Goal: Information Seeking & Learning: Learn about a topic

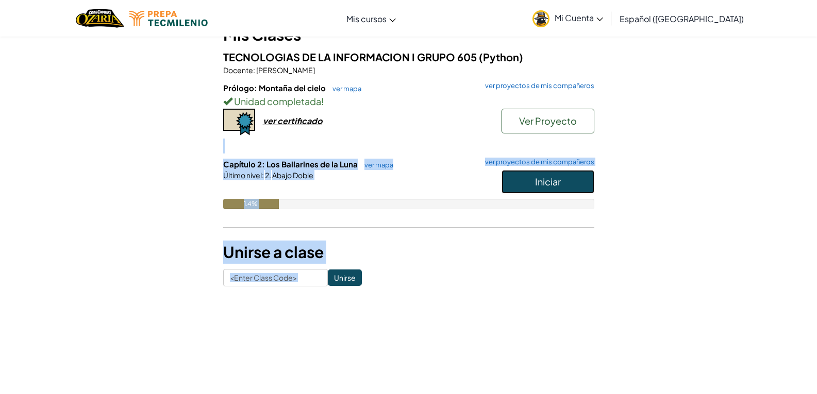
click at [565, 187] on button "Iniciar" at bounding box center [547, 182] width 93 height 24
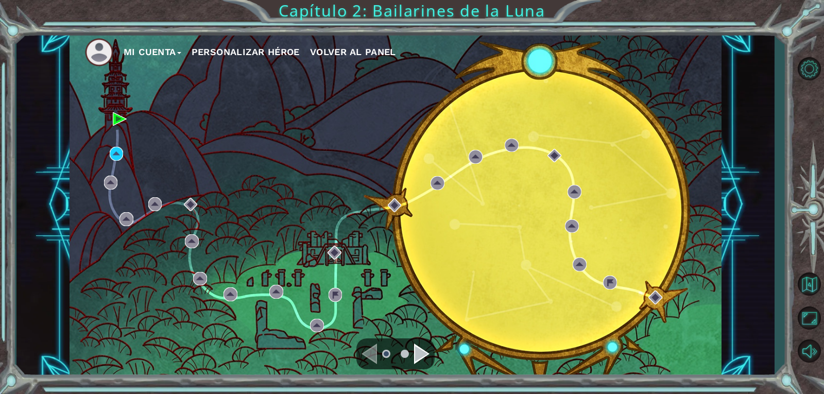
click at [568, 109] on div "Mi Cuenta Personalizar héroe Volver al panel" at bounding box center [396, 205] width 652 height 344
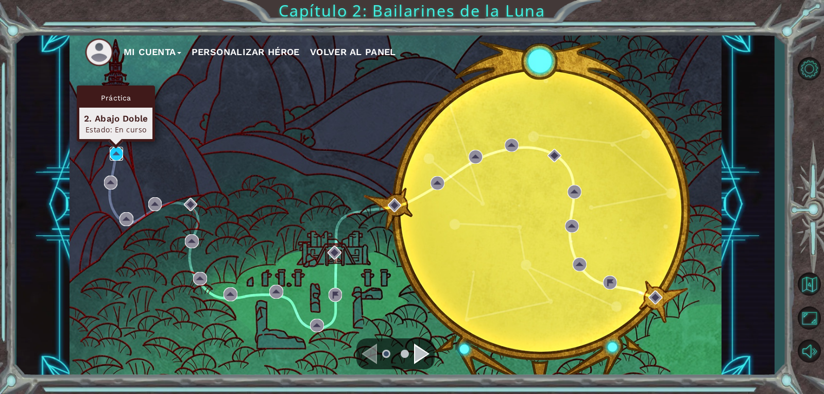
click at [119, 148] on img at bounding box center [117, 154] width 14 height 14
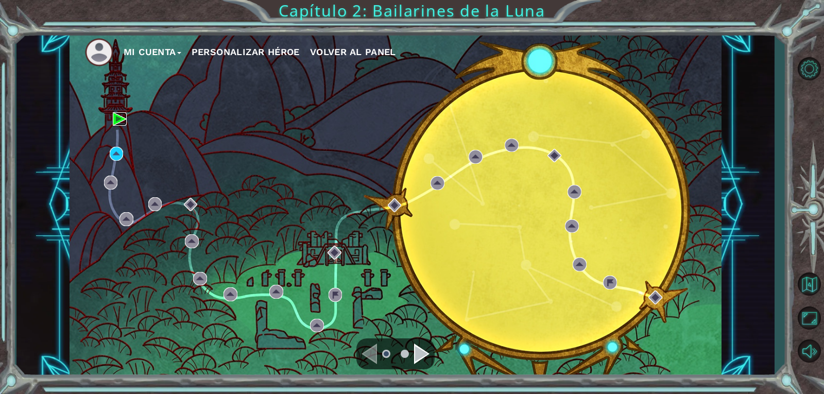
click at [121, 121] on img at bounding box center [120, 119] width 14 height 14
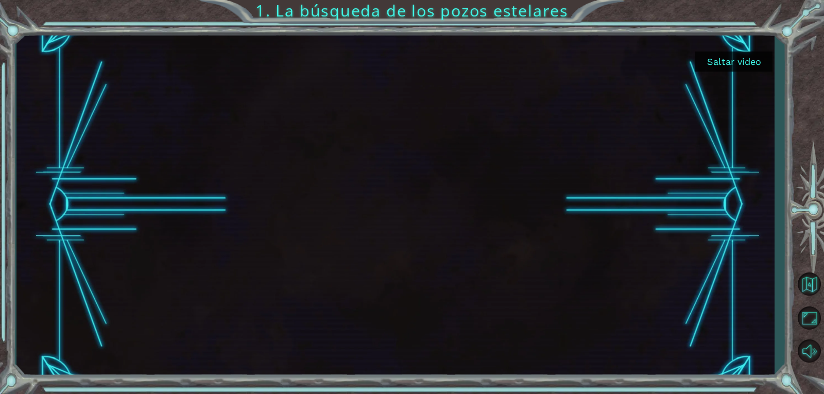
click at [748, 61] on button "Saltar video" at bounding box center [734, 62] width 77 height 20
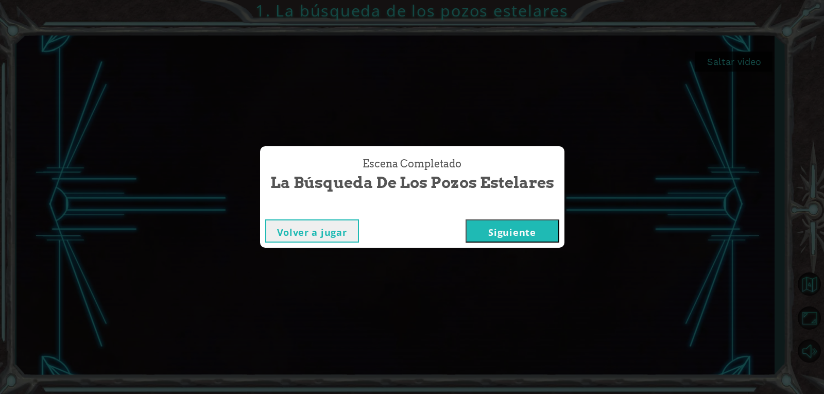
click at [520, 228] on button "Siguiente" at bounding box center [513, 230] width 94 height 23
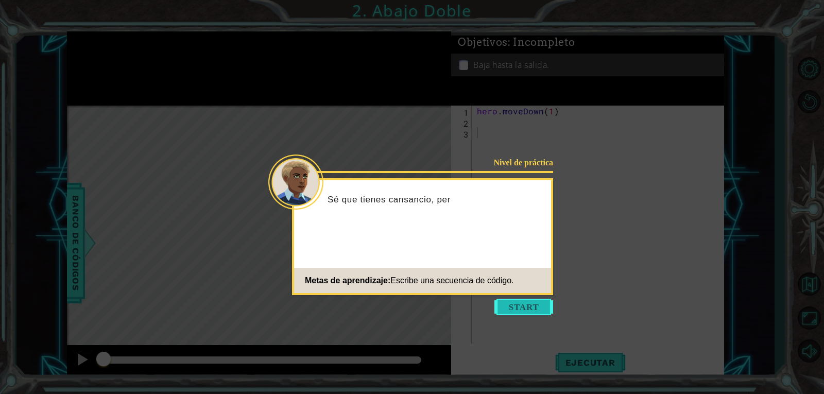
click at [523, 309] on button "Start" at bounding box center [524, 307] width 59 height 16
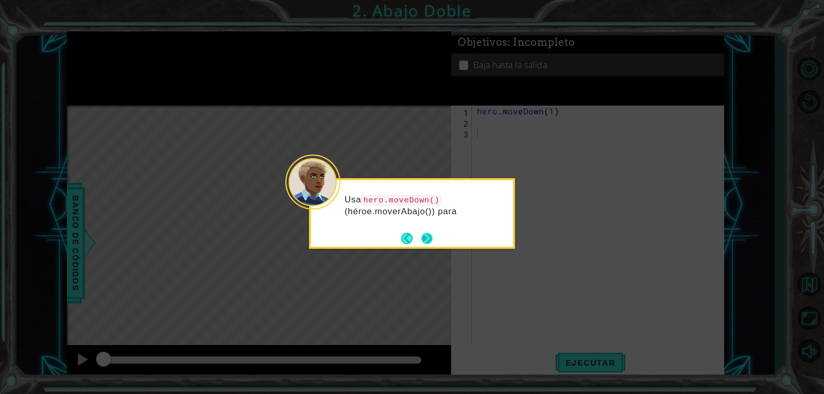
click at [421, 234] on button "Next" at bounding box center [426, 238] width 11 height 11
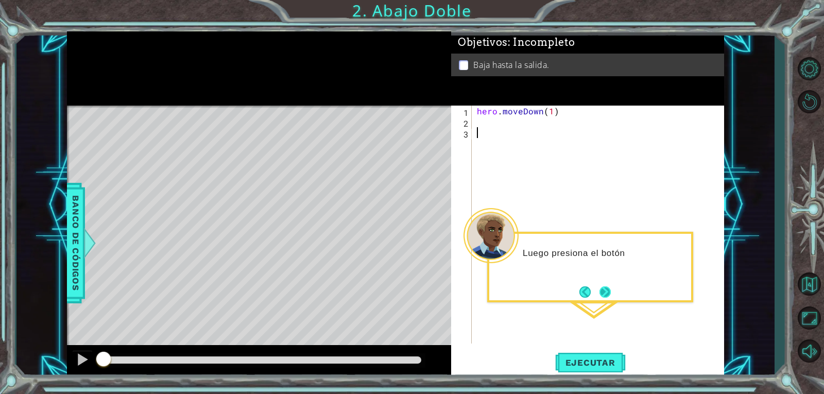
click at [602, 296] on button "Next" at bounding box center [605, 291] width 11 height 11
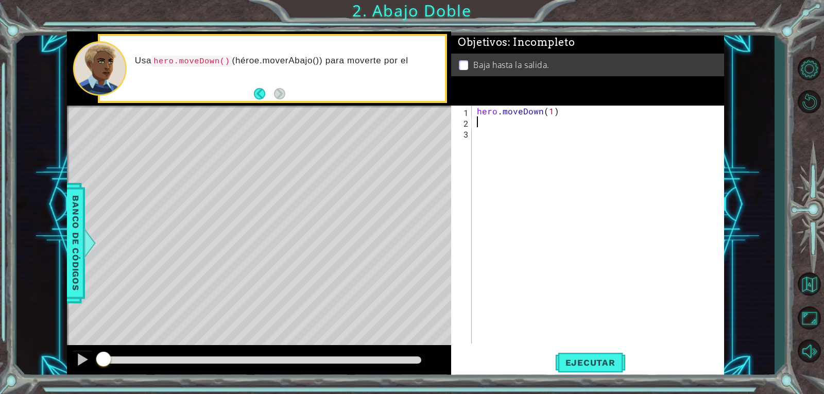
click at [504, 125] on div "hero . moveDown ( 1 )" at bounding box center [601, 236] width 252 height 260
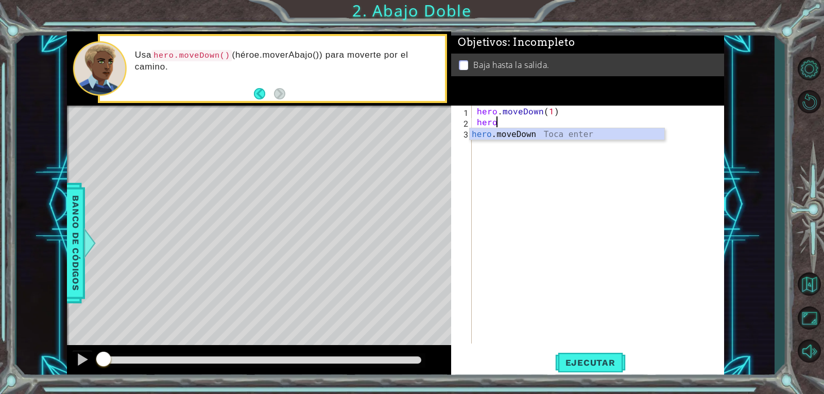
scroll to position [0, 1]
click at [525, 129] on div "hero .moveDown Toca enter" at bounding box center [567, 146] width 195 height 37
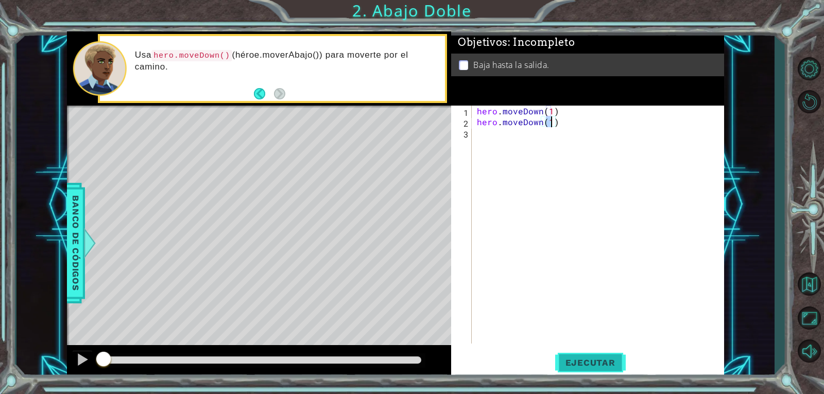
type textarea "hero.moveDown(1)"
click at [624, 364] on span "Ejecutar" at bounding box center [590, 363] width 71 height 10
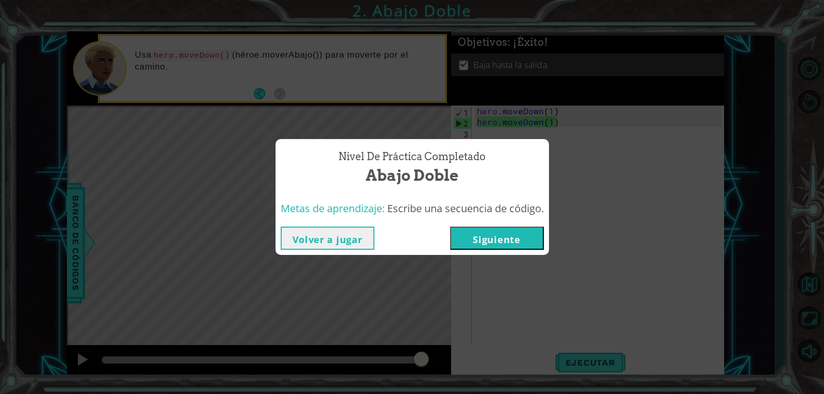
click at [479, 248] on button "Siguiente" at bounding box center [497, 238] width 94 height 23
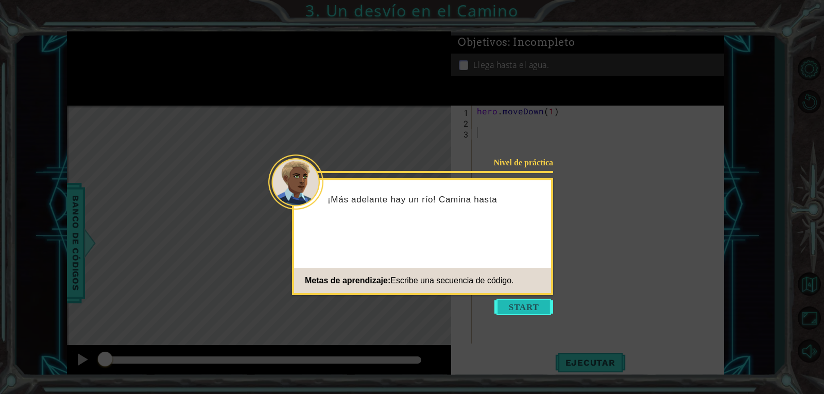
click at [511, 314] on button "Start" at bounding box center [524, 307] width 59 height 16
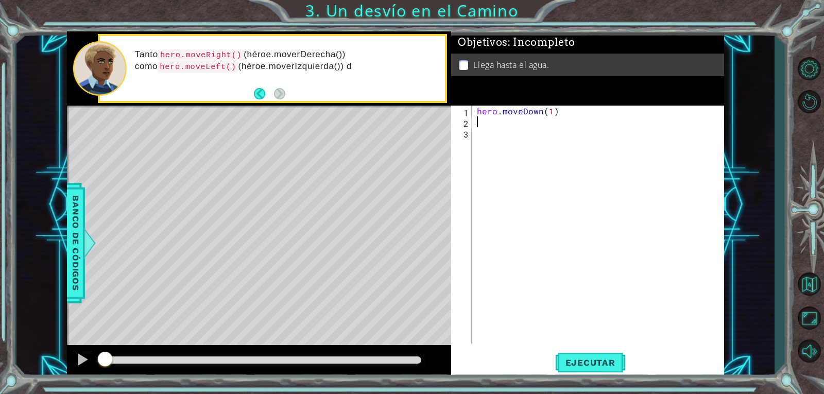
click at [485, 122] on div "hero . moveDown ( 1 )" at bounding box center [601, 236] width 252 height 260
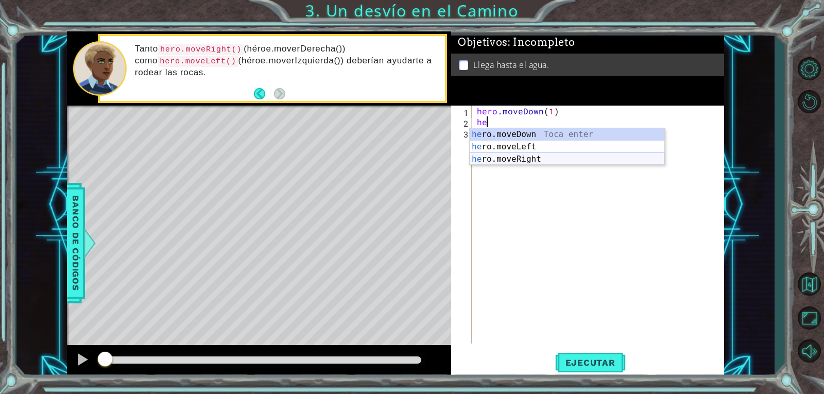
click at [494, 162] on div "he ro.moveDown Toca enter he ro.moveLeft Toca enter he ro.moveRight Toca enter" at bounding box center [567, 159] width 195 height 62
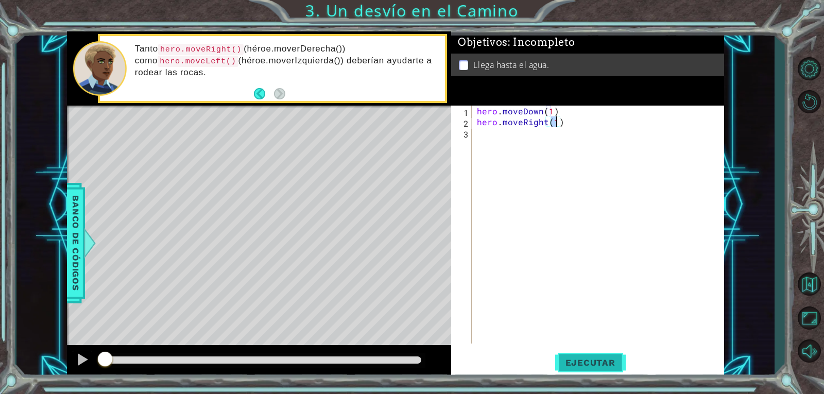
type textarea "hero.moveRight(1)"
click at [612, 366] on span "Ejecutar" at bounding box center [590, 363] width 71 height 10
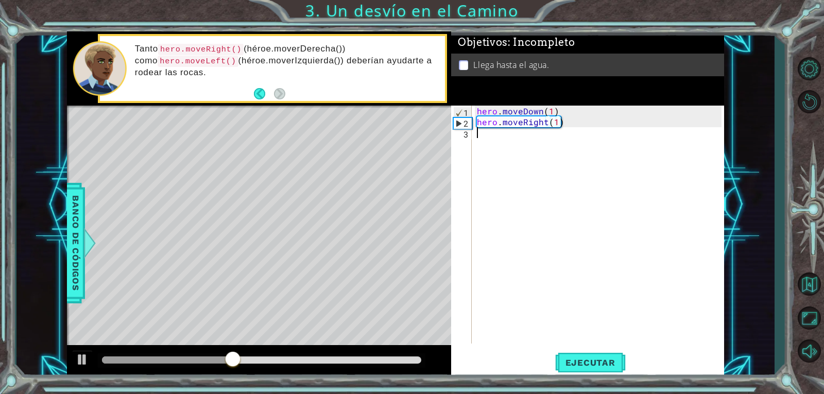
click at [519, 144] on div "hero . moveDown ( 1 ) hero . moveRight ( 1 )" at bounding box center [601, 236] width 252 height 260
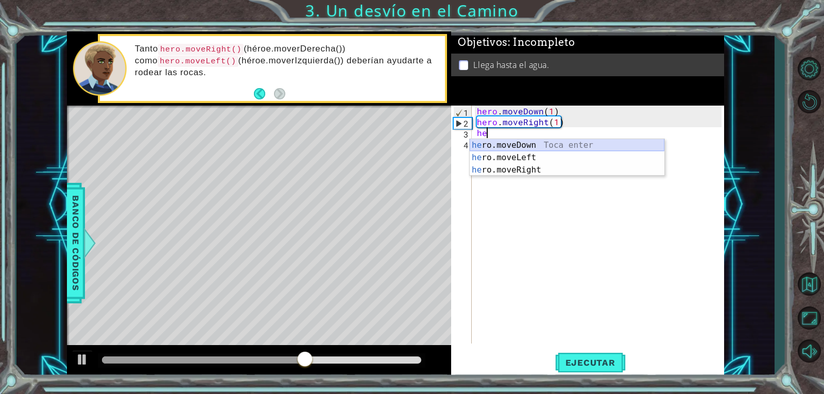
click at [527, 142] on div "he ro.moveDown Toca enter he ro.moveLeft Toca enter he ro.moveRight Toca enter" at bounding box center [567, 170] width 195 height 62
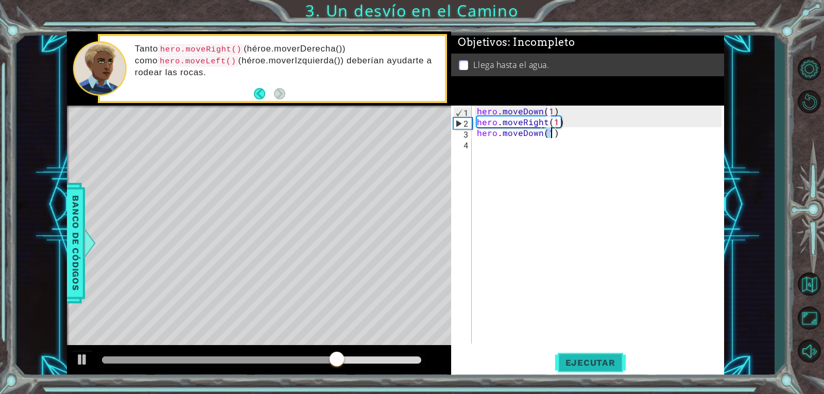
type textarea "hero.moveDown(1)"
click at [585, 367] on span "Ejecutar" at bounding box center [590, 363] width 71 height 10
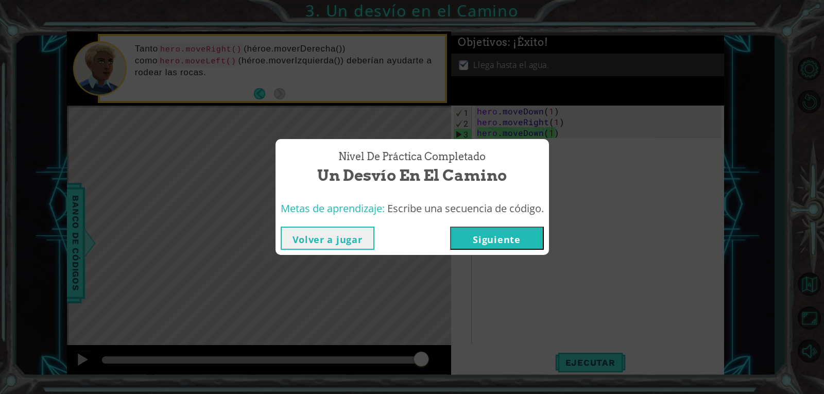
click at [472, 225] on div "Volver a jugar [GEOGRAPHIC_DATA]" at bounding box center [413, 238] width 274 height 33
click at [478, 234] on button "Siguiente" at bounding box center [497, 238] width 94 height 23
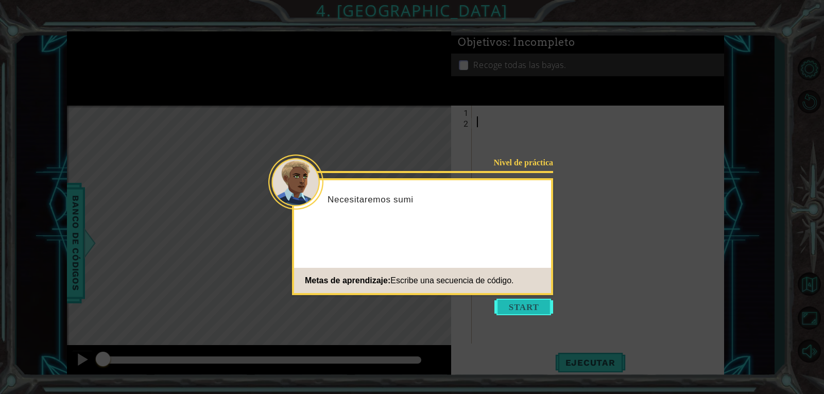
click at [537, 315] on button "Start" at bounding box center [524, 307] width 59 height 16
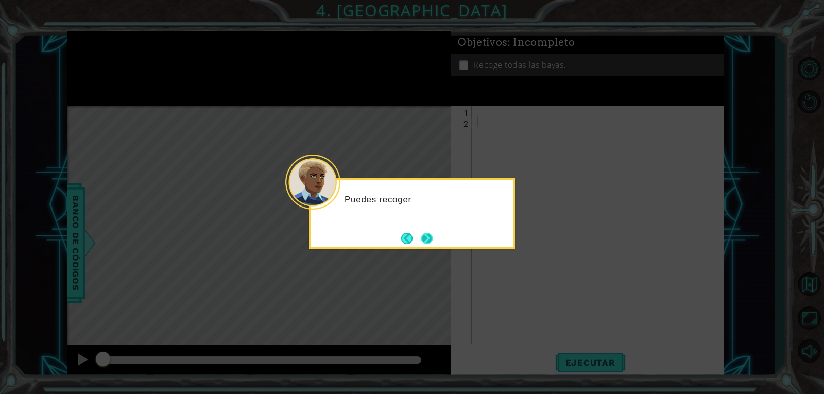
click at [422, 233] on button "Next" at bounding box center [426, 238] width 11 height 11
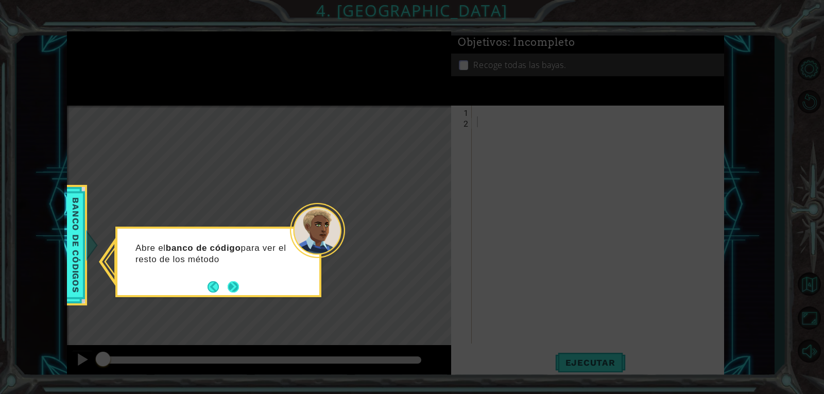
click at [235, 290] on button "Next" at bounding box center [233, 286] width 11 height 11
click at [233, 286] on button "Next" at bounding box center [233, 286] width 11 height 11
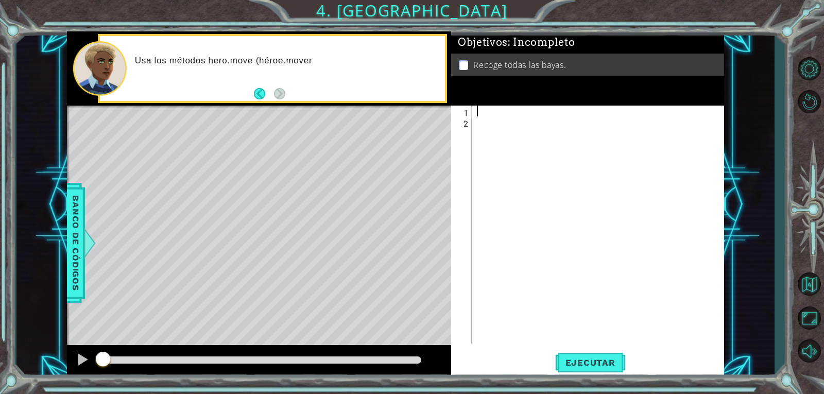
click at [482, 106] on div at bounding box center [601, 236] width 252 height 260
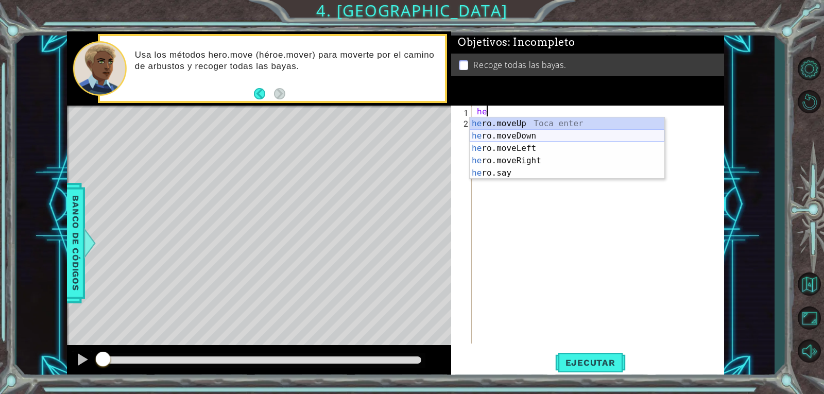
click at [527, 137] on div "he ro.moveUp Toca enter he ro.moveDown Toca enter he ro.moveLeft Toca enter he …" at bounding box center [567, 160] width 195 height 87
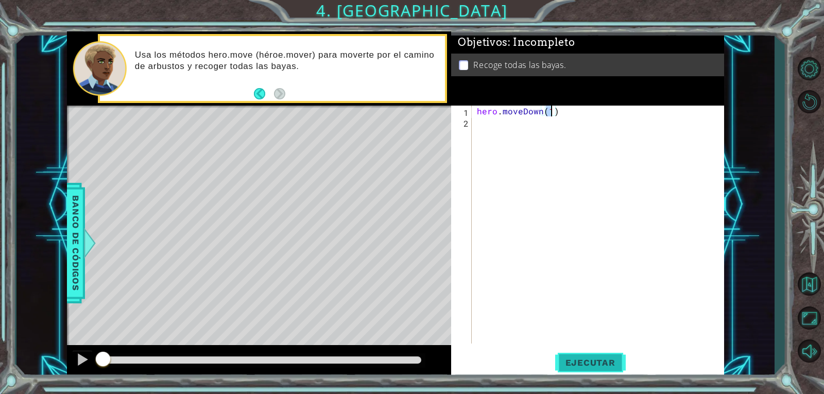
click at [585, 359] on span "Ejecutar" at bounding box center [590, 363] width 71 height 10
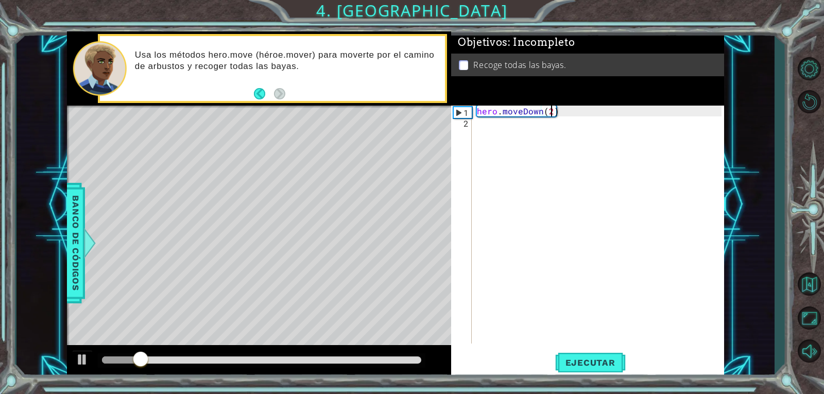
scroll to position [0, 4]
type textarea "hero.moveDown(2)"
click at [598, 358] on span "Ejecutar" at bounding box center [590, 363] width 71 height 10
click at [493, 121] on div "hero . moveDown ( 2 )" at bounding box center [601, 236] width 252 height 260
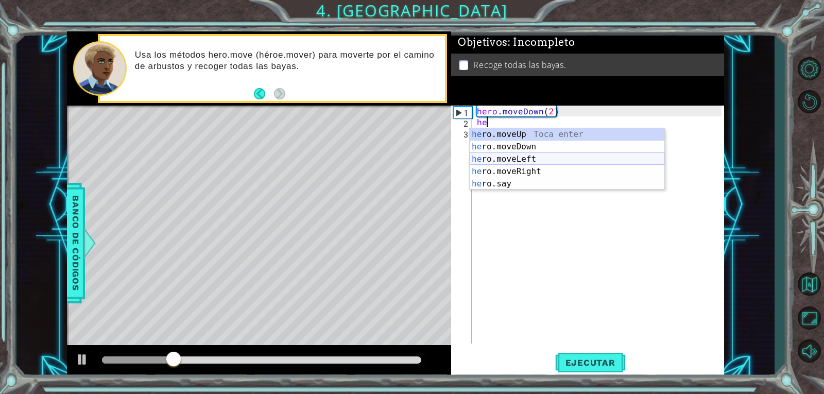
click at [516, 161] on div "he ro.moveUp Toca enter he ro.moveDown Toca enter he ro.moveLeft Toca enter he …" at bounding box center [567, 171] width 195 height 87
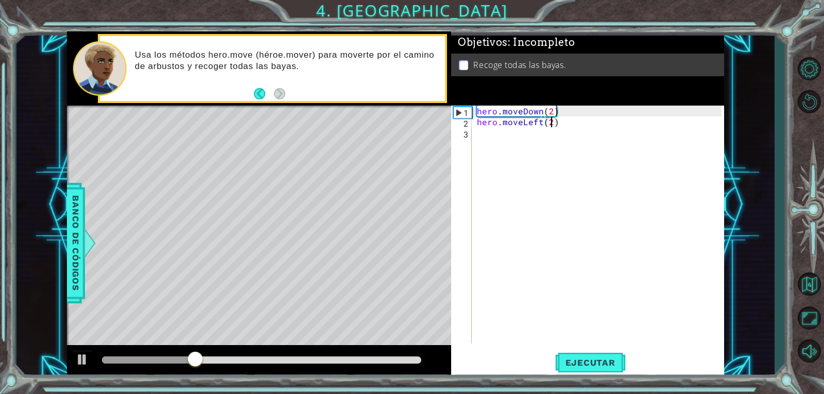
scroll to position [0, 4]
type textarea "hero.moveLeft(2)"
click at [600, 363] on span "Ejecutar" at bounding box center [590, 363] width 71 height 10
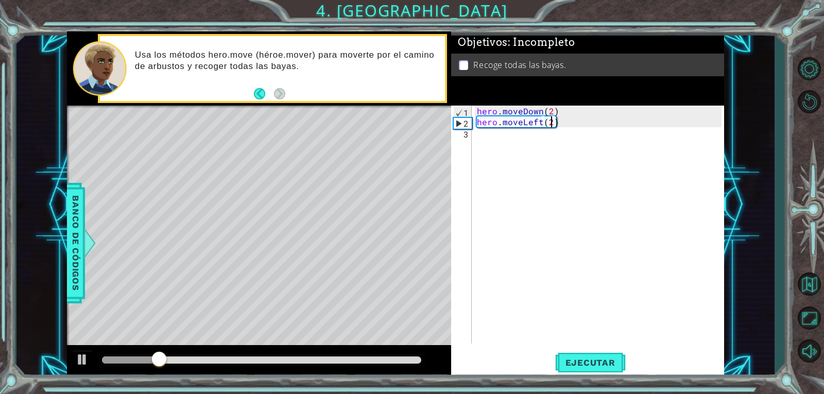
click at [485, 143] on div "hero . moveDown ( 2 ) hero . moveLeft ( 2 )" at bounding box center [601, 236] width 252 height 260
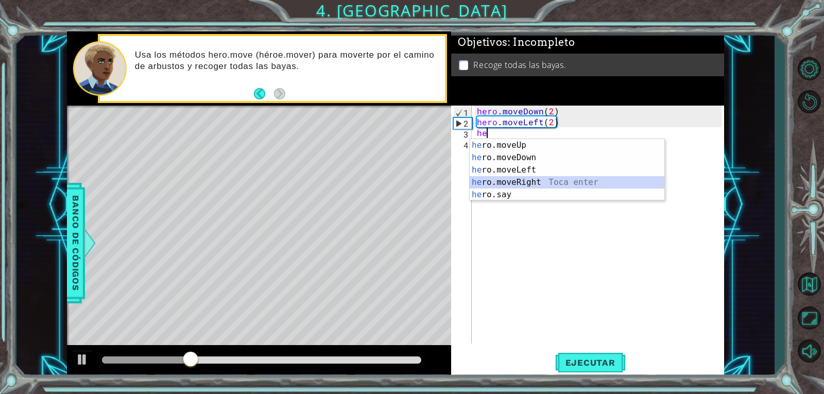
click at [533, 177] on div "he ro.moveUp Toca enter he ro.moveDown Toca enter he ro.moveLeft Toca enter he …" at bounding box center [567, 182] width 195 height 87
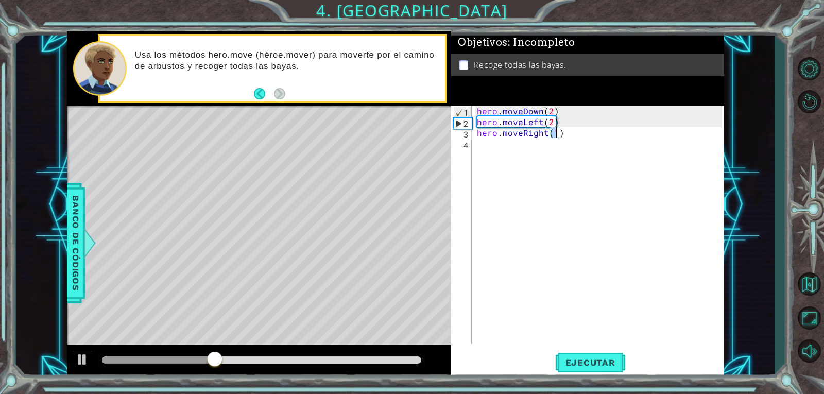
scroll to position [0, 5]
click at [595, 369] on button "Ejecutar" at bounding box center [590, 362] width 71 height 27
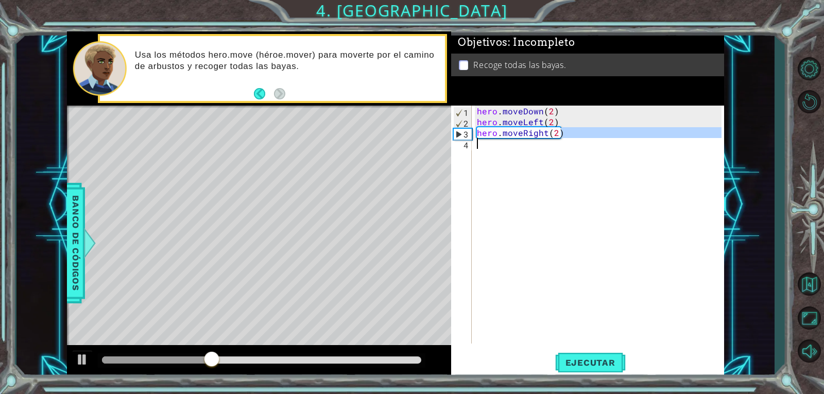
drag, startPoint x: 565, startPoint y: 135, endPoint x: 488, endPoint y: 145, distance: 77.4
click at [488, 145] on div "hero . moveDown ( 2 ) hero . moveLeft ( 2 ) hero . moveRight ( 2 )" at bounding box center [601, 236] width 252 height 260
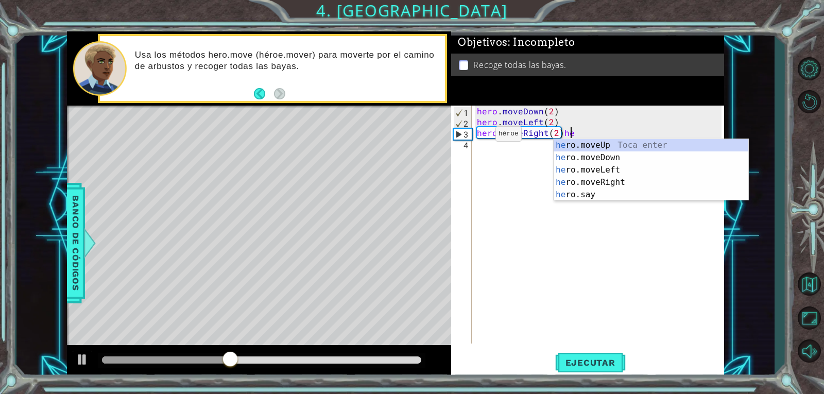
scroll to position [0, 5]
click at [608, 174] on div "he ro.moveUp Toca enter he ro.moveDown Toca enter he ro.moveLeft Toca enter he …" at bounding box center [651, 182] width 195 height 87
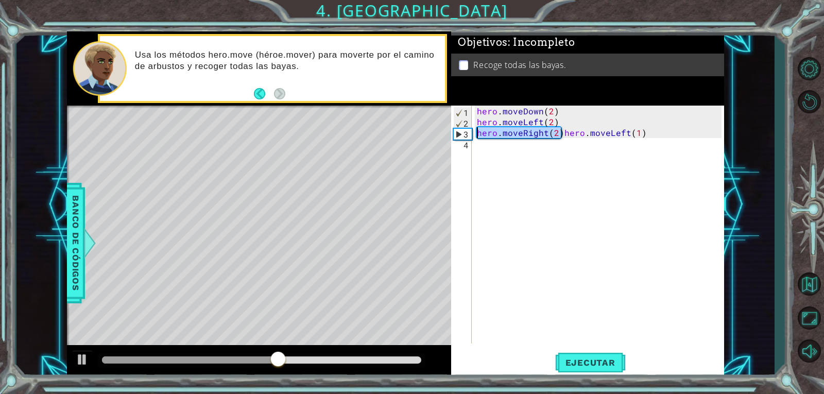
drag, startPoint x: 563, startPoint y: 134, endPoint x: 468, endPoint y: 131, distance: 94.3
click at [468, 131] on div "hero.moveRight(2)hero.moveLeft(1) 1 2 3 4 hero . moveDown ( 2 ) hero . moveLeft…" at bounding box center [586, 225] width 271 height 238
click at [551, 133] on div "hero . moveDown ( 2 ) hero . moveLeft ( 2 ) hero . moveLeft ( 1 )" at bounding box center [601, 236] width 252 height 260
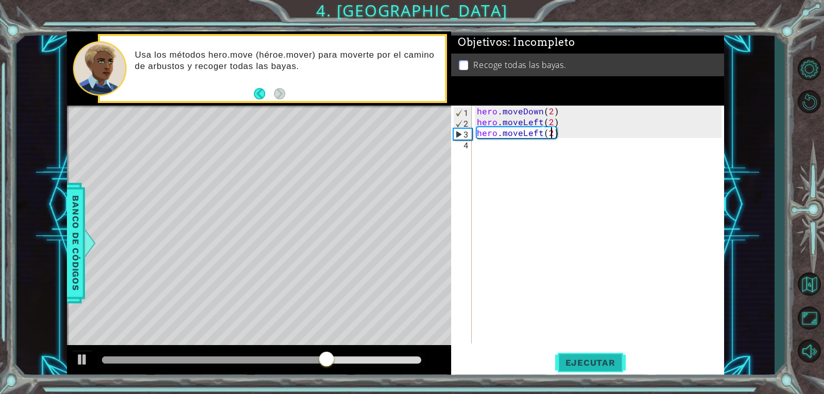
click at [585, 360] on span "Ejecutar" at bounding box center [590, 363] width 71 height 10
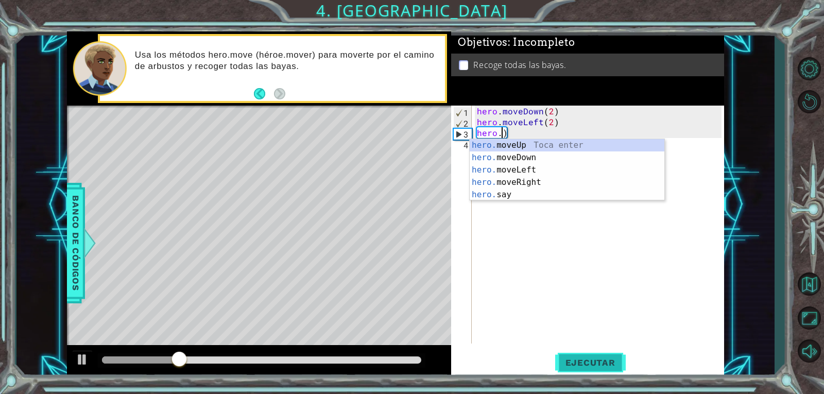
scroll to position [0, 0]
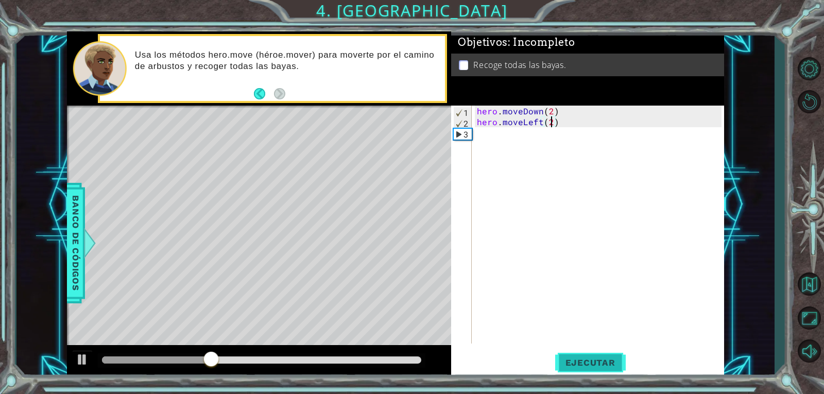
type textarea "hero.moveLeft(2))"
click at [582, 117] on div "hero . moveDown ( 2 ) hero . moveLeft ( 2 ))" at bounding box center [601, 236] width 252 height 260
type textarea "hero.moveLeft(2)"
click at [481, 132] on div "hero . moveDown ( 2 ) hero . moveLeft ( 2 )" at bounding box center [601, 236] width 252 height 260
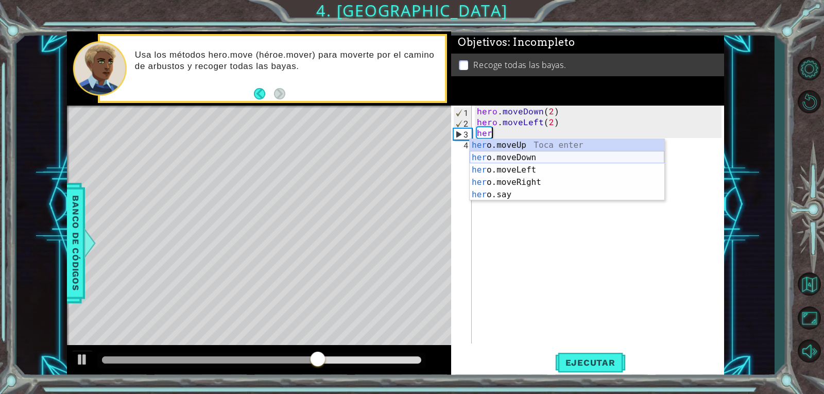
click at [535, 158] on div "her o.moveUp Toca enter her o.moveDown Toca enter her o.moveLeft [PERSON_NAME] …" at bounding box center [567, 182] width 195 height 87
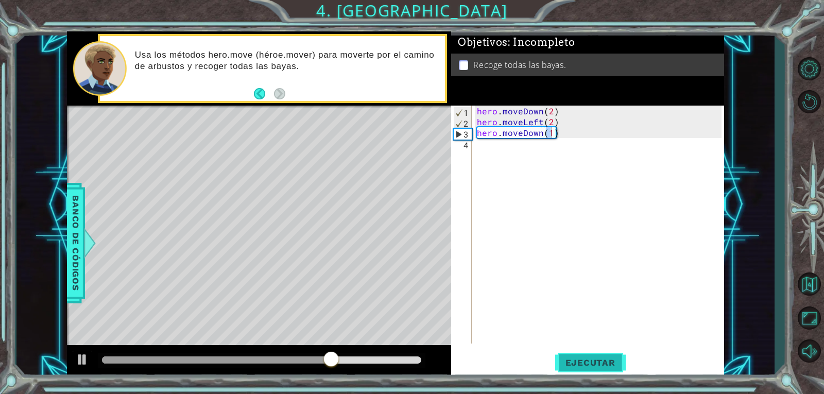
click at [598, 368] on button "Ejecutar" at bounding box center [590, 362] width 71 height 27
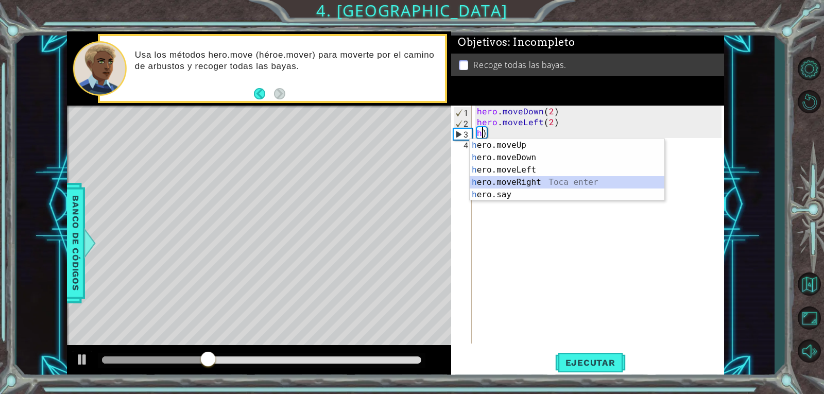
click at [537, 181] on div "h ero.moveUp Toca enter h ero.moveDown Toca enter h ero.moveLeft Toca enter h e…" at bounding box center [567, 182] width 195 height 87
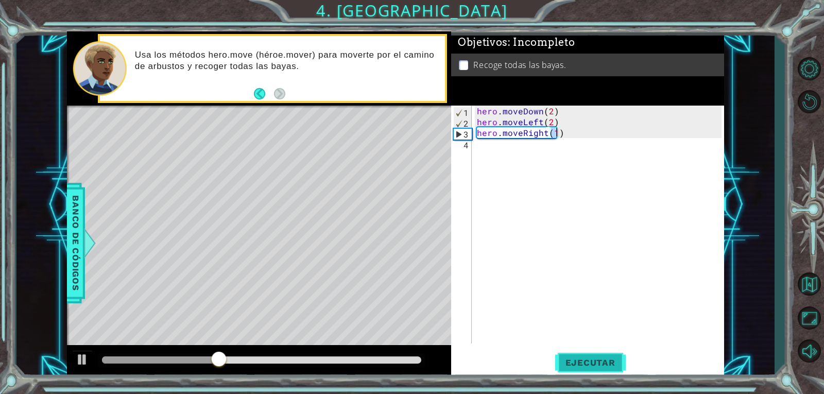
click at [585, 365] on span "Ejecutar" at bounding box center [590, 363] width 71 height 10
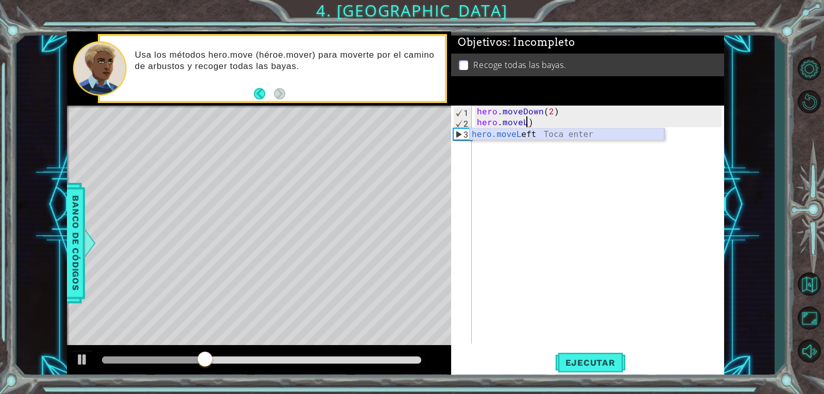
click at [592, 132] on div "hero.moveL eft Toca enter" at bounding box center [567, 146] width 195 height 37
type textarea "hero.moveLeft(2)"
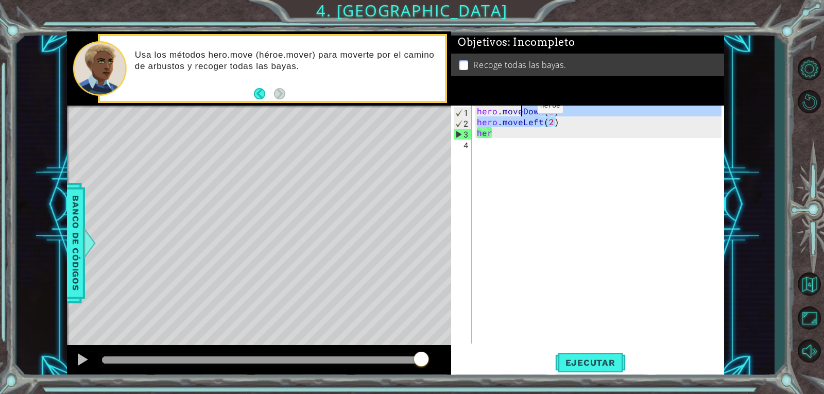
drag, startPoint x: 574, startPoint y: 126, endPoint x: 439, endPoint y: 79, distance: 143.1
click at [441, 79] on div "1 ההההההההההההההההההההההההההההההההההההההההההההההההההההההההההההההההההההההההההההה…" at bounding box center [395, 204] width 657 height 347
type textarea "hero.moveDown(2) hero.moveLeft(2)"
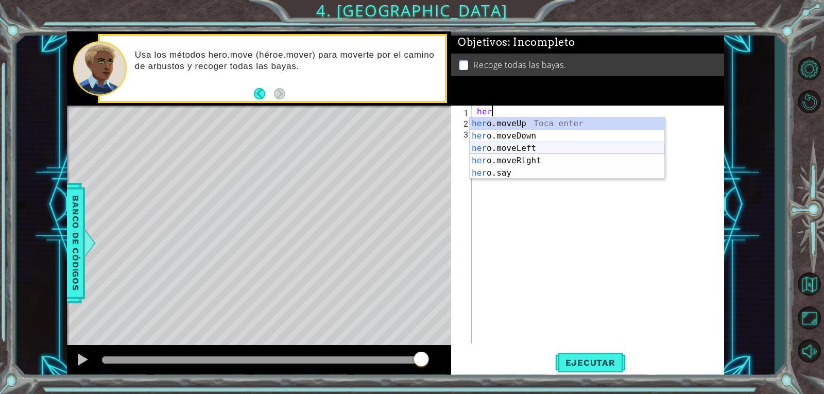
click at [527, 148] on div "her o.moveUp Toca enter her o.moveDown Toca enter her o.moveLeft [PERSON_NAME] …" at bounding box center [567, 160] width 195 height 87
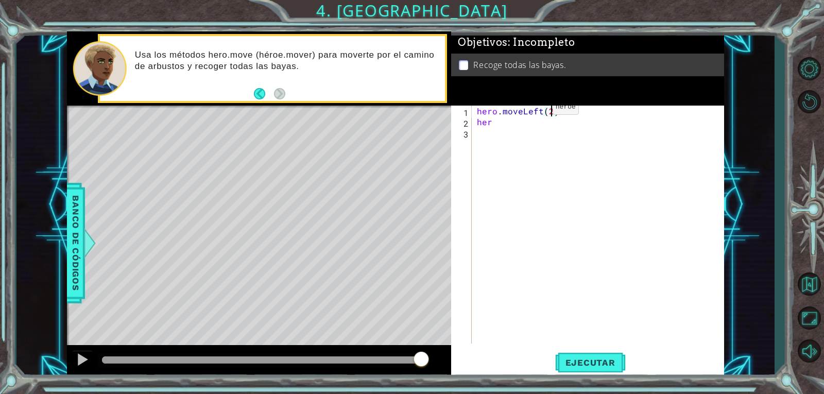
scroll to position [0, 1]
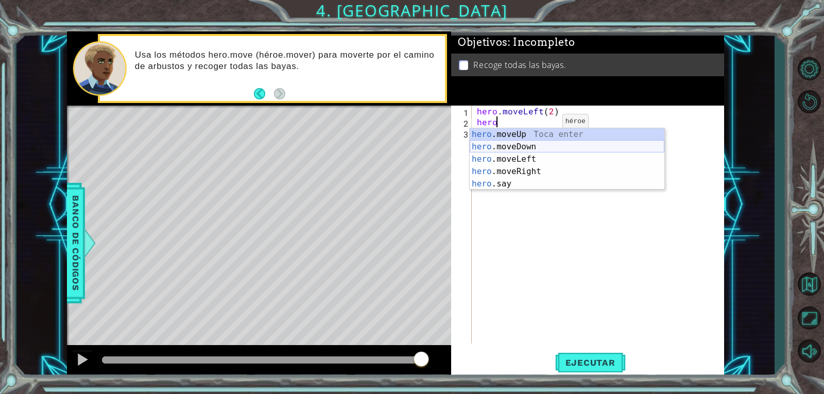
click at [527, 141] on div "hero .moveUp Toca enter hero .moveDown Toca enter hero .moveLeft Toca enter her…" at bounding box center [567, 171] width 195 height 87
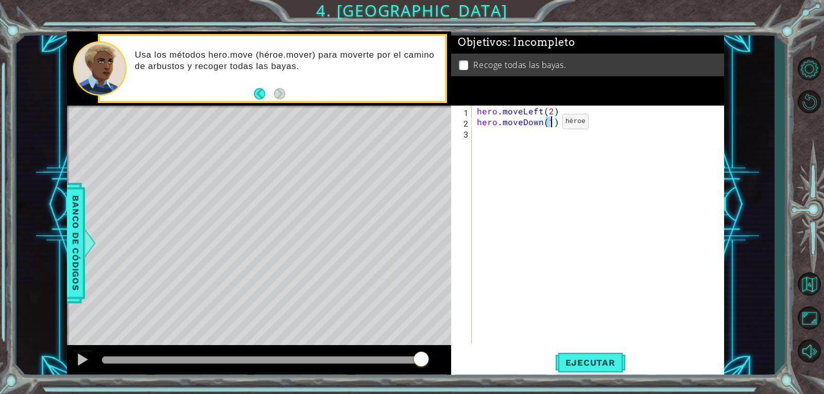
type textarea "hero.moveDown(2)"
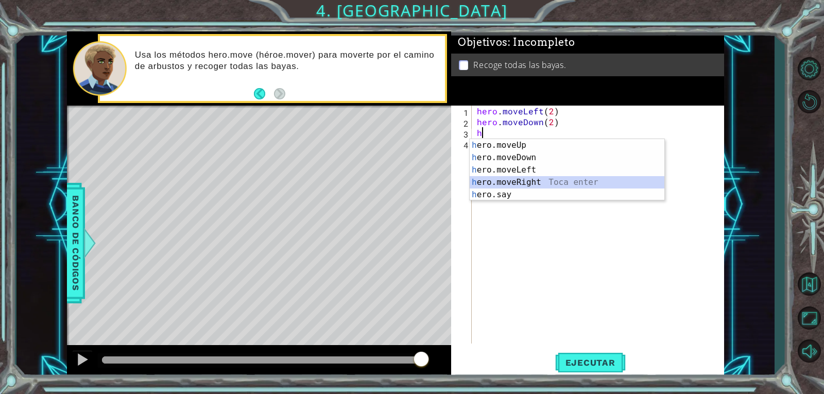
click at [559, 178] on div "h ero.moveUp Toca enter h ero.moveDown Toca enter h ero.moveLeft Toca enter h e…" at bounding box center [567, 182] width 195 height 87
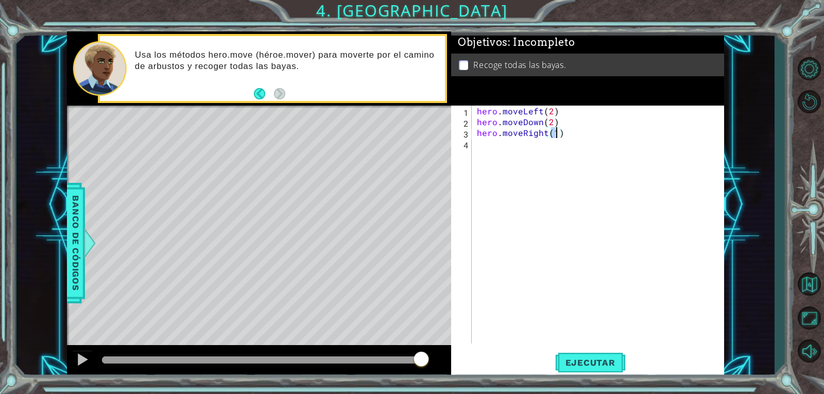
type textarea "hero.moveRight(2)"
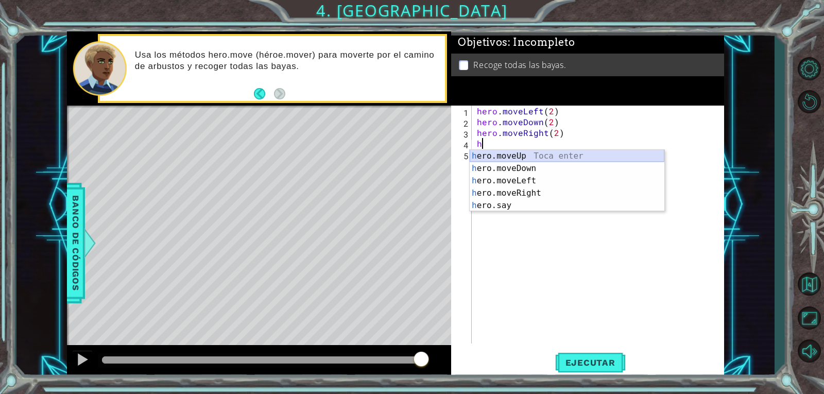
click at [564, 155] on div "h ero.moveUp Toca enter h ero.moveDown Toca enter h ero.moveLeft Toca enter h e…" at bounding box center [567, 193] width 195 height 87
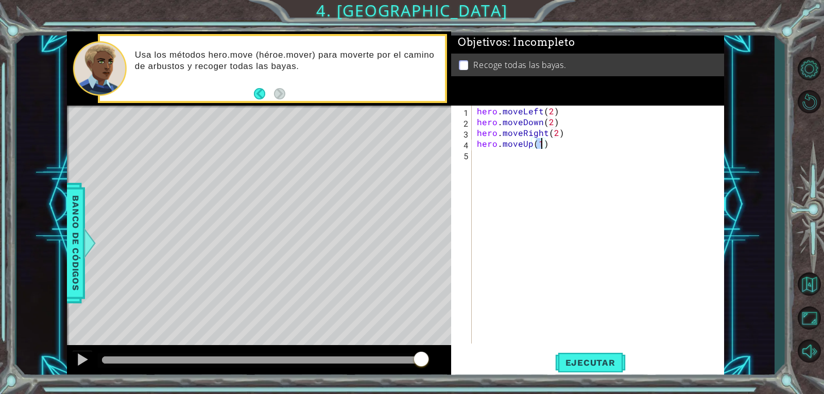
scroll to position [0, 4]
type textarea "hero.moveUp(2)"
click at [604, 355] on button "Ejecutar" at bounding box center [590, 362] width 71 height 27
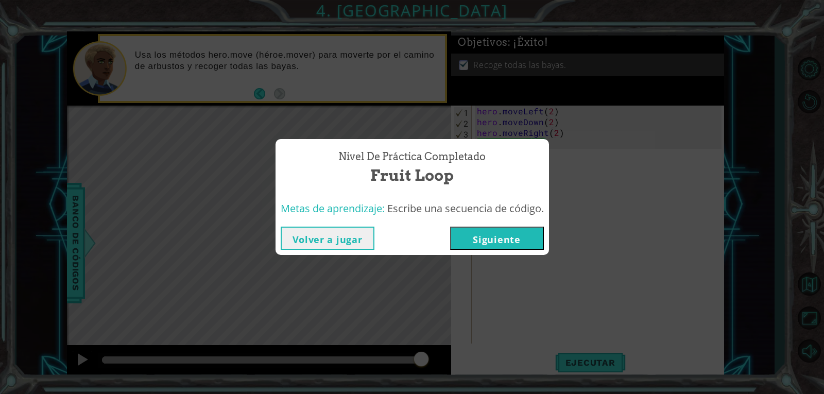
click at [525, 240] on button "Siguiente" at bounding box center [497, 238] width 94 height 23
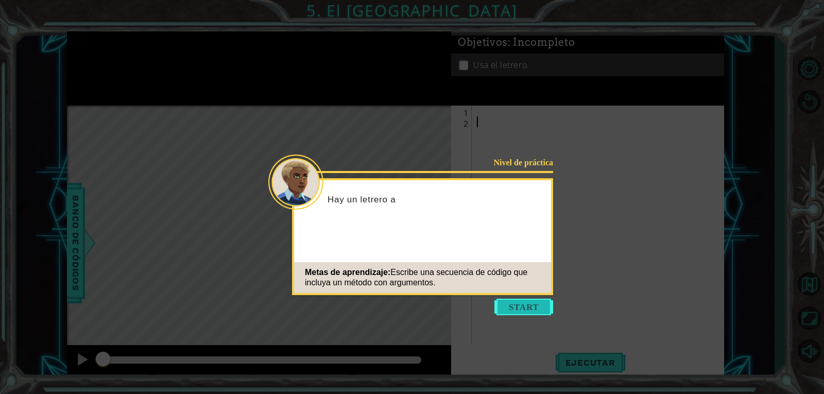
click at [545, 307] on button "Start" at bounding box center [524, 307] width 59 height 16
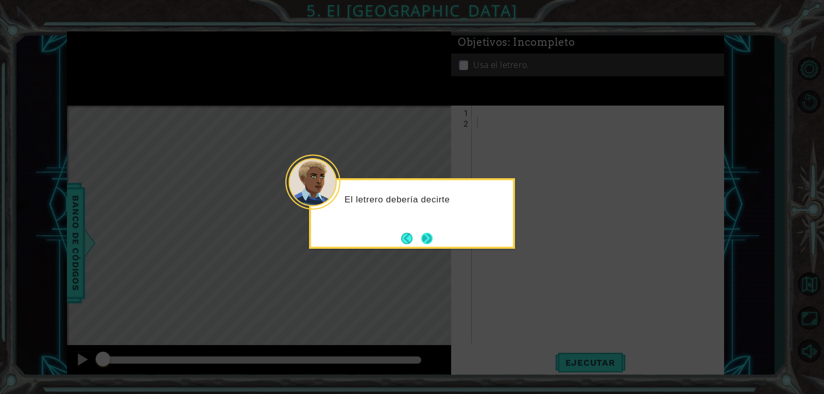
click at [425, 242] on button "Next" at bounding box center [426, 238] width 11 height 11
click at [421, 234] on button "Next" at bounding box center [426, 238] width 11 height 11
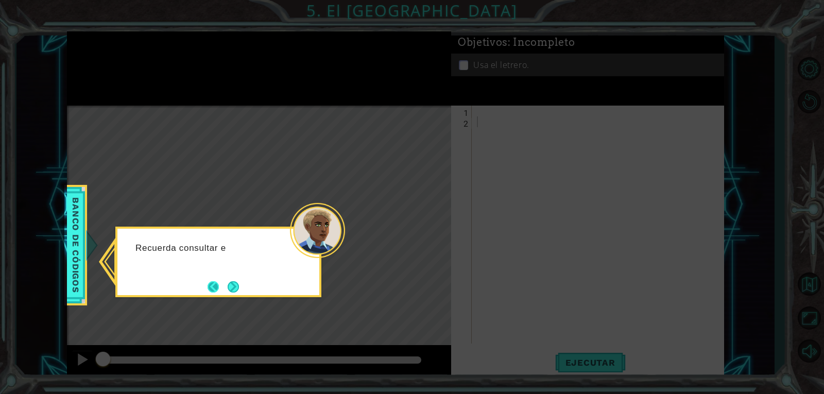
click at [222, 283] on button "Back" at bounding box center [218, 286] width 20 height 11
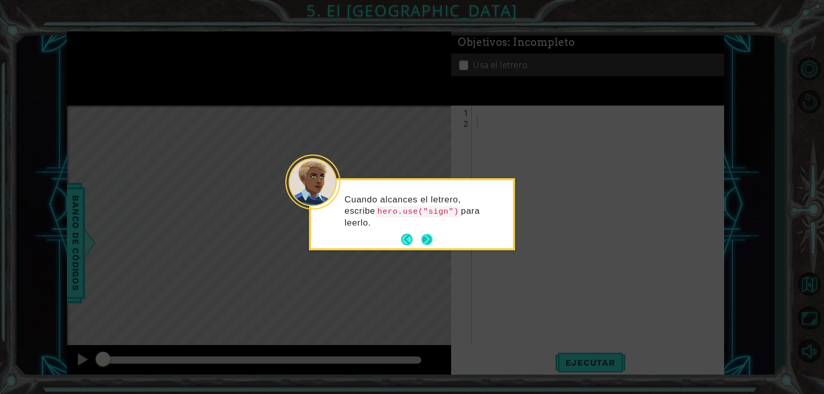
click at [425, 236] on button "Next" at bounding box center [426, 239] width 11 height 11
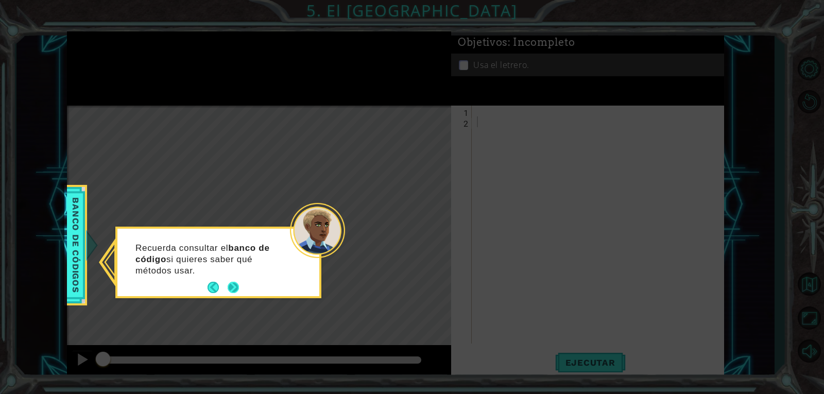
click at [239, 287] on button "Next" at bounding box center [233, 287] width 11 height 11
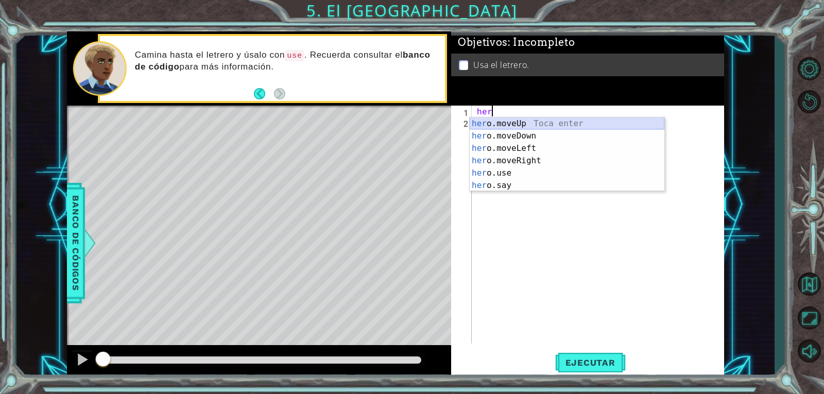
click at [547, 126] on div "her o.moveUp Toca enter her o.moveDown Toca enter her o.moveLeft [PERSON_NAME] …" at bounding box center [567, 166] width 195 height 99
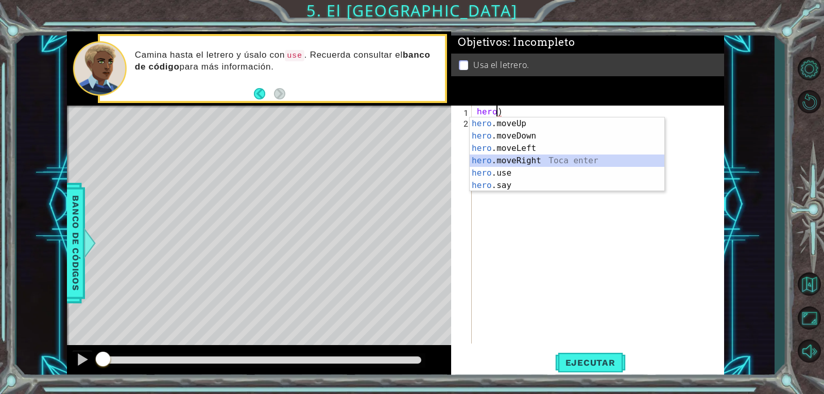
click at [548, 159] on div "hero .moveUp Toca enter hero .moveDown Toca enter hero .moveLeft Toca enter her…" at bounding box center [567, 166] width 195 height 99
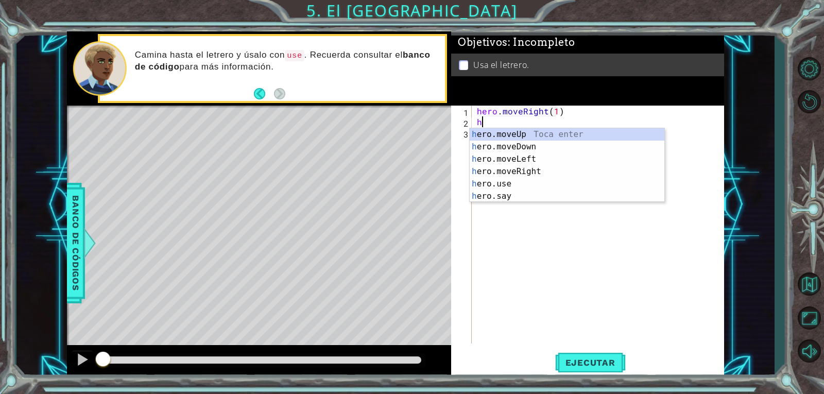
scroll to position [0, 5]
click at [539, 135] on div "he ro.moveUp Toca enter he ro.moveDown Toca enter he ro.moveLeft Toca enter he …" at bounding box center [567, 177] width 195 height 99
type textarea "hero.moveUp(1)"
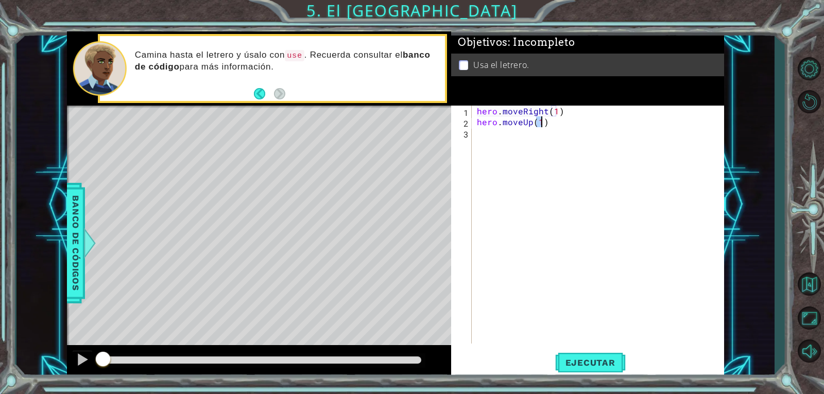
scroll to position [0, 4]
click at [511, 139] on div "hero . moveRight ( 1 ) hero . moveUp ( 1 )" at bounding box center [601, 236] width 252 height 260
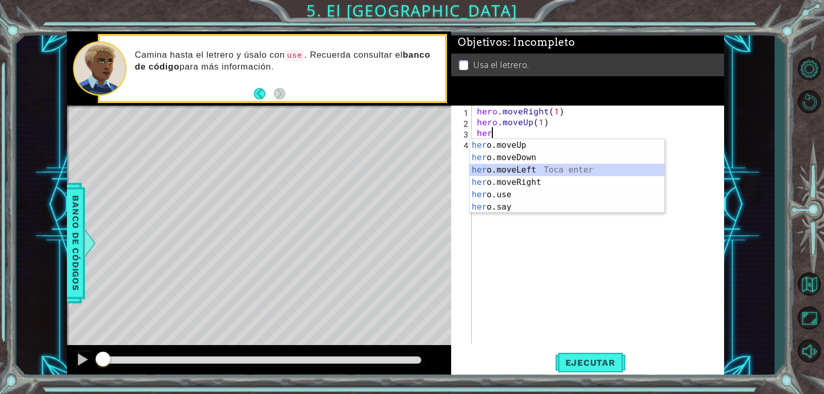
click at [551, 170] on div "her o.moveUp Toca enter her o.moveDown Toca enter her o.moveLeft [PERSON_NAME] …" at bounding box center [567, 188] width 195 height 99
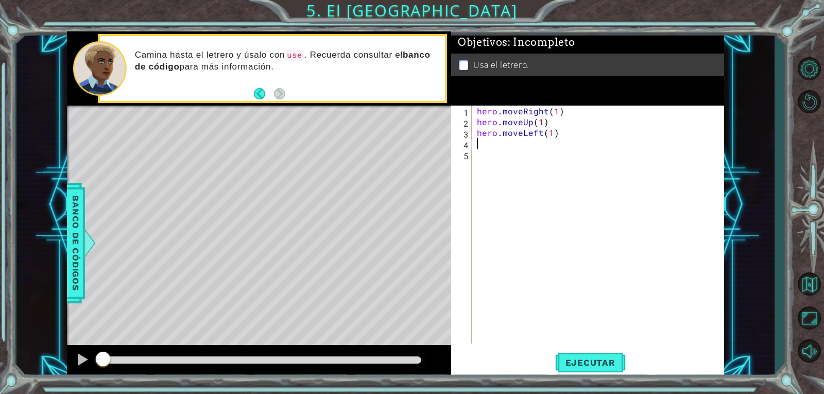
scroll to position [0, 5]
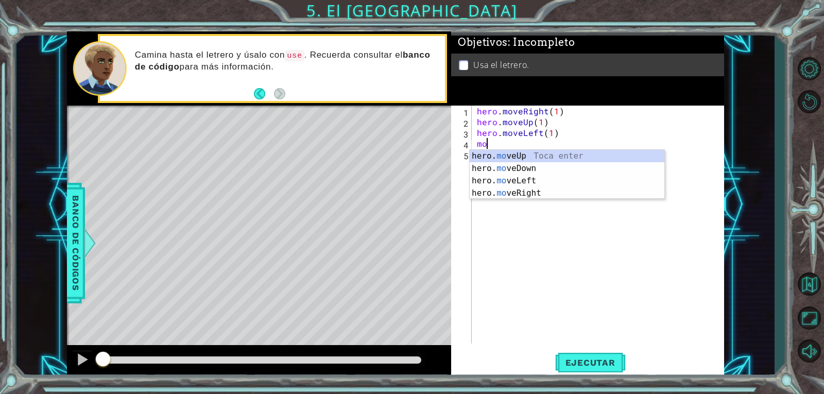
click at [535, 158] on div "hero. mo veUp Toca enter hero. mo veDown Toca enter hero. mo veLeft Toca enter …" at bounding box center [567, 187] width 195 height 74
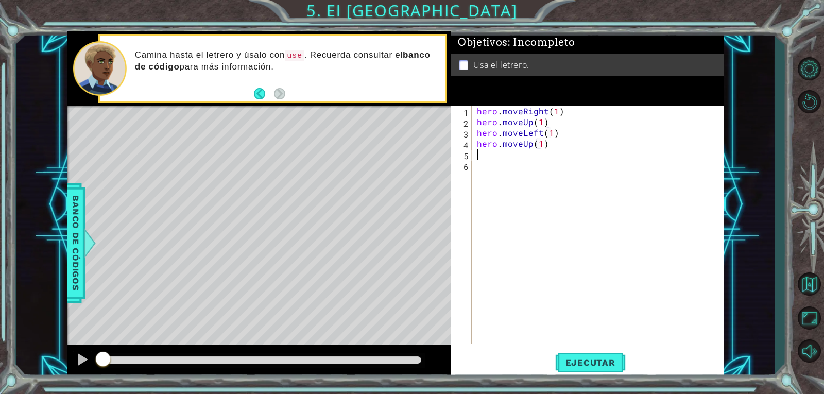
scroll to position [0, 4]
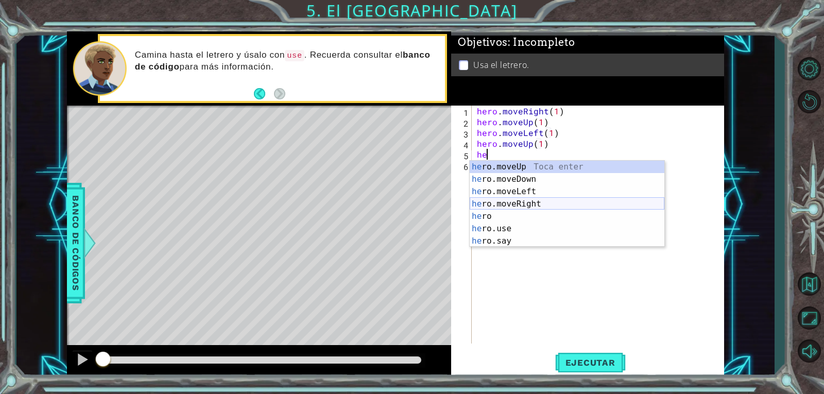
click at [542, 199] on div "he ro.moveUp Toca enter he ro.moveDown Toca enter he ro.moveLeft Toca enter he …" at bounding box center [567, 216] width 195 height 111
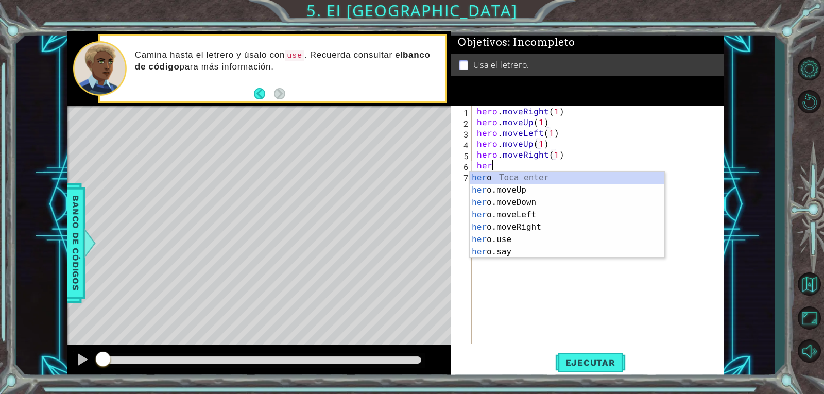
click at [542, 199] on div "her o Toca enter her o.moveUp Toca enter her o.moveDown Toca enter her o.moveLe…" at bounding box center [567, 227] width 195 height 111
type textarea "hero.moveDown(1)"
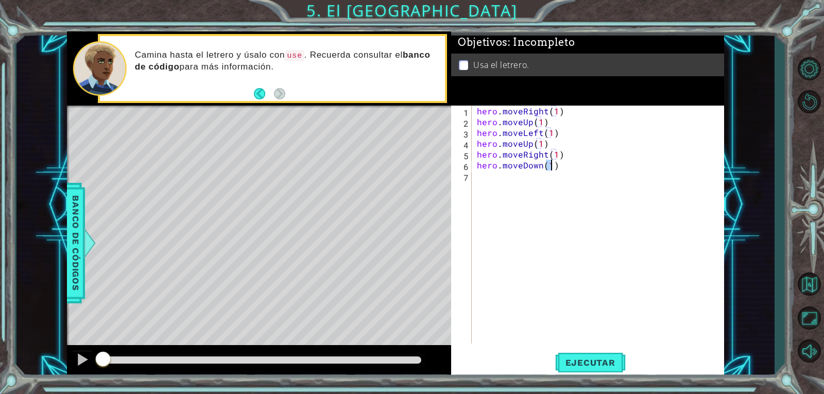
scroll to position [0, 5]
click at [497, 182] on div "hero . moveRight ( 1 ) hero . moveUp ( 1 ) hero . moveLeft ( 1 ) hero . moveUp …" at bounding box center [601, 236] width 252 height 260
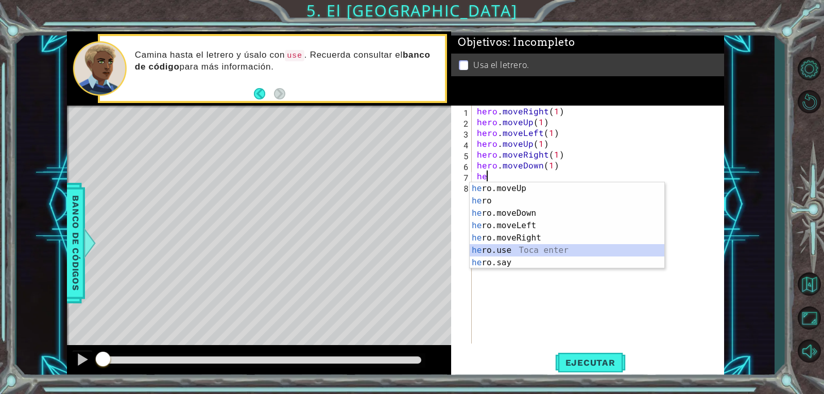
click at [520, 255] on div "he ro.moveUp Toca enter he ro Toca enter he ro.moveDown Toca enter he ro.moveLe…" at bounding box center [567, 237] width 195 height 111
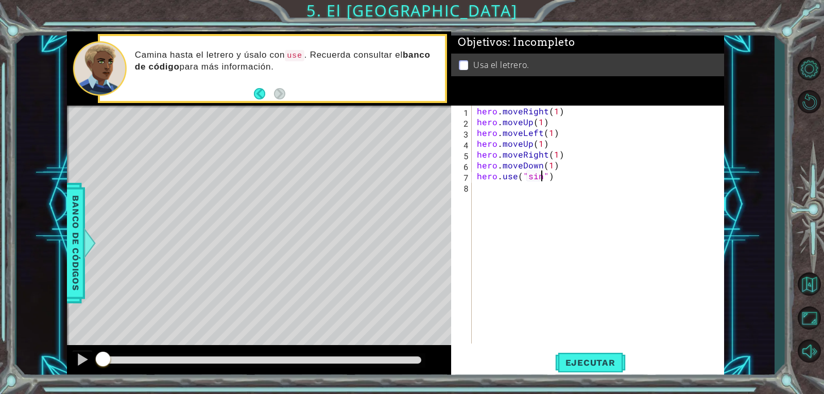
scroll to position [0, 4]
click at [556, 152] on div "hero . moveRight ( 1 ) hero . moveUp ( 1 ) hero . moveLeft ( 1 ) hero . moveUp …" at bounding box center [601, 236] width 252 height 260
click at [605, 361] on span "Ejecutar" at bounding box center [590, 363] width 71 height 10
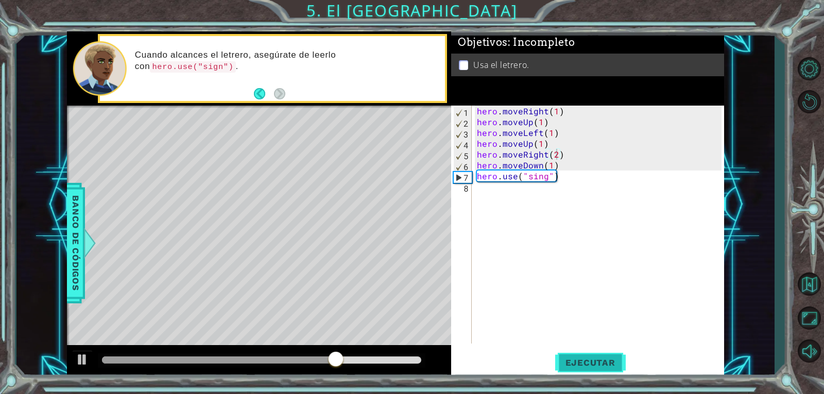
click at [586, 358] on span "Ejecutar" at bounding box center [590, 363] width 71 height 10
click at [567, 173] on div "hero . moveRight ( 1 ) hero . moveUp ( 1 ) hero . moveLeft ( 1 ) hero . moveUp …" at bounding box center [601, 236] width 252 height 260
type textarea "hero.use("sing")"
click at [567, 171] on div "hero . moveRight ( 1 ) hero . moveUp ( 1 ) hero . moveLeft ( 1 ) hero . moveUp …" at bounding box center [601, 236] width 252 height 260
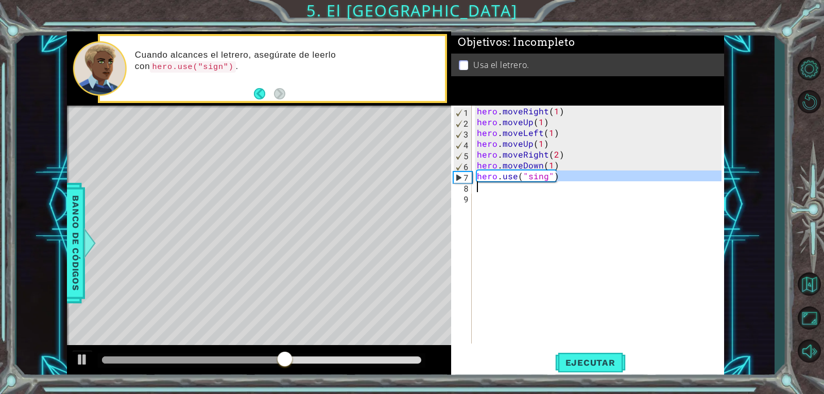
drag, startPoint x: 564, startPoint y: 178, endPoint x: 469, endPoint y: 194, distance: 96.6
click at [469, 194] on div "1 2 3 4 5 6 7 8 9 hero . moveRight ( 1 ) hero . moveUp ( 1 ) hero . moveLeft ( …" at bounding box center [586, 225] width 271 height 238
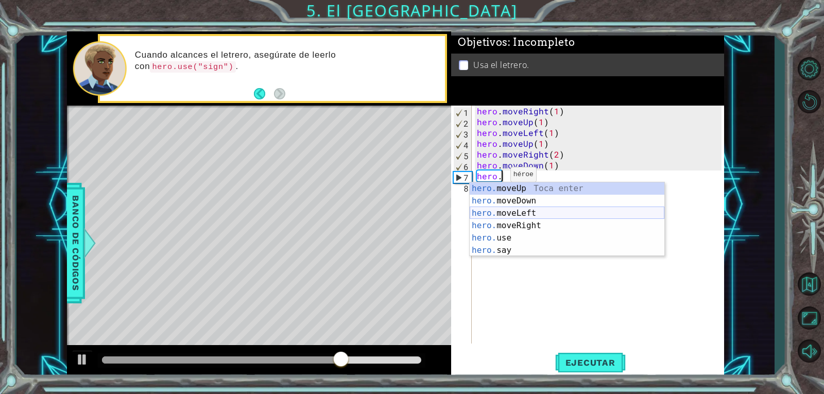
click at [516, 209] on div "hero. moveUp Toca enter hero. moveDown Toca enter hero. moveLeft Toca enter her…" at bounding box center [567, 231] width 195 height 99
type textarea "hero.moveLeft(1)"
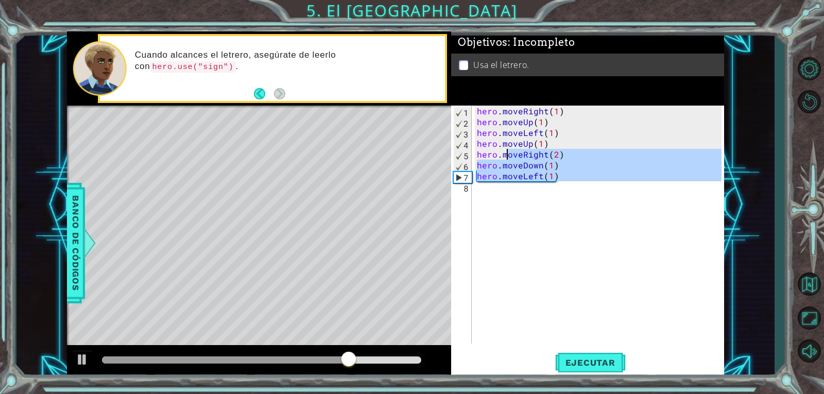
click at [507, 190] on div "hero . moveRight ( 1 ) hero . moveUp ( 1 ) hero . moveLeft ( 1 ) hero . moveUp …" at bounding box center [601, 236] width 252 height 260
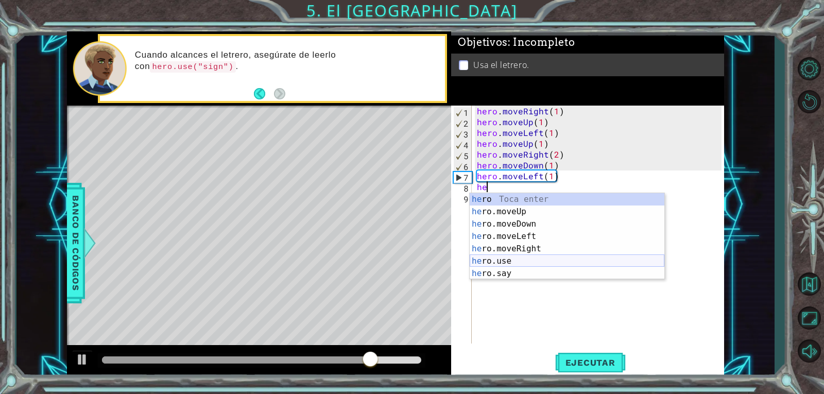
click at [522, 261] on div "he ro Toca enter he ro.moveUp Toca enter he ro.moveDown Toca enter he ro.moveLe…" at bounding box center [567, 248] width 195 height 111
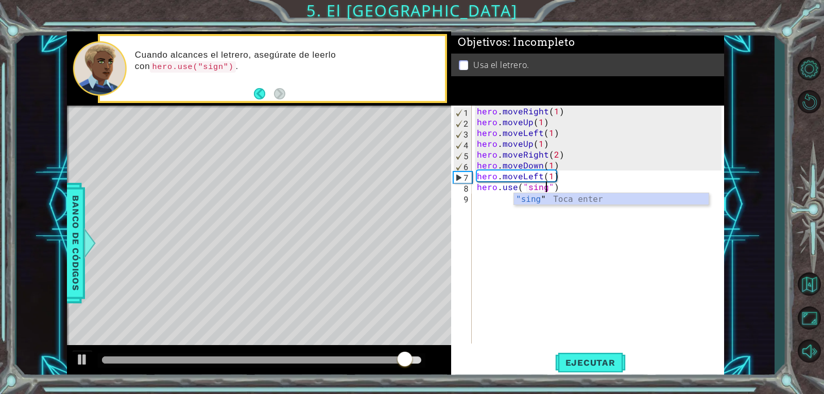
scroll to position [0, 4]
click at [577, 369] on button "Ejecutar" at bounding box center [590, 362] width 71 height 27
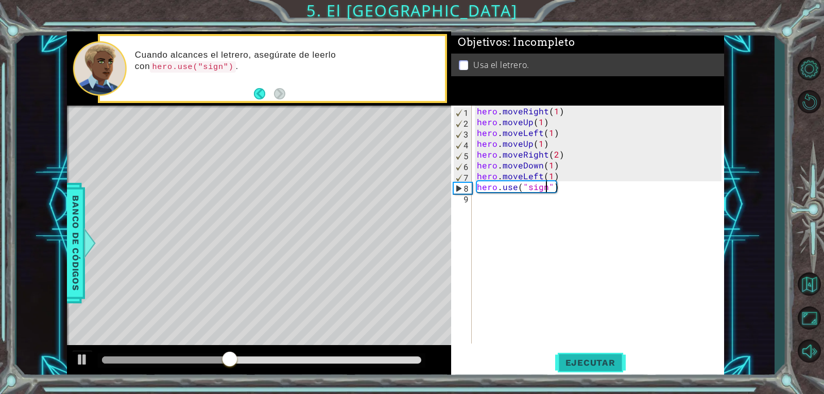
type textarea "hero.use("sign")"
click at [590, 363] on span "Ejecutar" at bounding box center [590, 363] width 71 height 10
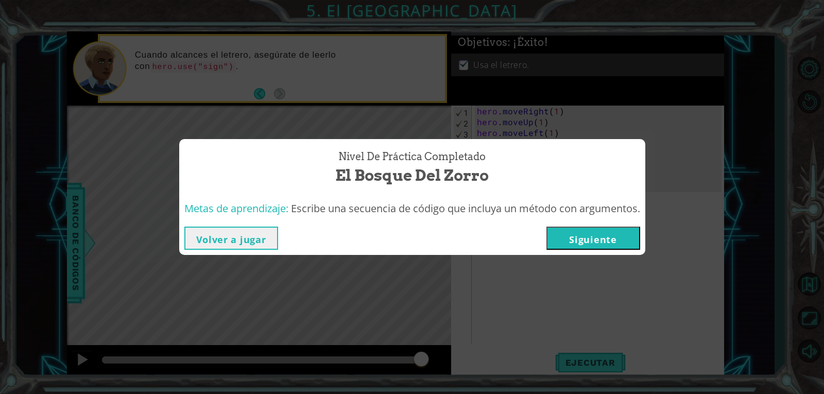
click at [576, 245] on button "Siguiente" at bounding box center [594, 238] width 94 height 23
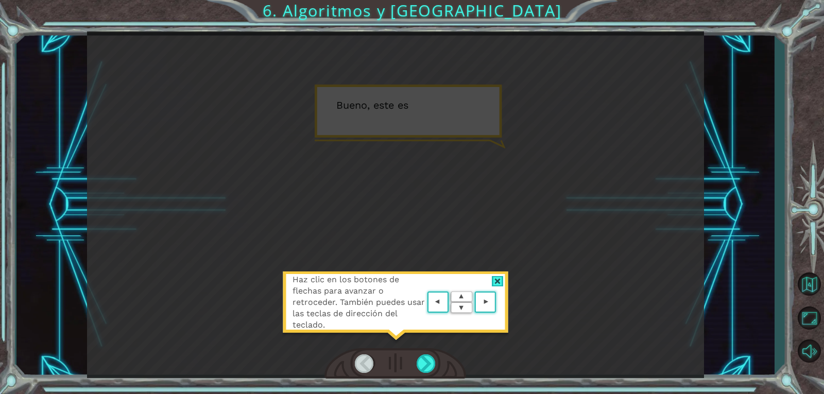
click at [499, 302] on area at bounding box center [499, 302] width 0 height 0
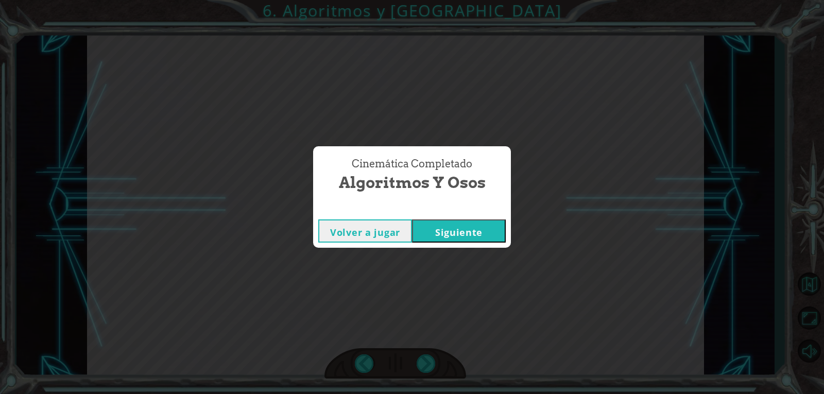
click at [458, 245] on div "Volver a jugar [GEOGRAPHIC_DATA]" at bounding box center [412, 230] width 198 height 33
click at [445, 221] on button "Siguiente" at bounding box center [459, 230] width 94 height 23
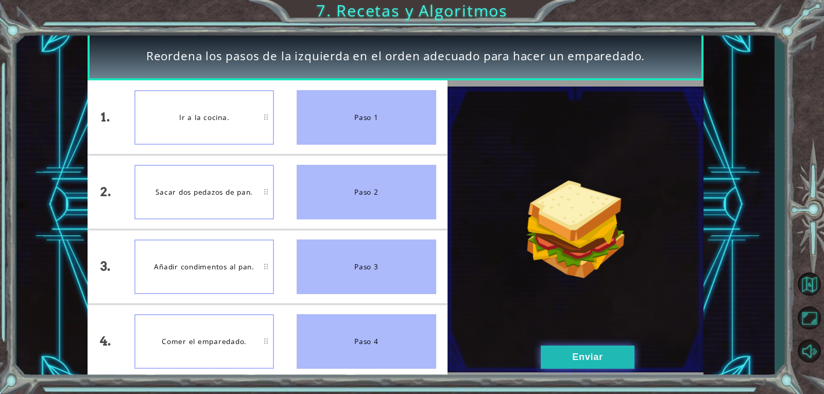
click at [598, 367] on button "Enviar" at bounding box center [588, 357] width 94 height 23
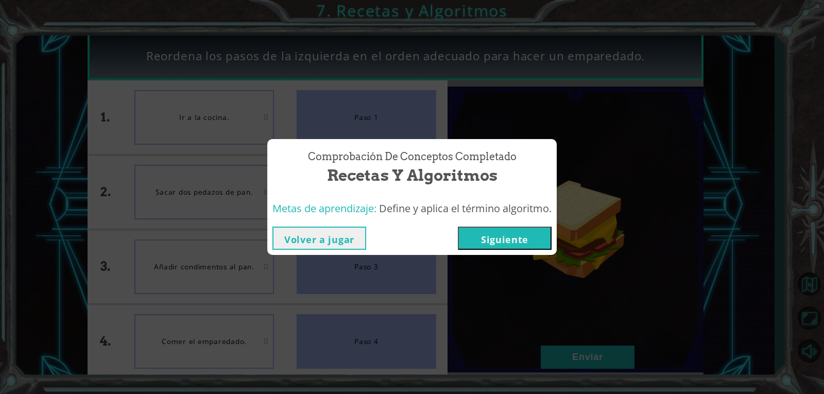
click at [532, 241] on button "Siguiente" at bounding box center [505, 238] width 94 height 23
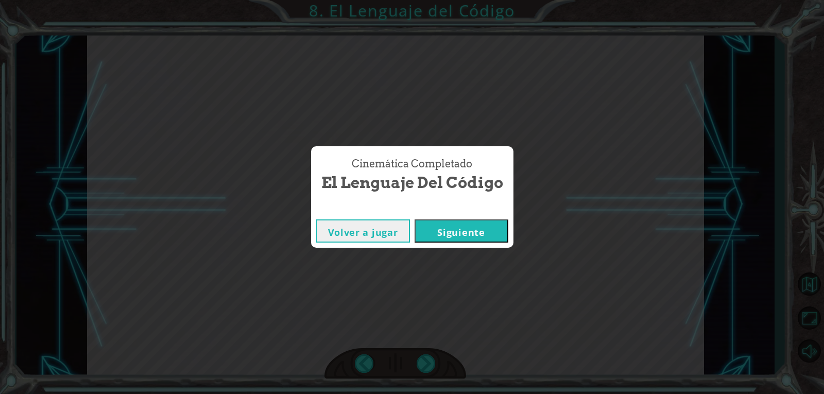
click at [469, 236] on button "Siguiente" at bounding box center [462, 230] width 94 height 23
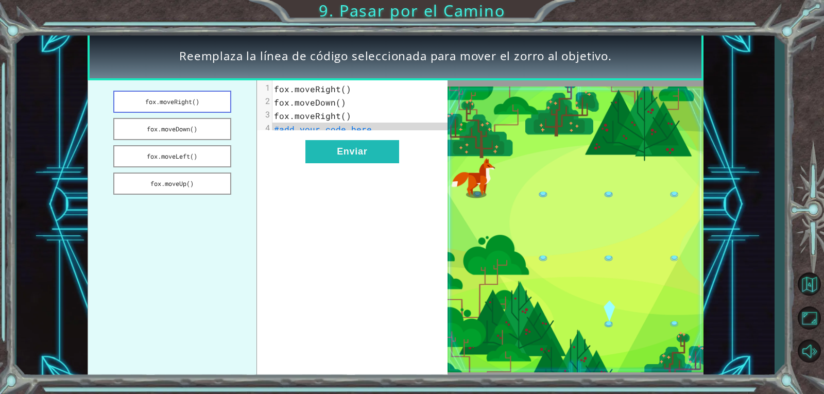
click at [196, 98] on button "fox.moveRight()" at bounding box center [172, 102] width 118 height 22
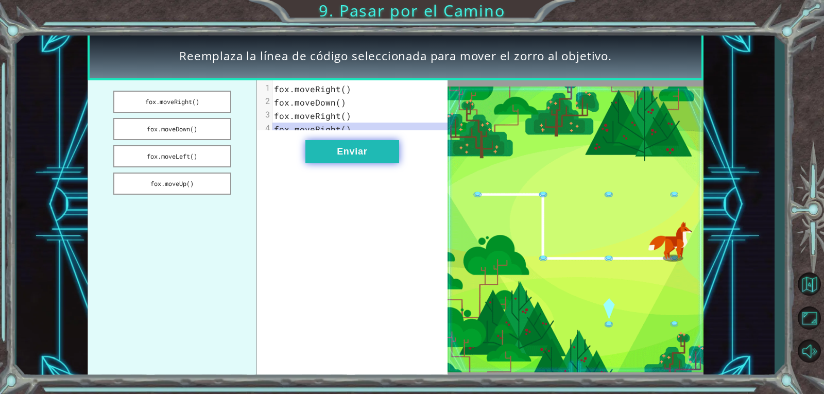
click at [345, 163] on button "Enviar" at bounding box center [353, 151] width 94 height 23
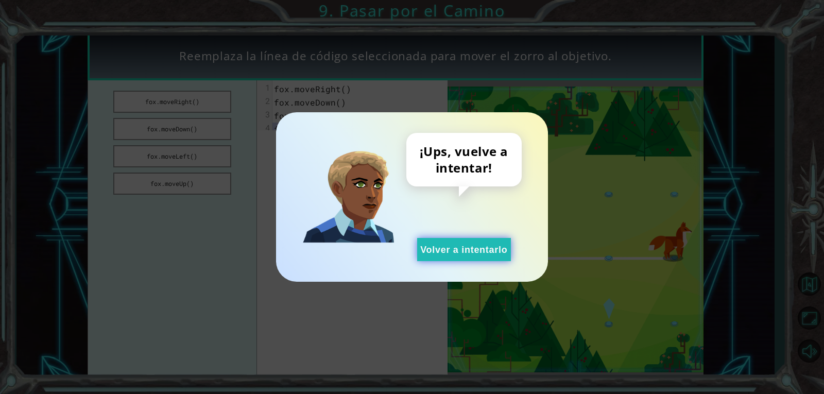
click at [431, 241] on button "Volver a intentarlo" at bounding box center [464, 249] width 94 height 23
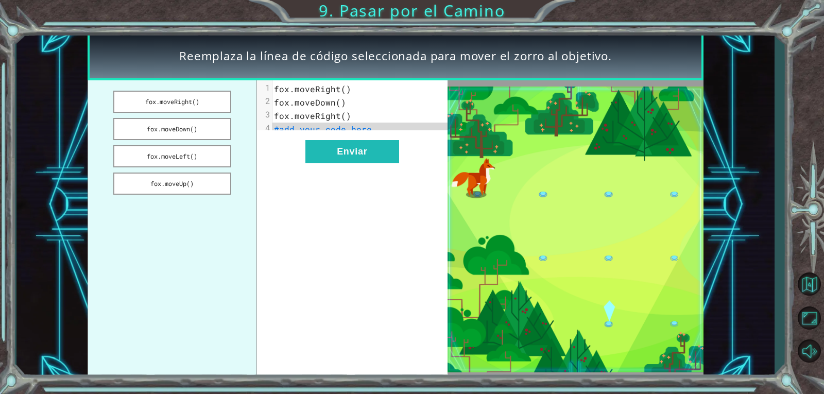
click at [297, 87] on span "fox.moveRight()" at bounding box center [312, 88] width 77 height 11
click at [182, 136] on button "fox.moveDown()" at bounding box center [172, 129] width 118 height 22
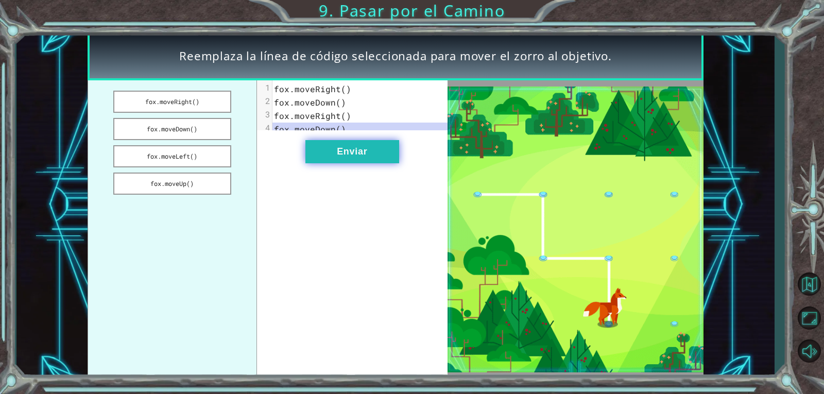
click at [356, 163] on button "Enviar" at bounding box center [353, 151] width 94 height 23
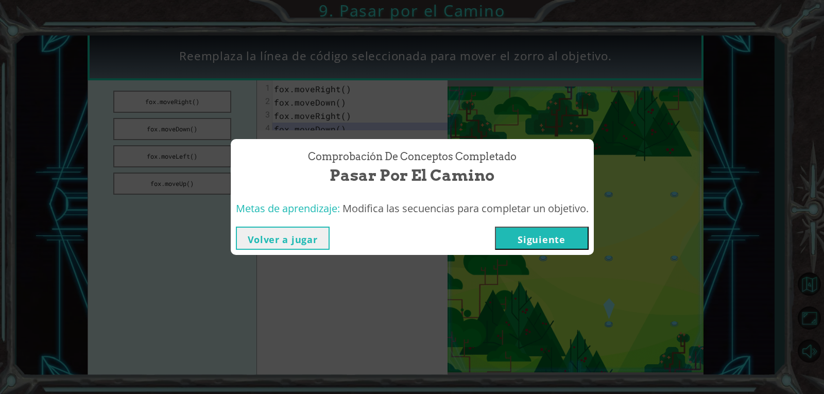
click at [538, 243] on button "Siguiente" at bounding box center [542, 238] width 94 height 23
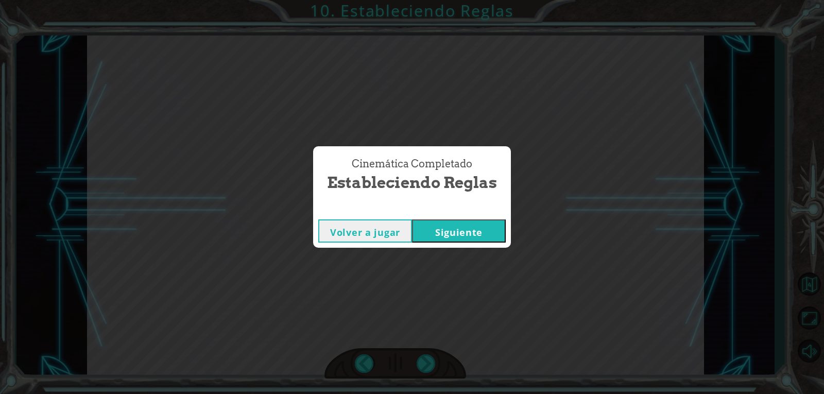
click at [420, 222] on button "Siguiente" at bounding box center [459, 230] width 94 height 23
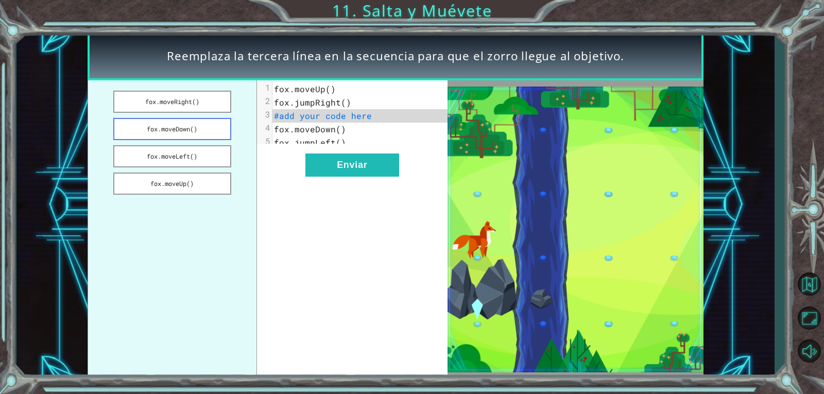
click at [155, 129] on button "fox.moveDown()" at bounding box center [172, 129] width 118 height 22
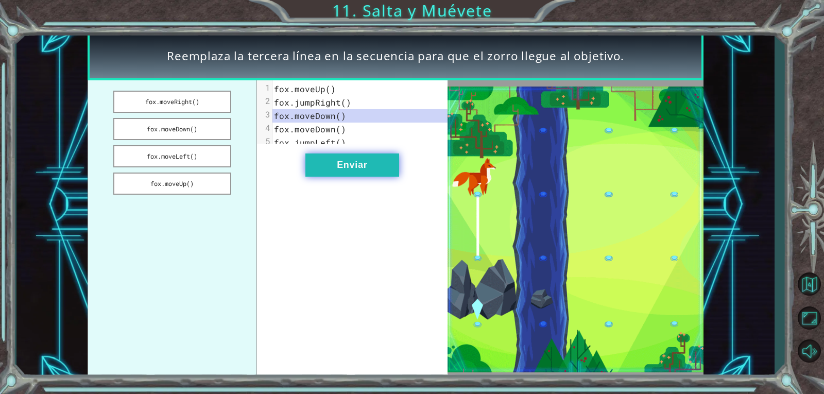
click at [349, 177] on button "Enviar" at bounding box center [353, 165] width 94 height 23
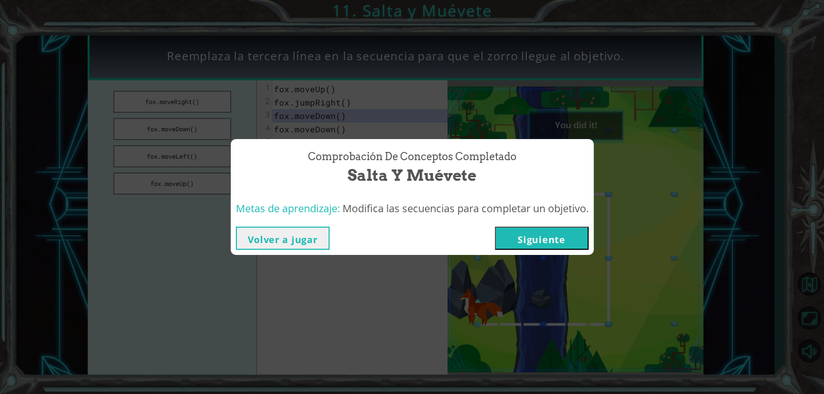
click at [513, 244] on button "Siguiente" at bounding box center [542, 238] width 94 height 23
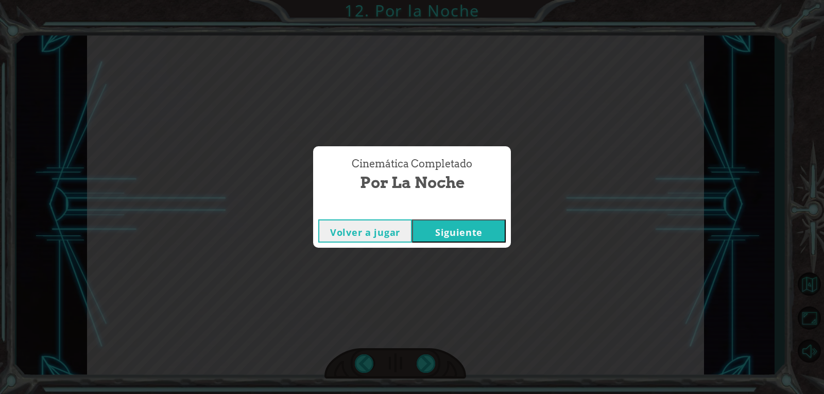
click at [436, 226] on button "Siguiente" at bounding box center [459, 230] width 94 height 23
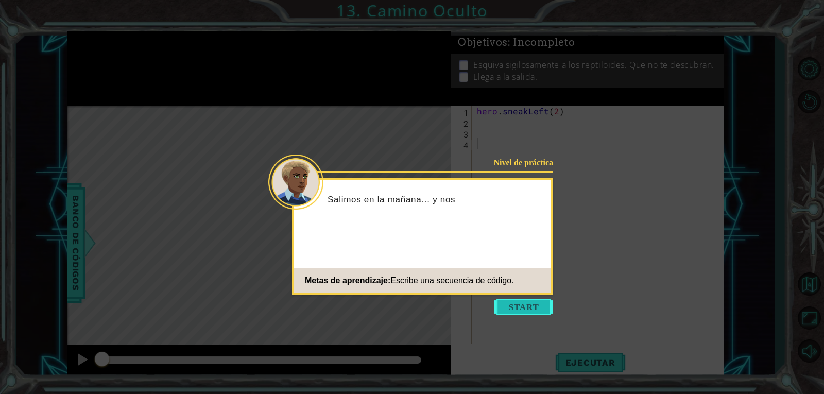
click at [511, 311] on button "Start" at bounding box center [524, 307] width 59 height 16
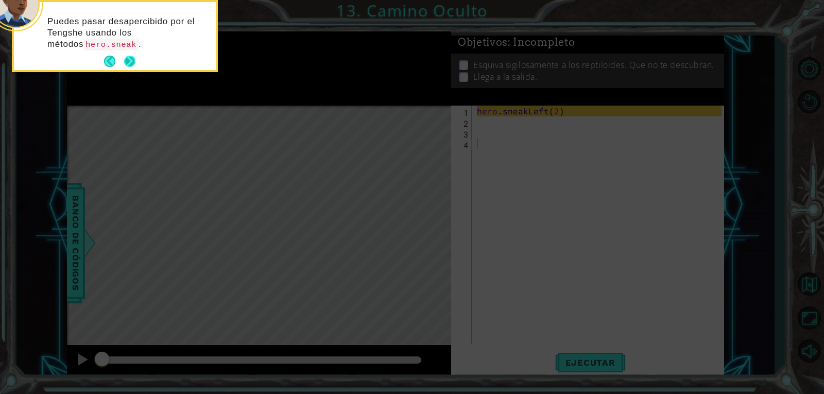
click at [124, 58] on button "Next" at bounding box center [129, 61] width 11 height 11
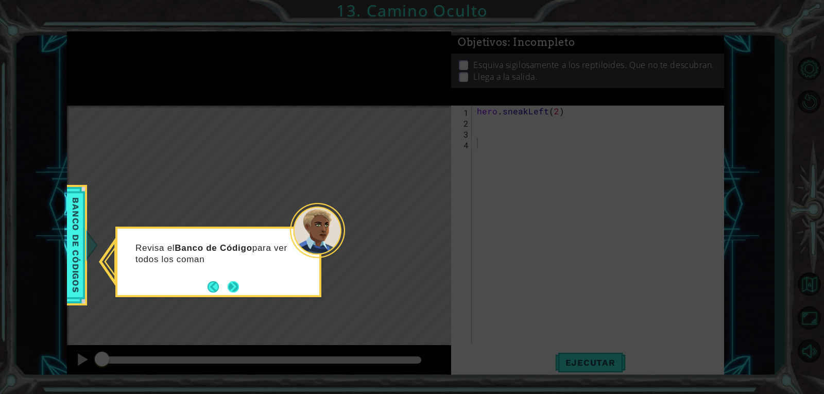
click at [228, 284] on button "Next" at bounding box center [233, 286] width 11 height 11
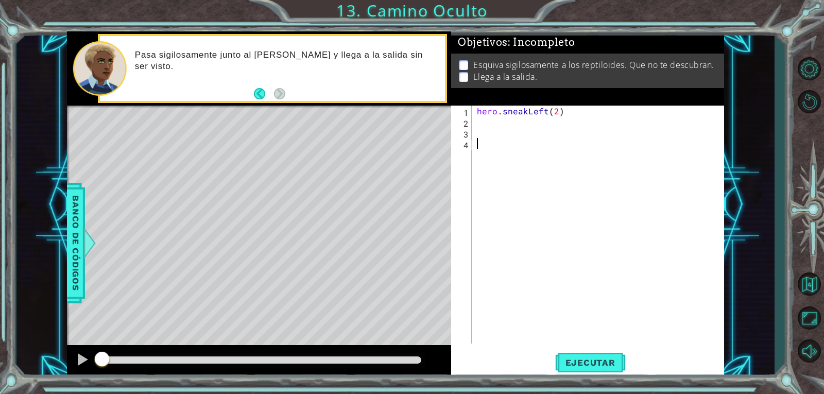
click at [504, 124] on div "hero . sneakLeft ( 2 )" at bounding box center [601, 236] width 252 height 260
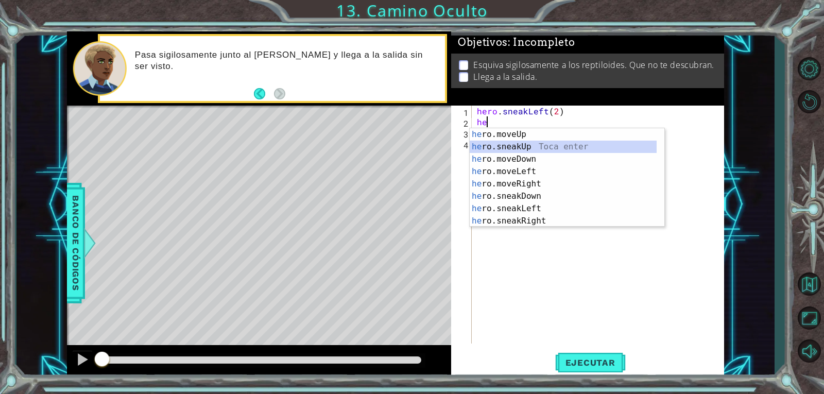
click at [519, 149] on div "he ro.moveUp Toca enter he ro.sneakUp Toca enter he ro.moveDown Toca enter he r…" at bounding box center [563, 190] width 187 height 124
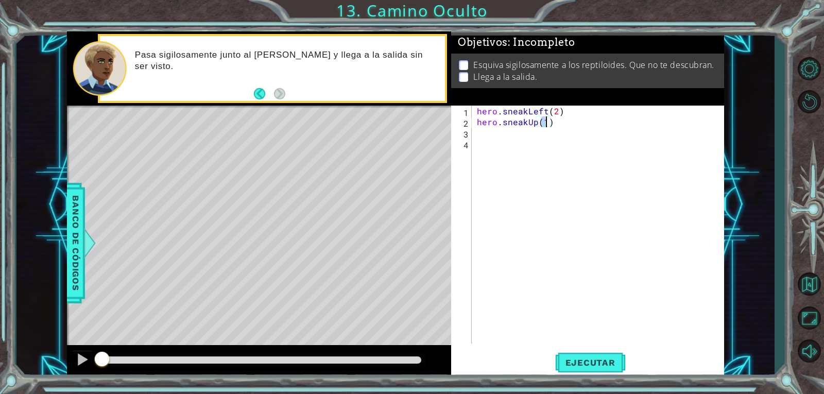
type textarea "hero.sneakUp(2)"
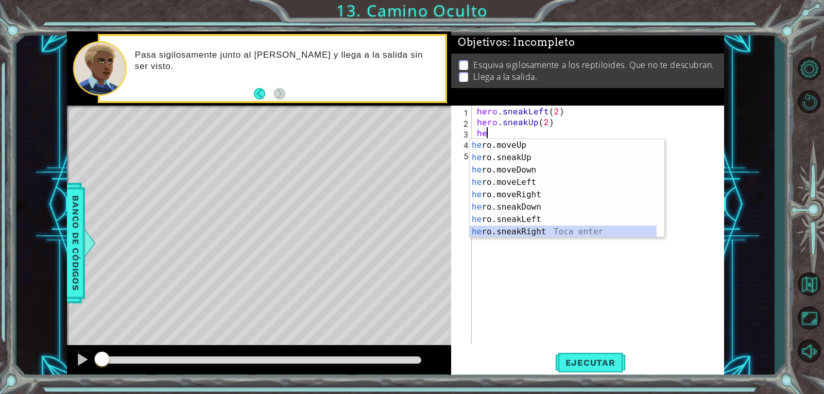
click at [539, 228] on div "he ro.moveUp Toca enter he ro.sneakUp Toca enter he ro.moveDown Toca enter he r…" at bounding box center [563, 201] width 187 height 124
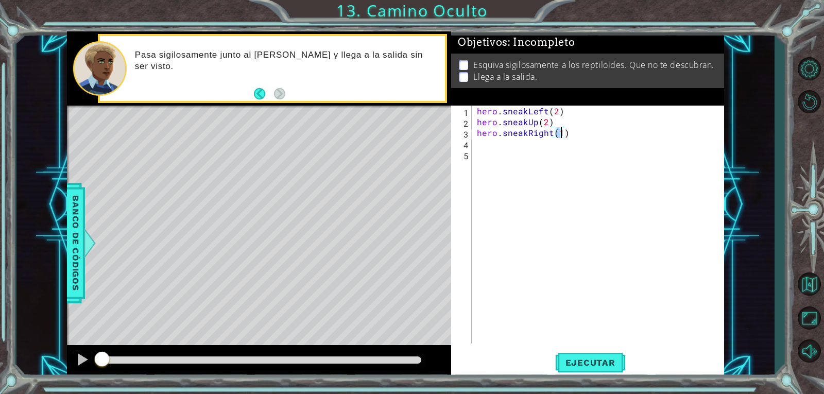
scroll to position [0, 5]
type textarea "hero.sneakRight(2)"
click at [605, 357] on button "Ejecutar" at bounding box center [590, 362] width 71 height 27
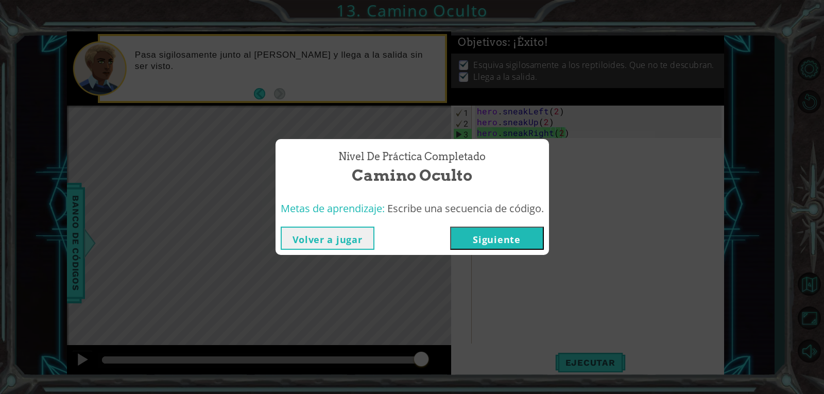
click at [479, 227] on button "Siguiente" at bounding box center [497, 238] width 94 height 23
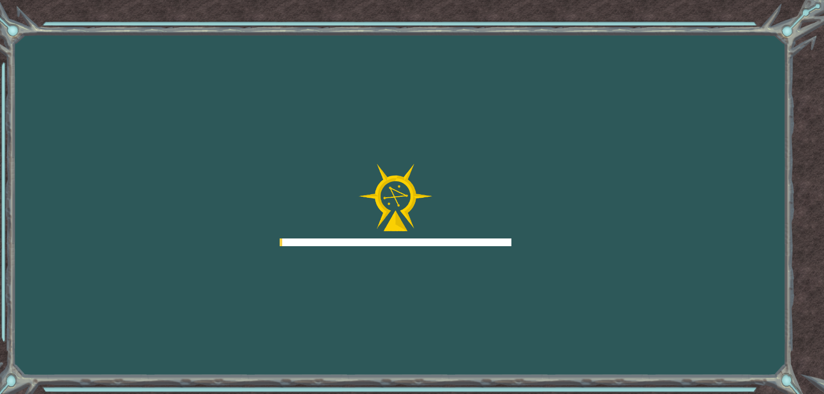
click at [479, 235] on div at bounding box center [396, 205] width 232 height 82
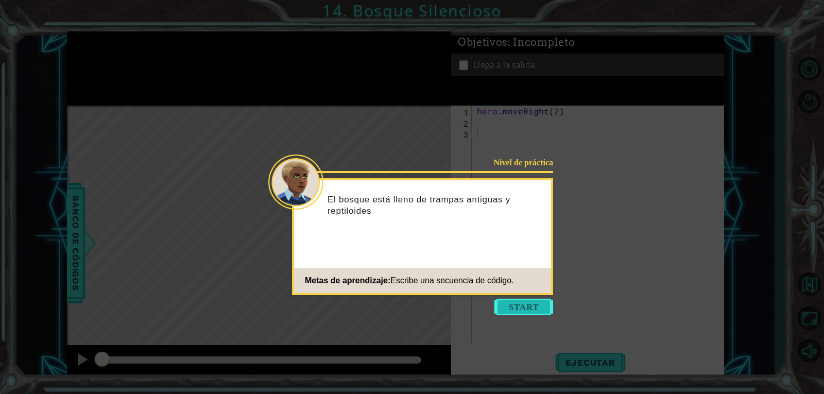
click at [525, 304] on button "Start" at bounding box center [524, 307] width 59 height 16
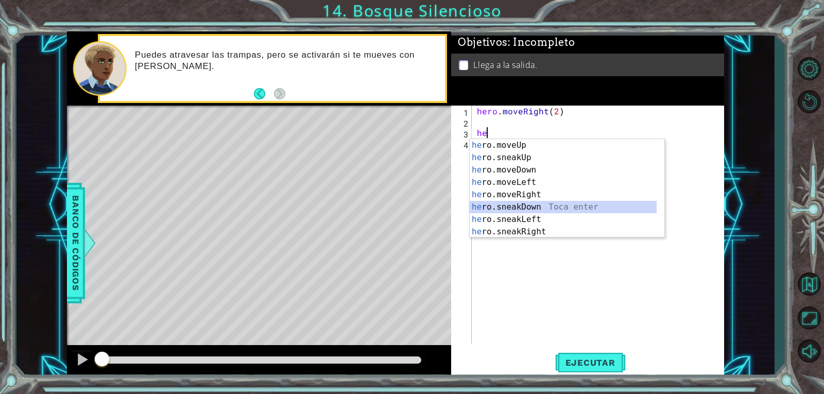
click at [523, 207] on div "he ro.moveUp Toca enter he ro.sneakUp Toca enter he ro.moveDown Toca enter he r…" at bounding box center [563, 201] width 187 height 124
type textarea "hero.sneakDown(1)"
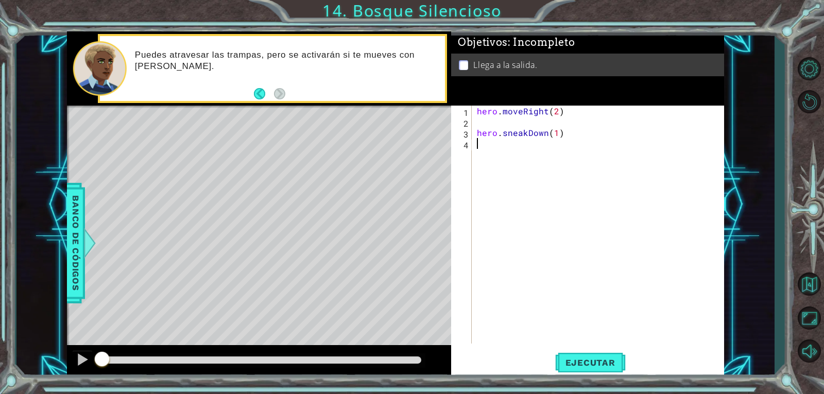
drag, startPoint x: 571, startPoint y: 138, endPoint x: 493, endPoint y: 139, distance: 77.8
click at [493, 139] on div "hero . moveRight ( 2 ) hero . sneakDown ( 1 )" at bounding box center [601, 236] width 252 height 260
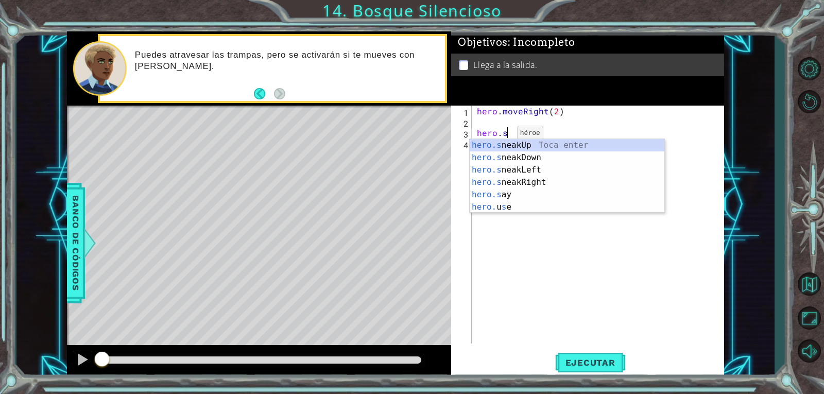
type textarea "h"
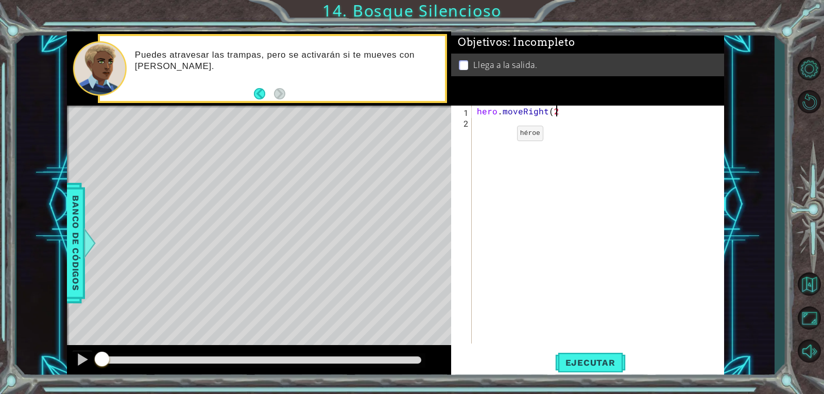
type textarea "hero.moveRight(2)"
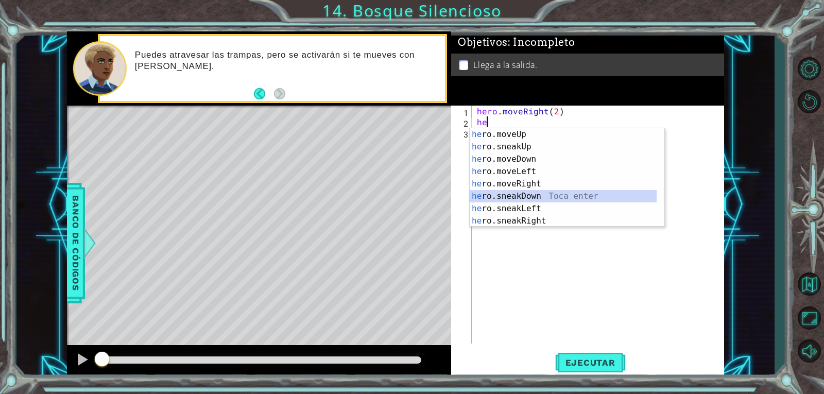
click at [556, 196] on div "he ro.moveUp Toca enter he ro.sneakUp Toca enter he ro.moveDown Toca enter he r…" at bounding box center [563, 190] width 187 height 124
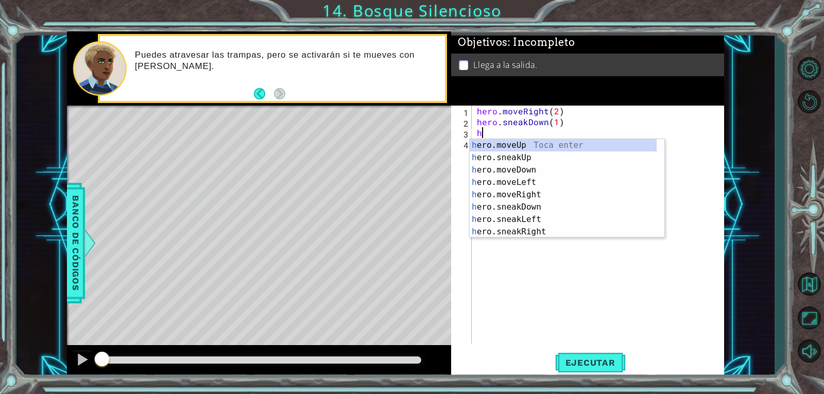
scroll to position [0, 5]
click at [536, 234] on div "he ro.moveUp Toca enter he ro.sneakUp Toca enter he ro.moveDown Toca enter he r…" at bounding box center [563, 201] width 187 height 124
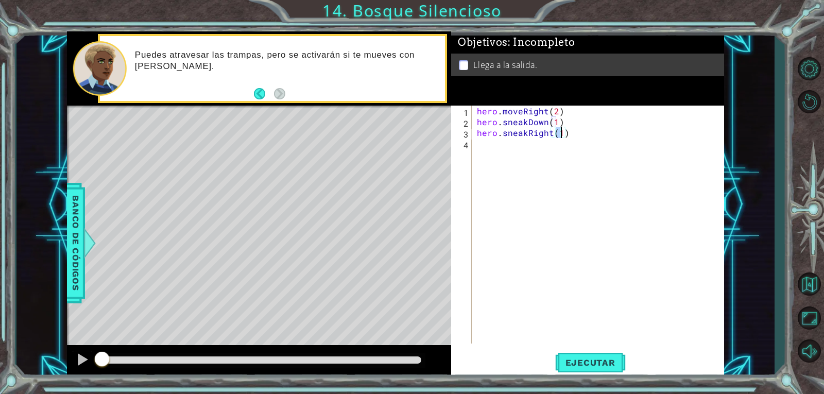
type textarea "hero.sneakRight(2)"
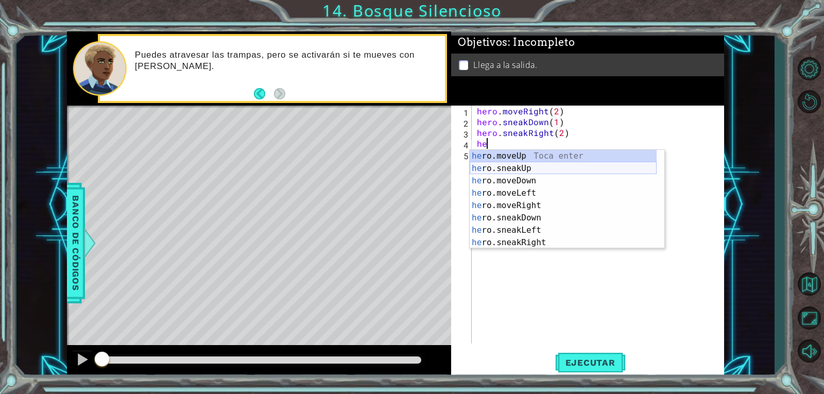
click at [515, 168] on div "he ro.moveUp Toca enter he ro.sneakUp Toca enter he ro.moveDown Toca enter he r…" at bounding box center [563, 212] width 187 height 124
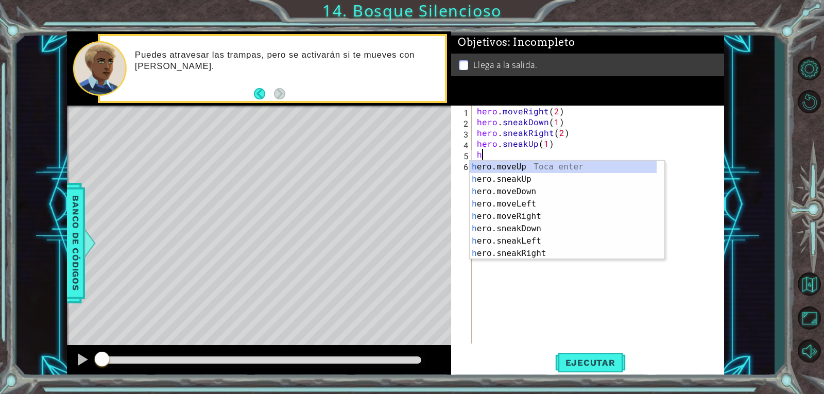
scroll to position [0, 5]
click at [512, 221] on div "he ro.moveUp Toca enter he ro.sneakUp Toca enter he ro.moveDown Toca enter he r…" at bounding box center [563, 223] width 187 height 124
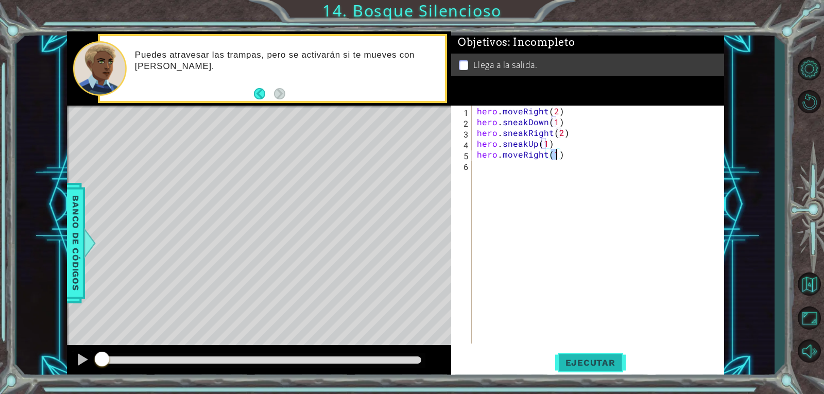
type textarea "hero.moveRight(1)"
drag, startPoint x: 597, startPoint y: 365, endPoint x: 611, endPoint y: 357, distance: 16.9
click at [602, 363] on span "Ejecutar" at bounding box center [590, 363] width 71 height 10
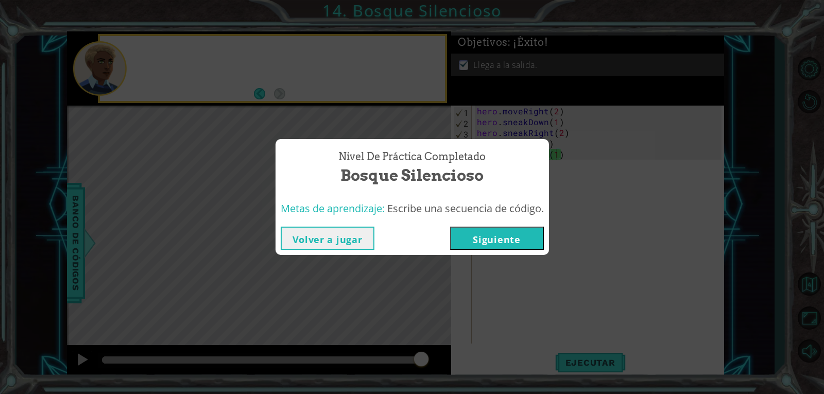
click at [496, 236] on button "Siguiente" at bounding box center [497, 238] width 94 height 23
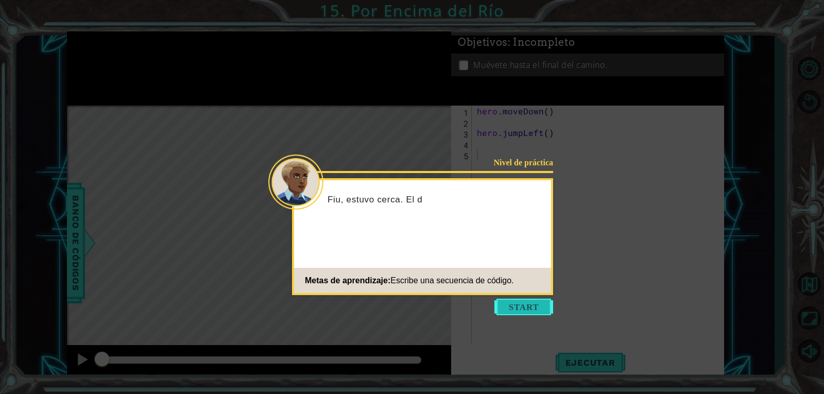
click at [530, 312] on button "Start" at bounding box center [524, 307] width 59 height 16
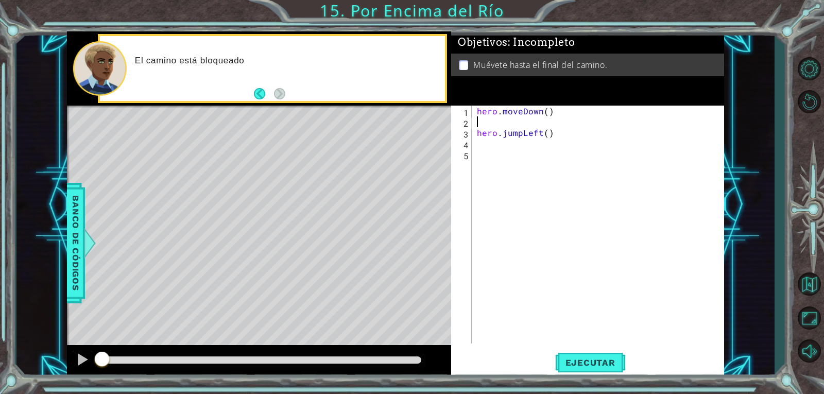
click at [498, 123] on div "hero . moveDown ( ) hero . jumpLeft ( )" at bounding box center [601, 236] width 252 height 260
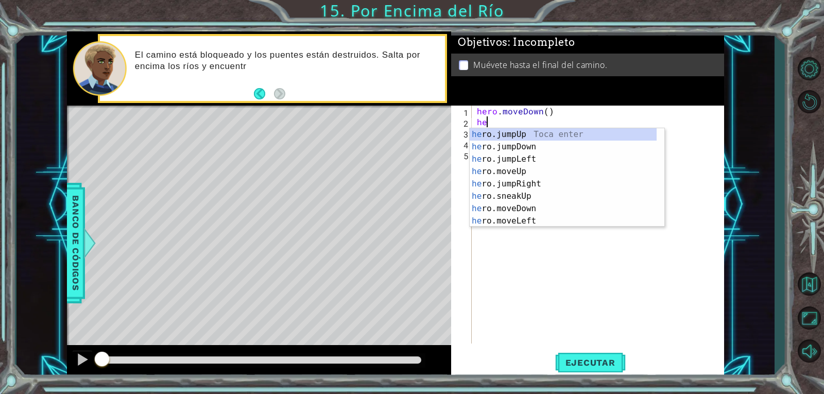
type textarea "he"
click at [499, 162] on div "he ro.jumpUp Toca enter he ro.jumpDown Toca enter he ro.jumpLeft Toca enter he …" at bounding box center [563, 190] width 187 height 124
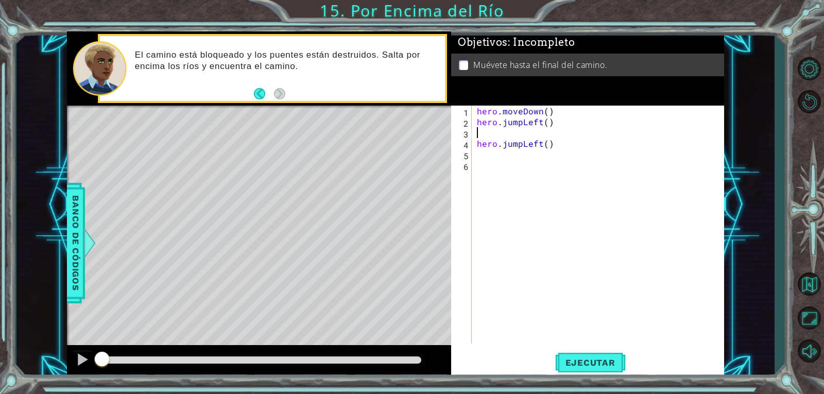
type textarea "hero.jumpLeft()"
click at [495, 142] on div "hero . moveDown ( ) hero . jumpLeft ( ) hero . jumpLeft ( )" at bounding box center [601, 236] width 252 height 260
click at [545, 132] on div "hero . moveDown ( ) hero . jumpLeft ( ) hero . jumpLeft ( )" at bounding box center [601, 236] width 252 height 260
type textarea "hero.jumpLeft(1)"
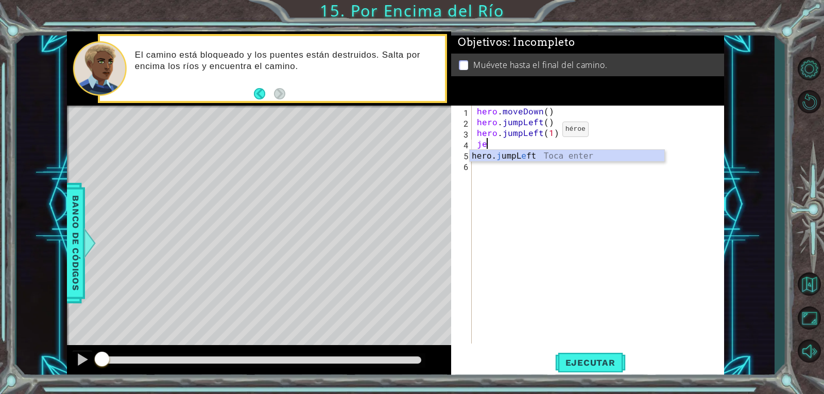
type textarea "j"
type textarea "h"
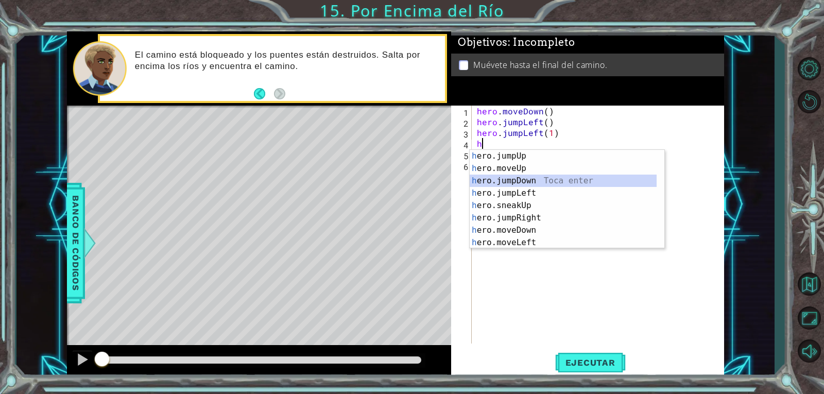
click at [519, 178] on div "h ero.jumpUp Toca enter h ero.moveUp Toca enter h ero.jumpDown Toca enter h ero…" at bounding box center [563, 212] width 187 height 124
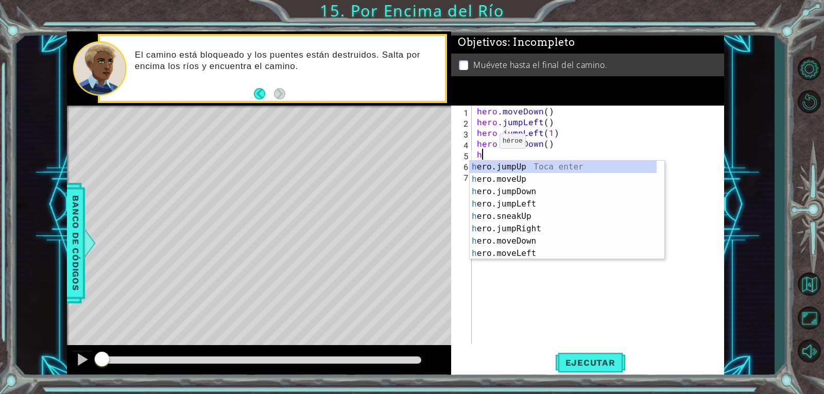
type textarea "he"
click at [530, 214] on div "he ro.jumpUp Toca enter he ro.jumpDown Toca enter he ro.jumpLeft Toca enter he …" at bounding box center [563, 223] width 187 height 124
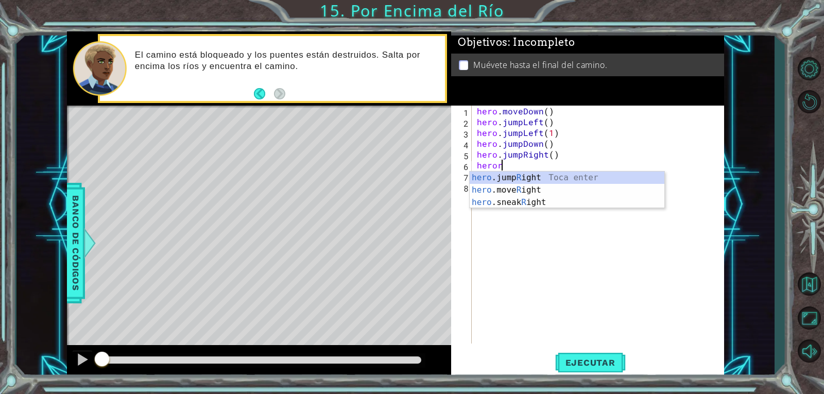
scroll to position [0, 1]
click at [536, 185] on div "hero .jump R ight Toca enter hero .move R ight Toca enter hero .sneak R ight To…" at bounding box center [567, 203] width 195 height 62
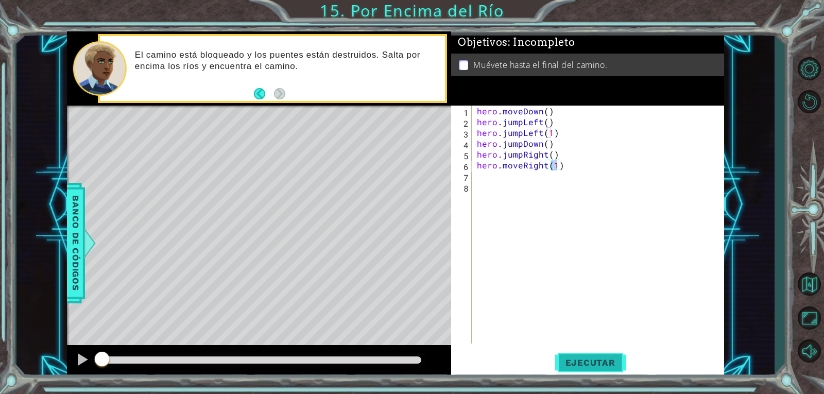
click at [598, 351] on button "Ejecutar" at bounding box center [590, 362] width 71 height 27
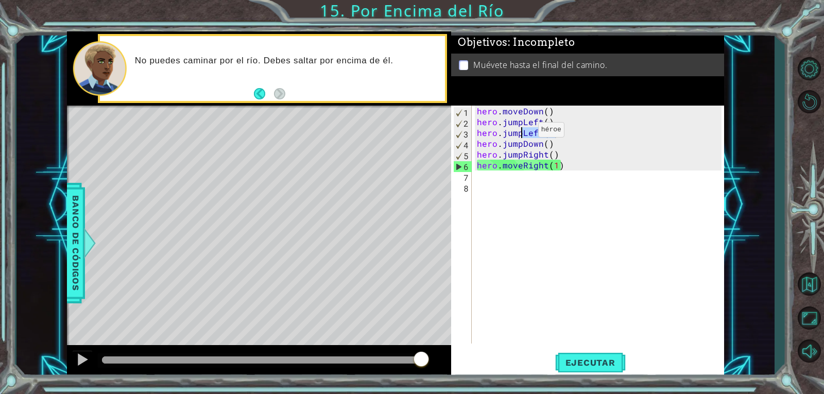
drag, startPoint x: 560, startPoint y: 130, endPoint x: 521, endPoint y: 132, distance: 39.2
click at [521, 132] on div "hero . moveDown ( ) hero . jumpLeft ( ) hero . jumpLeft ( 1 ) hero . jumpDown (…" at bounding box center [601, 236] width 252 height 260
click at [521, 132] on div "hero . moveDown ( ) hero . jumpLeft ( ) hero . jumpLeft ( 1 ) hero . jumpDown (…" at bounding box center [598, 225] width 247 height 238
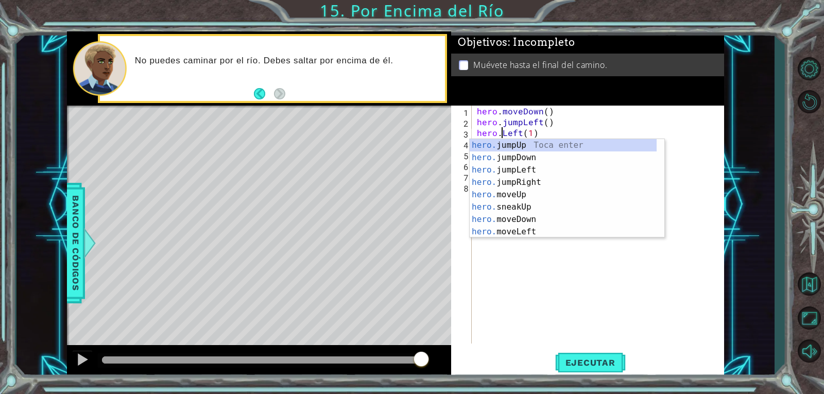
scroll to position [0, 2]
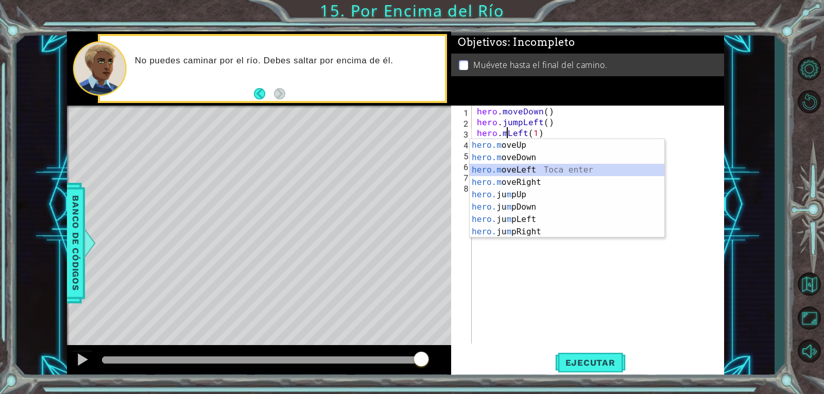
click at [496, 164] on div "hero.m oveUp Toca enter hero.m oveDown Toca enter hero.m oveLeft Toca enter her…" at bounding box center [567, 201] width 195 height 124
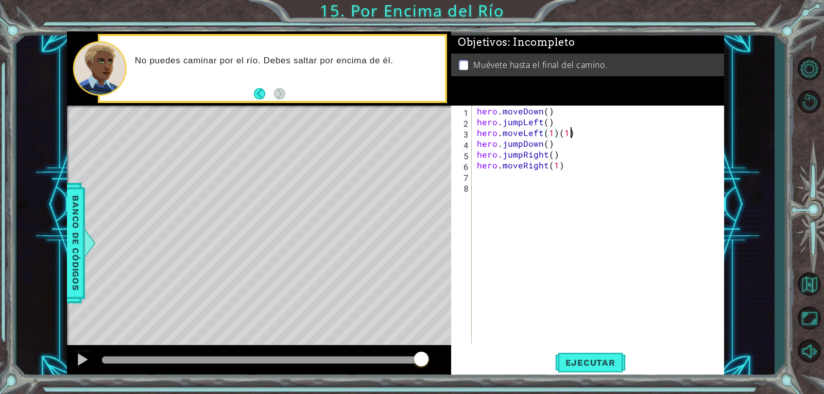
click at [569, 129] on div "hero . moveDown ( ) hero . jumpLeft ( ) hero . moveLeft ( 1 ) ( 1 ) hero . jump…" at bounding box center [601, 236] width 252 height 260
type textarea "hero.moveLeft(1)"
click at [603, 361] on span "Ejecutar" at bounding box center [590, 363] width 71 height 10
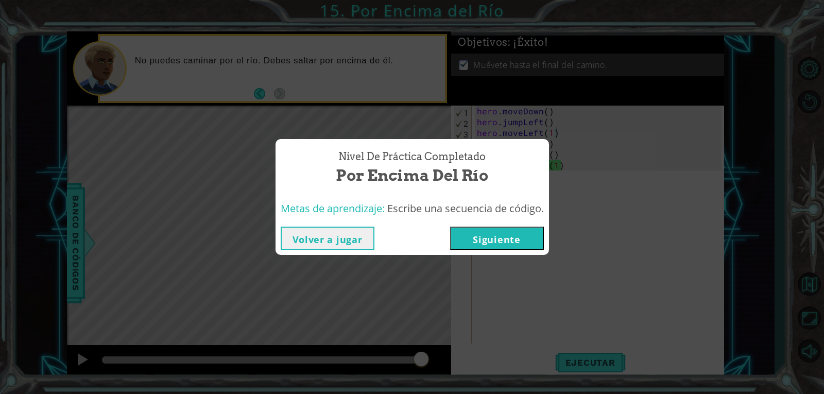
click at [510, 235] on button "Siguiente" at bounding box center [497, 238] width 94 height 23
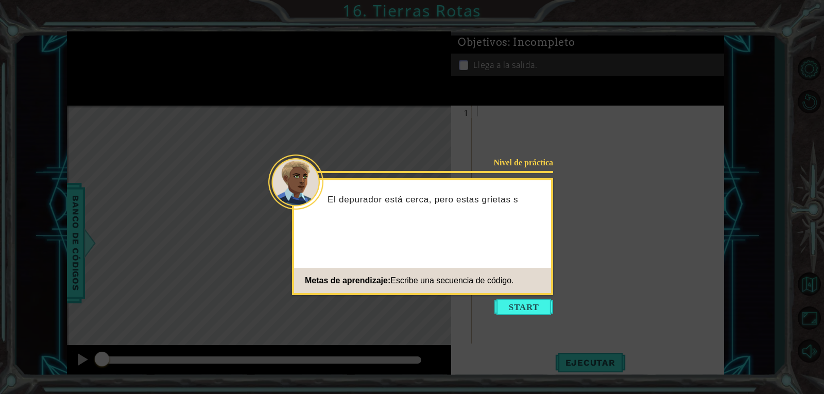
click at [519, 298] on icon at bounding box center [412, 197] width 824 height 394
click at [519, 301] on button "Start" at bounding box center [524, 307] width 59 height 16
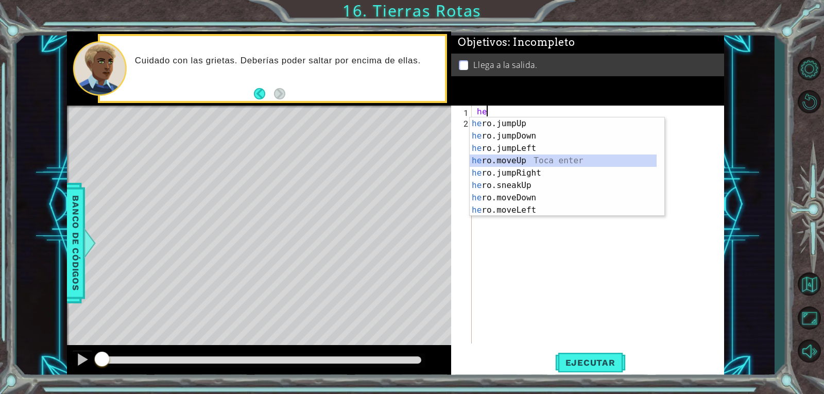
click at [522, 156] on div "he ro.jumpUp Toca enter he ro.jumpDown Toca enter he ro.jumpLeft Toca enter he …" at bounding box center [563, 179] width 187 height 124
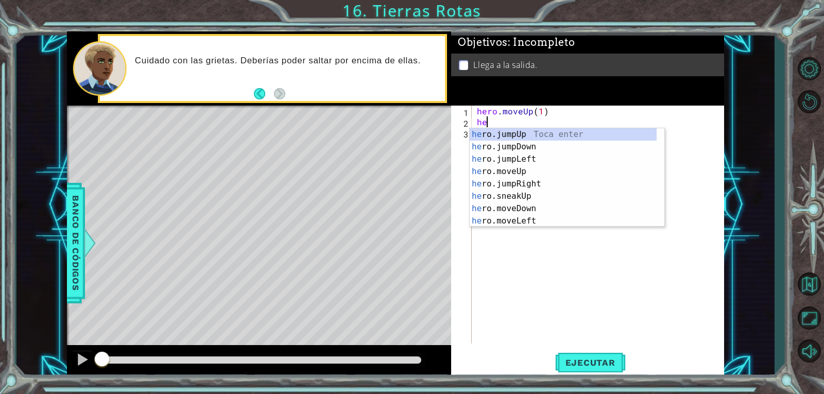
scroll to position [0, 4]
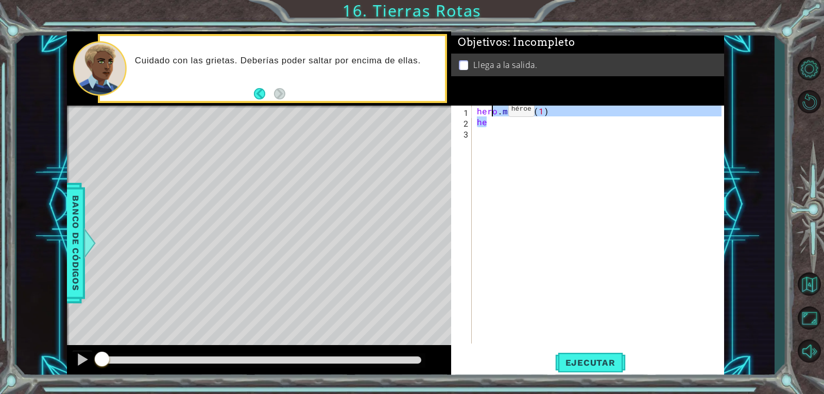
drag, startPoint x: 566, startPoint y: 124, endPoint x: 315, endPoint y: 50, distance: 261.2
click at [315, 50] on div "1 ההההההההההההההההההההההההההההההההההההההההההההההההההההההההההההההההההההההההההההה…" at bounding box center [395, 204] width 657 height 347
type textarea "hero.moveUp(1) he"
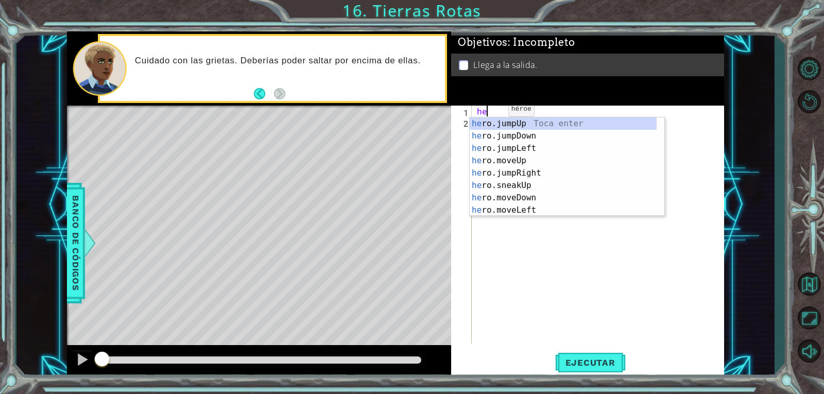
type textarea "her"
click at [542, 127] on div "her o.jumpUp Toca enter her o.jumpDown Toca enter her o.jumpLeft Toca enter her…" at bounding box center [563, 179] width 187 height 124
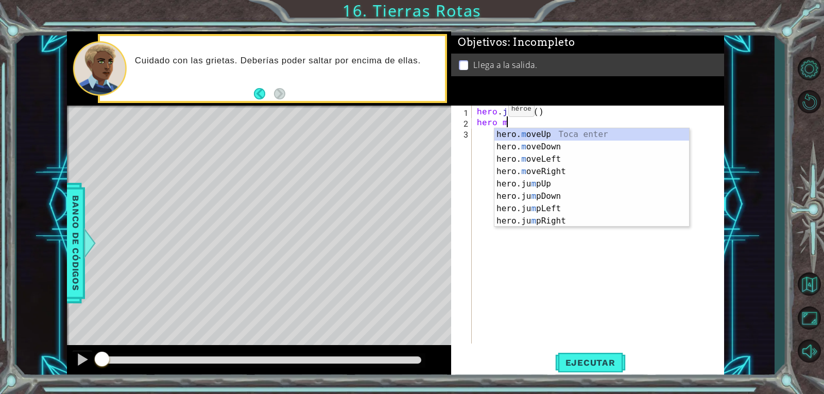
scroll to position [0, 2]
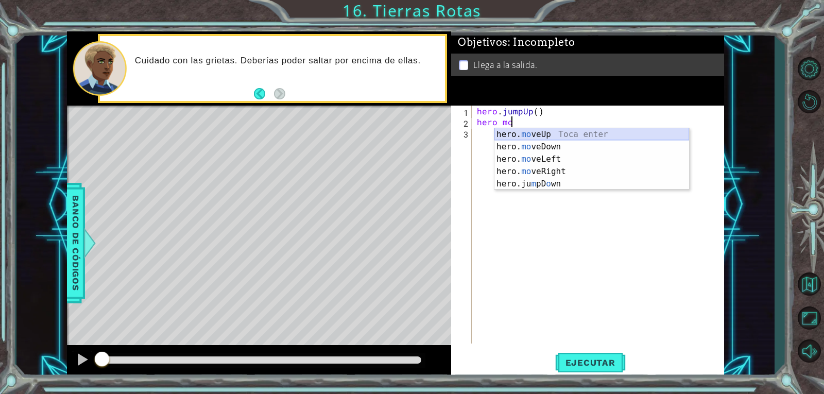
click at [549, 136] on div "hero. mo veUp Toca enter hero. mo veDown Toca enter hero. mo veLeft Toca enter …" at bounding box center [592, 171] width 195 height 87
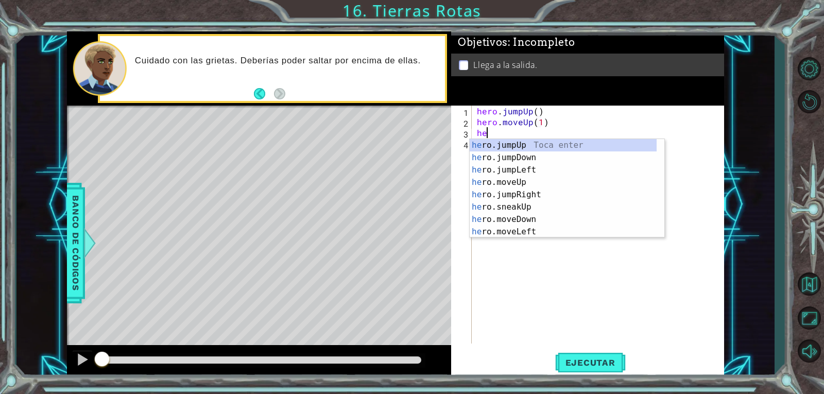
scroll to position [0, 5]
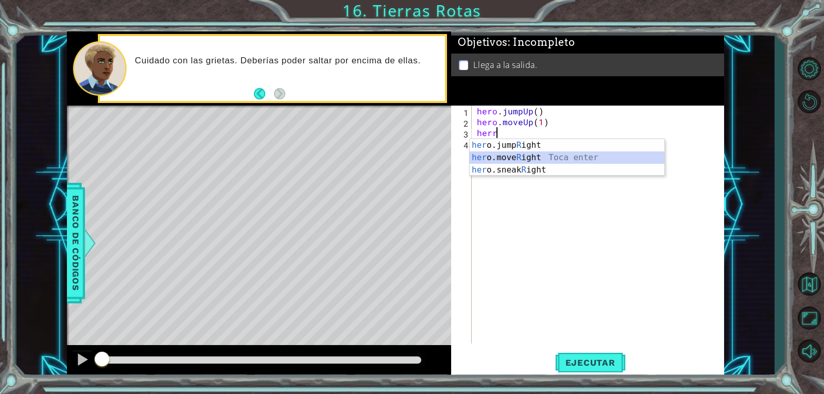
click at [542, 155] on div "her o.jump R ight Toca enter her o.move R ight Toca enter her o.sneak R ight To…" at bounding box center [567, 170] width 195 height 62
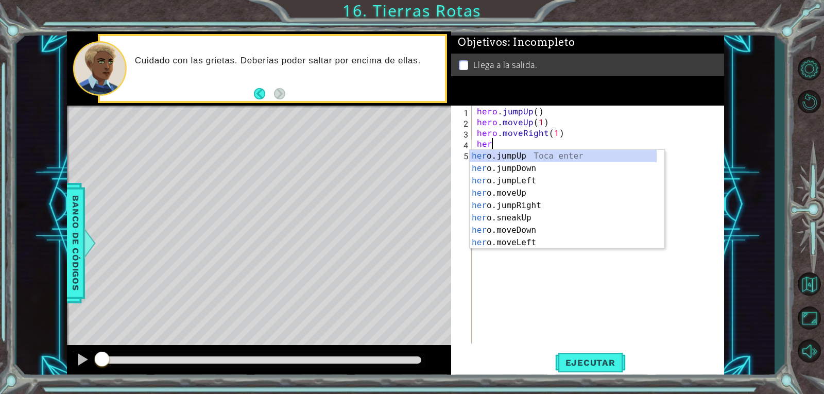
scroll to position [0, 6]
type textarea "hero.moveRight(1)hero"
click at [536, 192] on div "hero .jumpUp Toca enter hero .jumpDown Toca enter hero .jumpLeft Toca enter her…" at bounding box center [563, 212] width 187 height 124
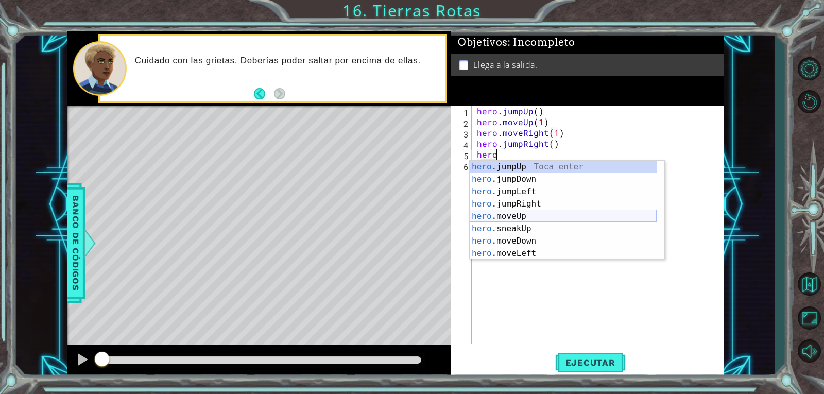
scroll to position [0, 1]
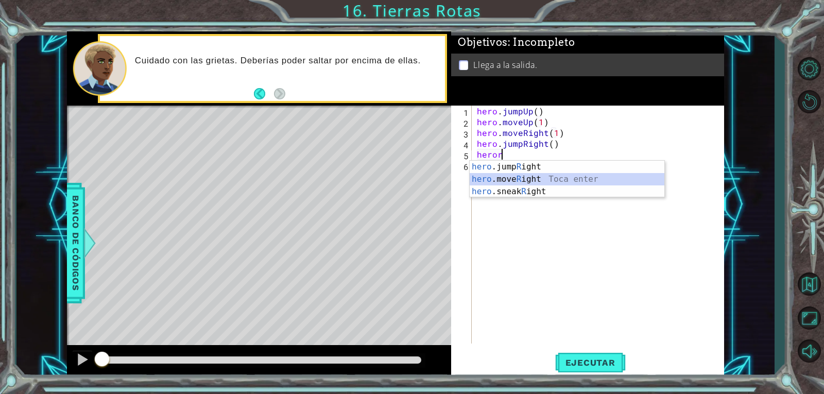
click at [538, 182] on div "hero .jump R ight Toca enter hero .move R ight Toca enter hero .sneak R ight To…" at bounding box center [567, 192] width 195 height 62
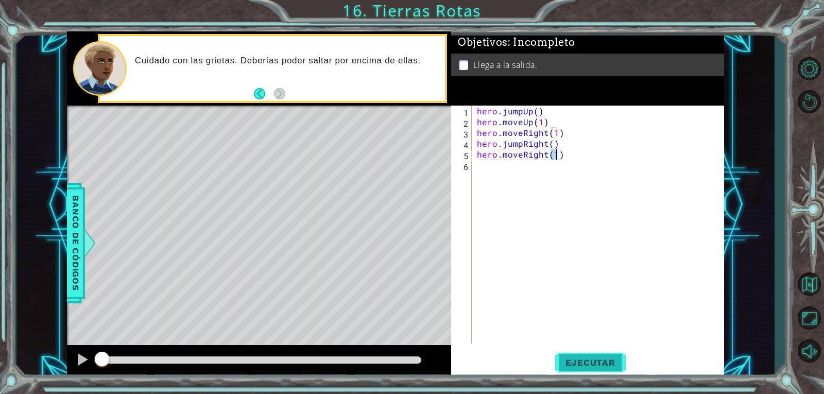
type textarea "hero.moveRight(1)"
click at [592, 366] on span "Ejecutar" at bounding box center [590, 363] width 71 height 10
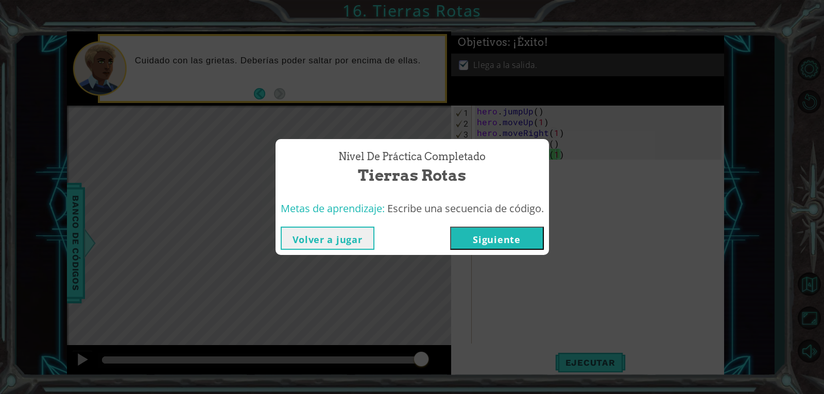
click at [511, 226] on div "Volver a jugar [GEOGRAPHIC_DATA]" at bounding box center [413, 238] width 274 height 33
click at [475, 231] on button "Siguiente" at bounding box center [497, 238] width 94 height 23
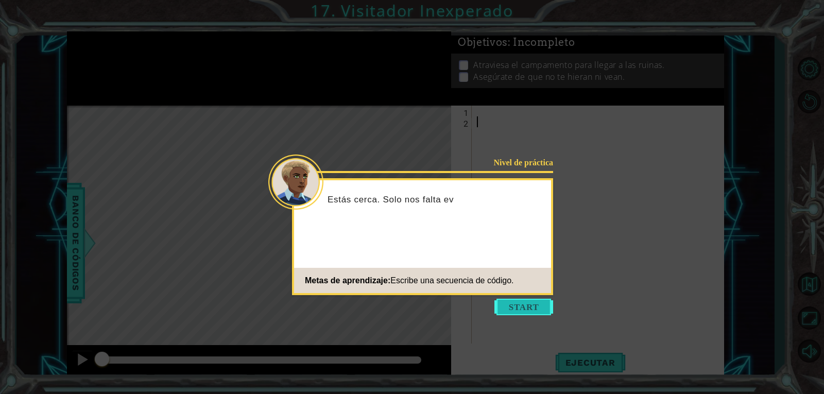
click at [535, 305] on button "Start" at bounding box center [524, 307] width 59 height 16
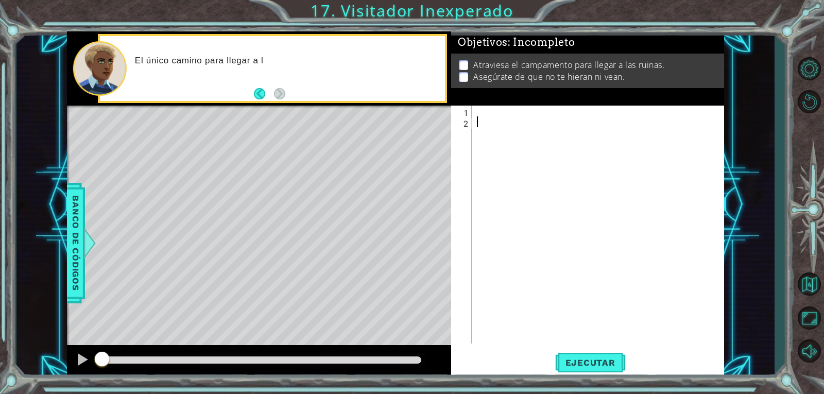
click at [481, 117] on div at bounding box center [601, 236] width 252 height 260
click at [475, 106] on div at bounding box center [601, 236] width 252 height 260
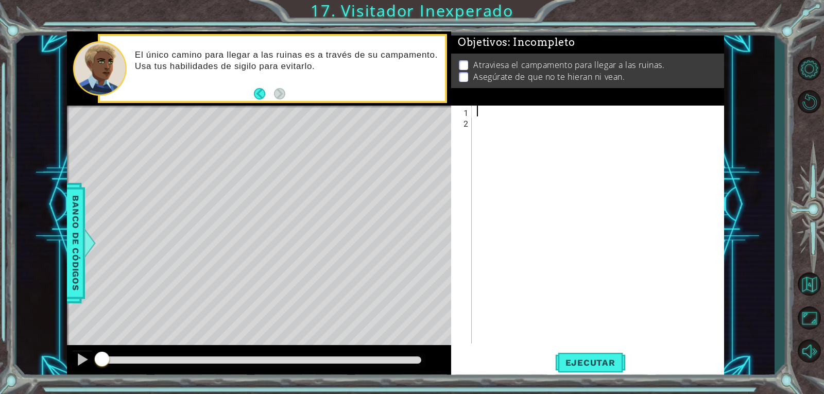
type textarea "j"
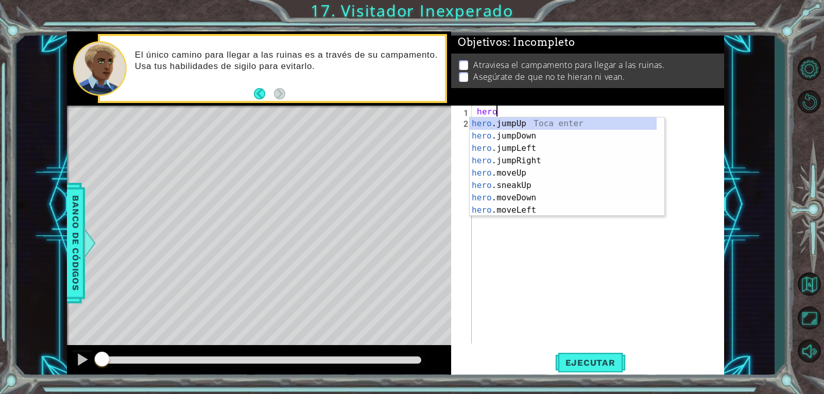
scroll to position [0, 1]
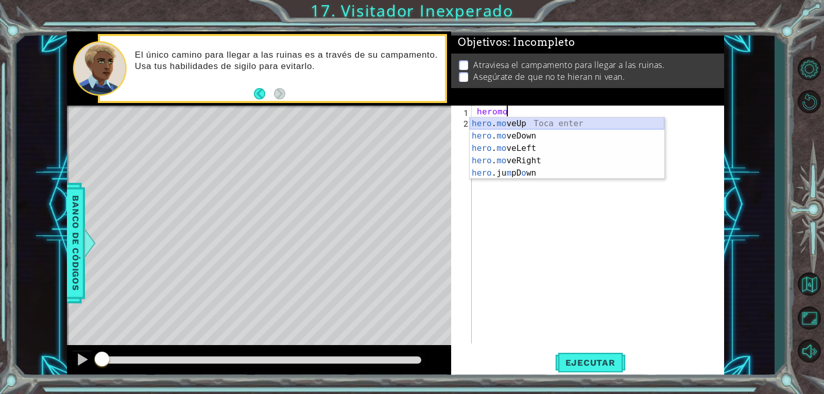
click at [513, 123] on div "hero . mo veUp Toca enter hero . mo veDown Toca enter hero . mo veLeft Toca ent…" at bounding box center [567, 160] width 195 height 87
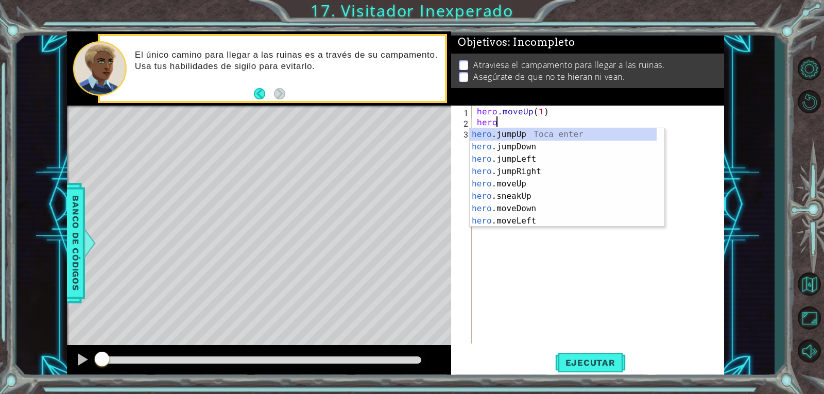
type textarea "hero.moveUp(1)heroj"
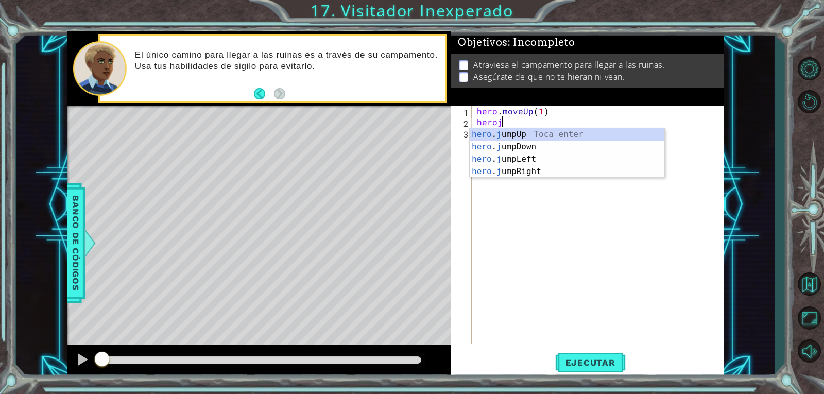
scroll to position [0, 5]
click at [516, 166] on div "hero . j umpUp Toca enter hero . j umpDown Toca enter hero . j umpLeft Toca ent…" at bounding box center [567, 165] width 195 height 74
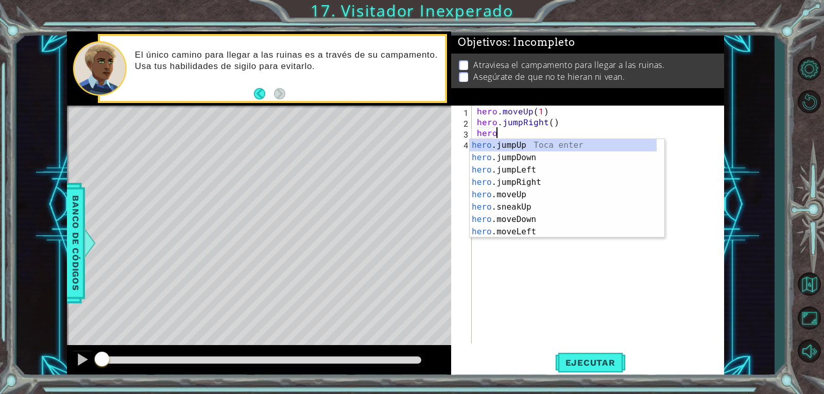
type textarea "heroj"
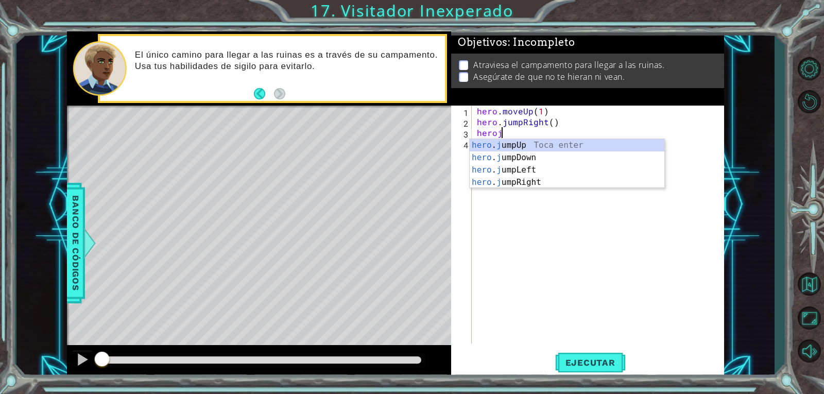
scroll to position [0, 1]
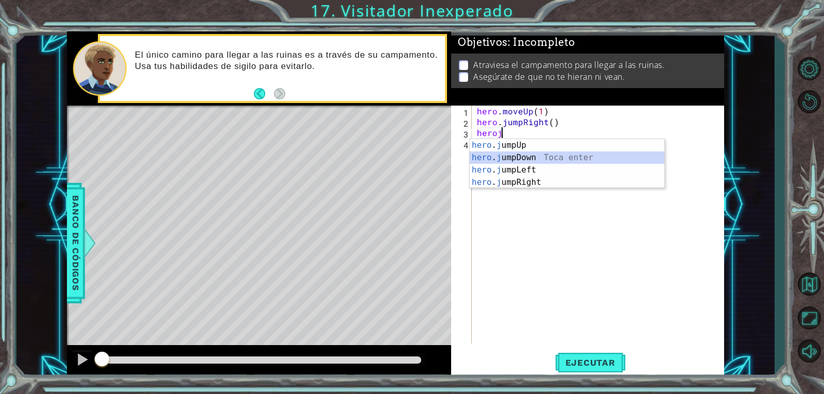
click at [517, 157] on div "hero . j umpUp Toca enter hero . j umpDown Toca enter hero . j umpLeft Toca ent…" at bounding box center [567, 176] width 195 height 74
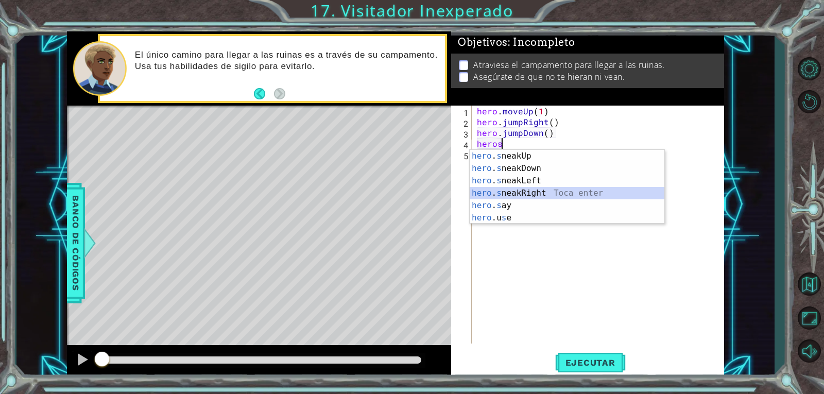
click at [543, 190] on div "hero . s neakUp Toca enter hero . s neakDown Toca enter hero . s neakLeft Toca …" at bounding box center [567, 199] width 195 height 99
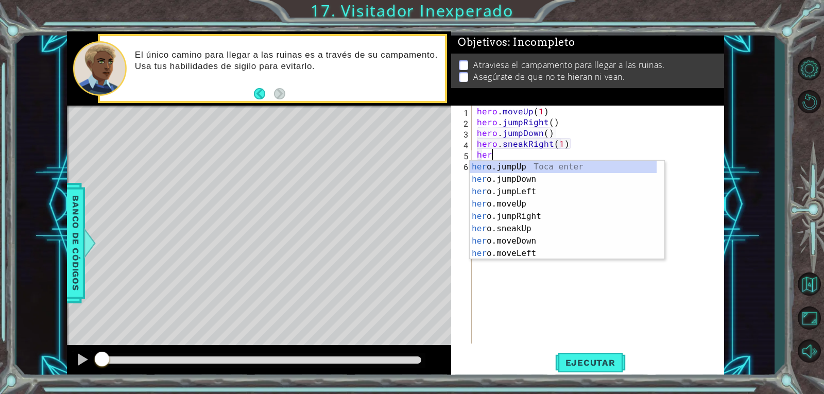
scroll to position [0, 6]
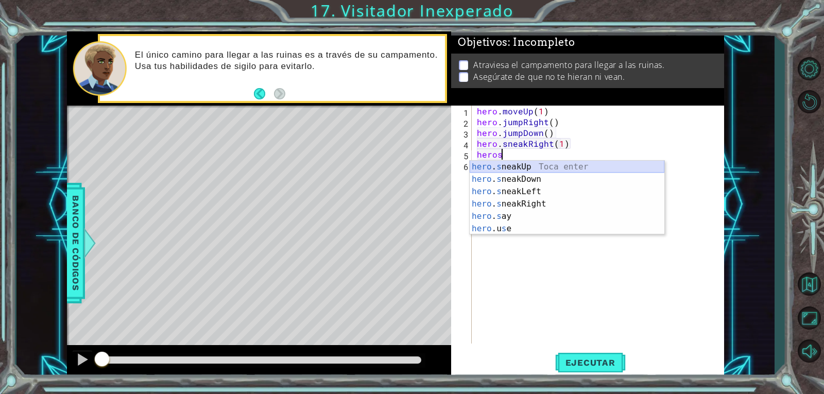
click at [551, 164] on div "hero . s neakUp Toca enter hero . s neakDown Toca enter hero . s neakLeft Toca …" at bounding box center [567, 210] width 195 height 99
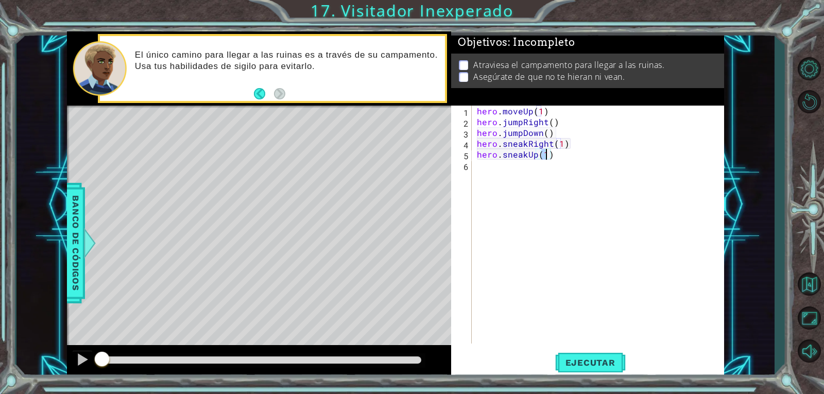
type textarea "hero.sneakUp(2)"
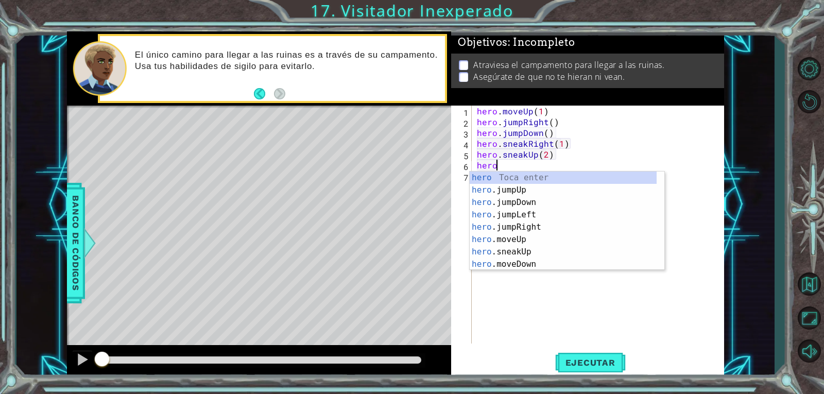
scroll to position [0, 1]
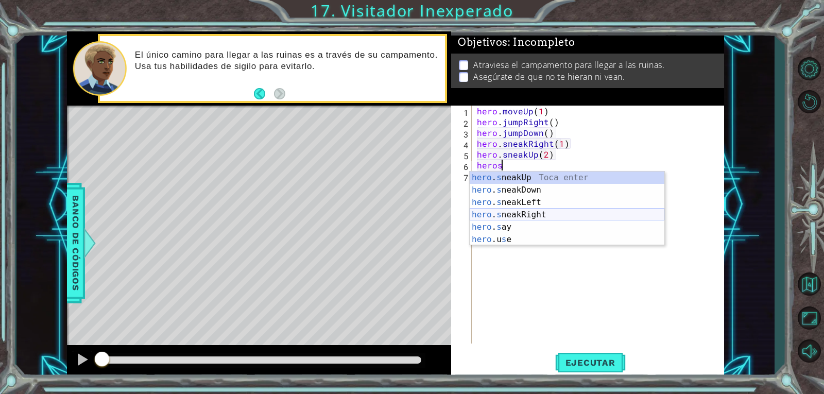
click at [539, 211] on div "hero . s neakUp Toca enter hero . s neakDown Toca enter hero . s neakLeft Toca …" at bounding box center [567, 221] width 195 height 99
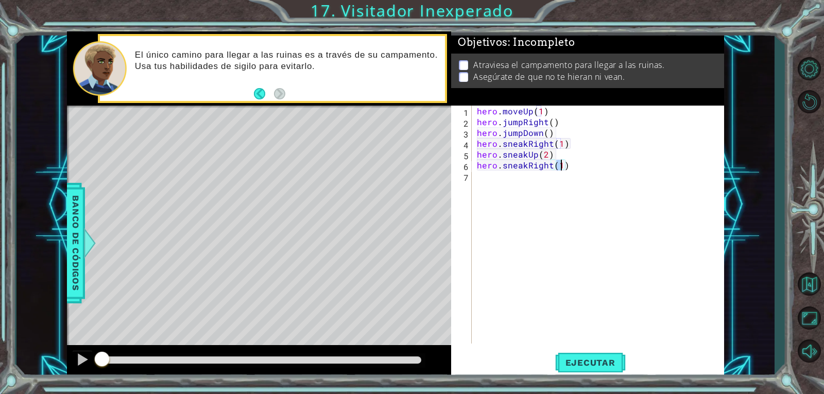
type textarea "hero.sneakRight(2)"
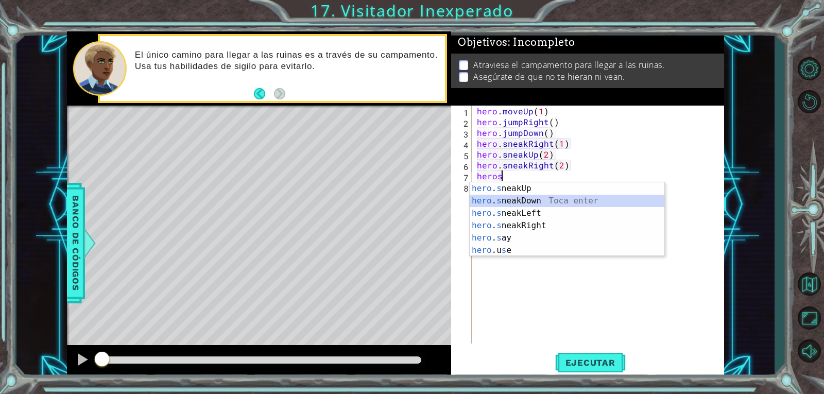
click at [533, 203] on div "hero . s neakUp Toca enter hero . s neakDown Toca enter hero . s neakLeft Toca …" at bounding box center [567, 231] width 195 height 99
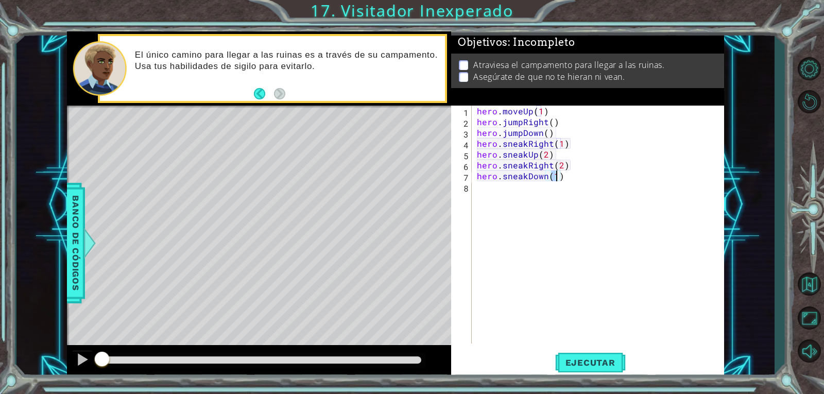
scroll to position [0, 5]
type textarea "hero.sneakDown(2)"
click at [575, 367] on span "Ejecutar" at bounding box center [590, 363] width 71 height 10
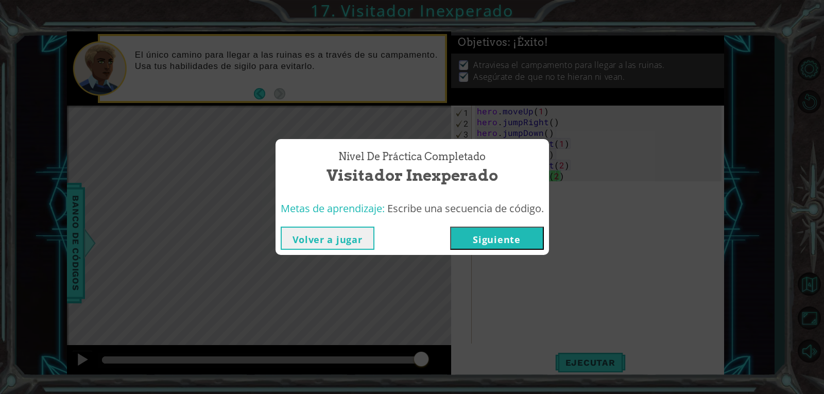
click at [492, 232] on button "Siguiente" at bounding box center [497, 238] width 94 height 23
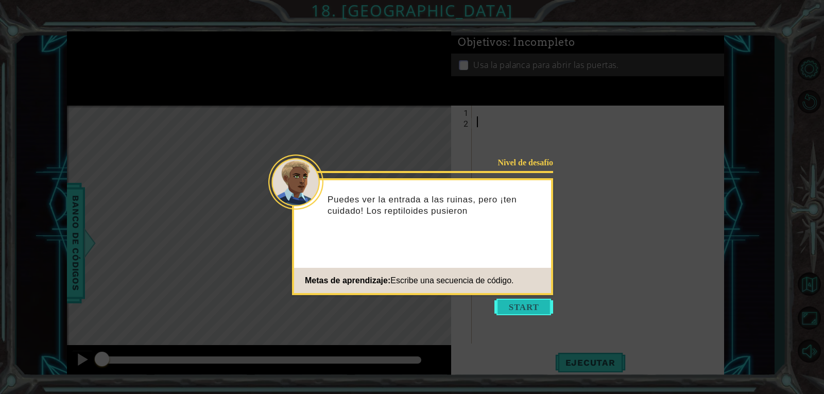
click at [516, 310] on button "Start" at bounding box center [524, 307] width 59 height 16
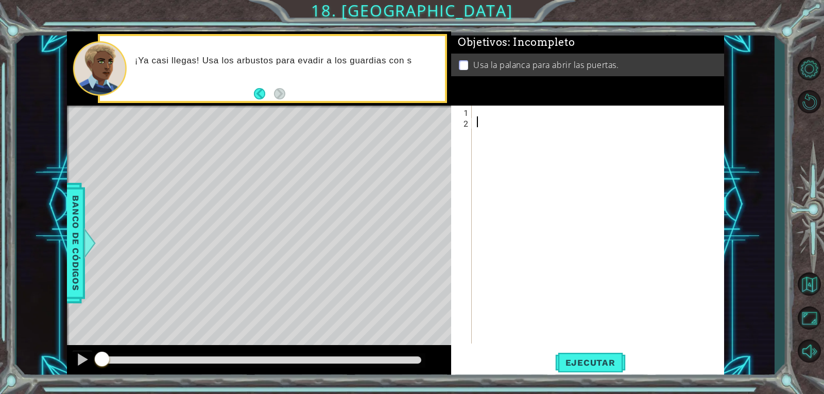
click at [492, 108] on div at bounding box center [601, 236] width 252 height 260
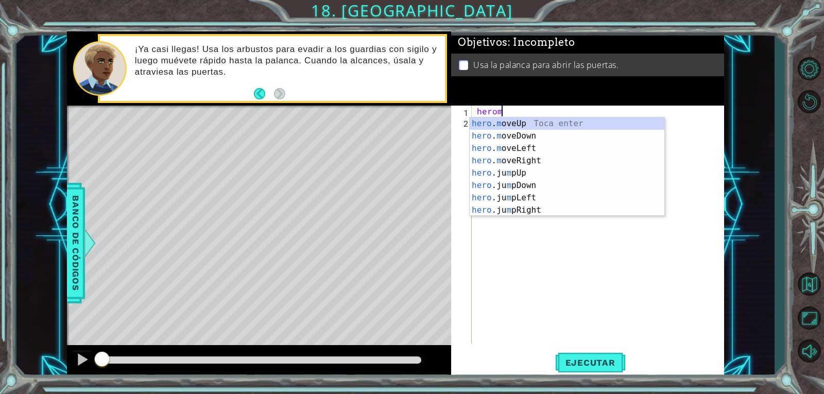
scroll to position [0, 1]
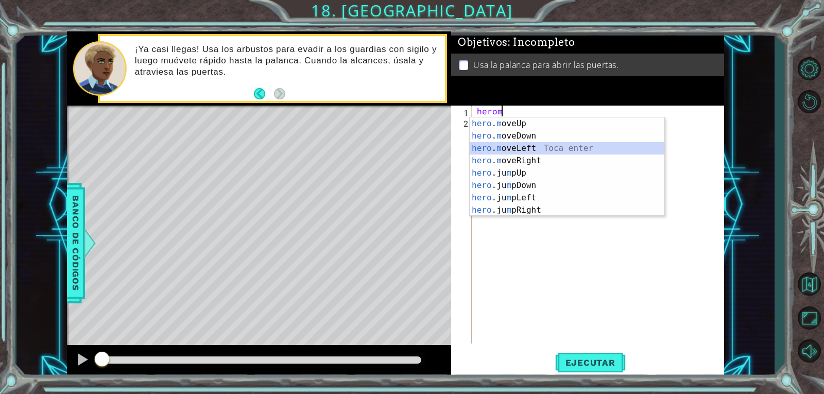
click at [525, 152] on div "hero . m oveUp Toca enter hero . m oveDown Toca enter hero . m oveLeft Toca ent…" at bounding box center [567, 179] width 195 height 124
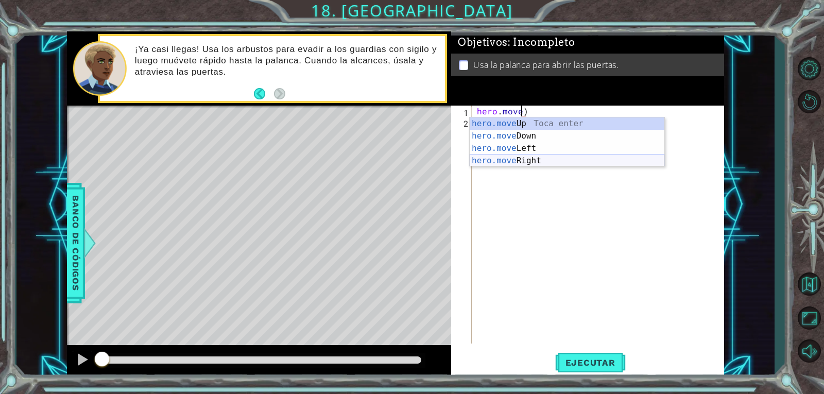
click at [529, 159] on div "hero.move Up Toca enter hero.move Down Toca enter hero.move Left Toca enter her…" at bounding box center [567, 154] width 195 height 74
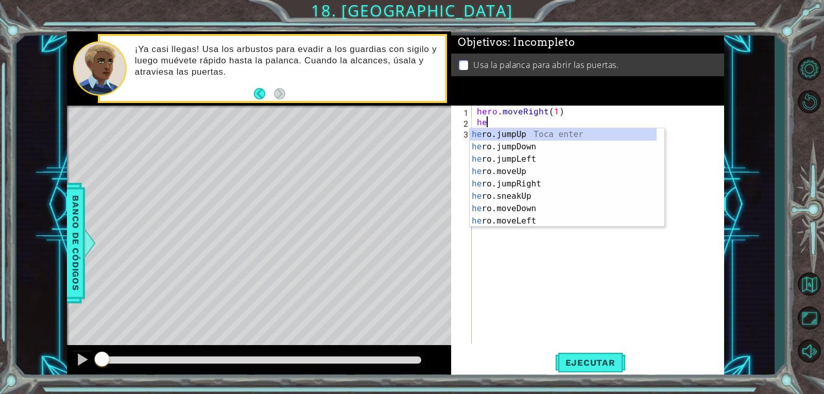
scroll to position [0, 6]
click at [529, 201] on div "her o.jumpUp Toca enter her o.jumpDown Toca enter her o.jumpLeft Toca enter her…" at bounding box center [563, 190] width 187 height 124
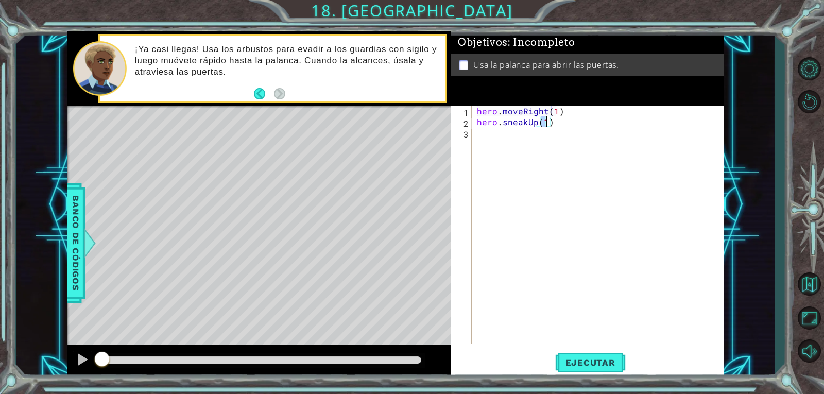
type textarea "hero.sneakUp(2)"
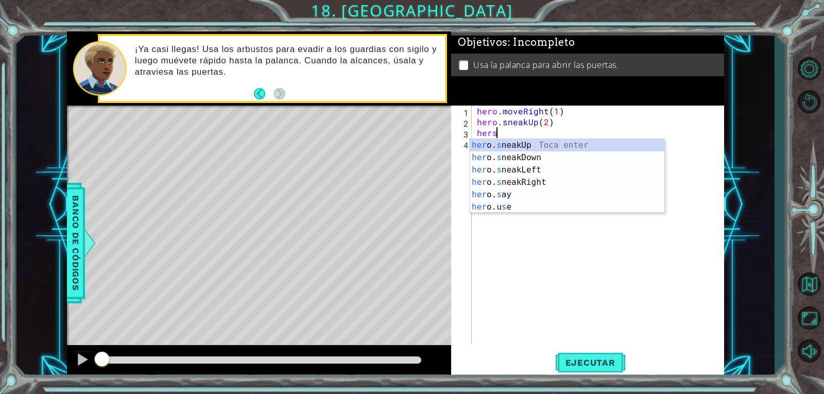
scroll to position [0, 1]
click at [534, 178] on div "her o. s neakUp Toca enter her o. s neakDown Toca enter her o. s neakLeft [PERS…" at bounding box center [567, 188] width 195 height 99
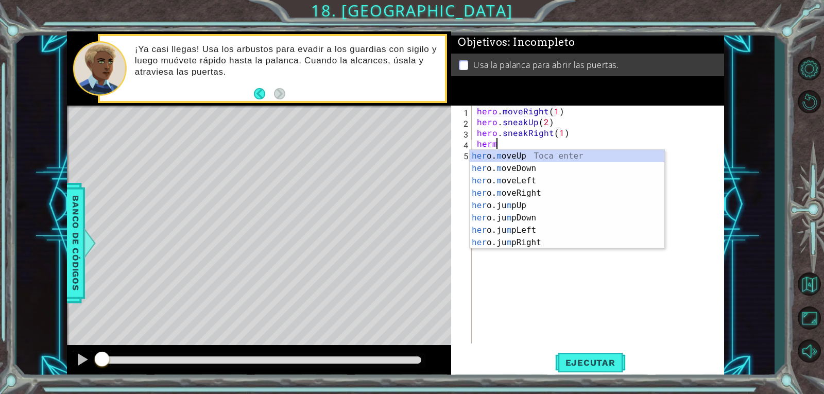
scroll to position [0, 6]
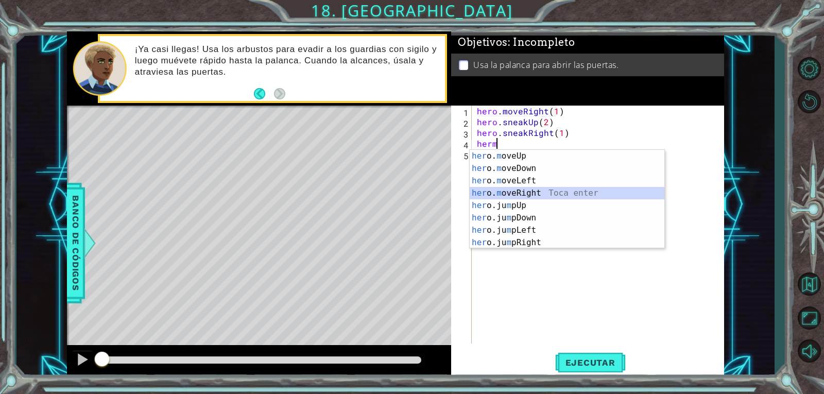
click at [536, 194] on div "her o. m oveUp Toca enter her o. m oveDown Toca enter her o. m oveLeft [PERSON_…" at bounding box center [567, 212] width 195 height 124
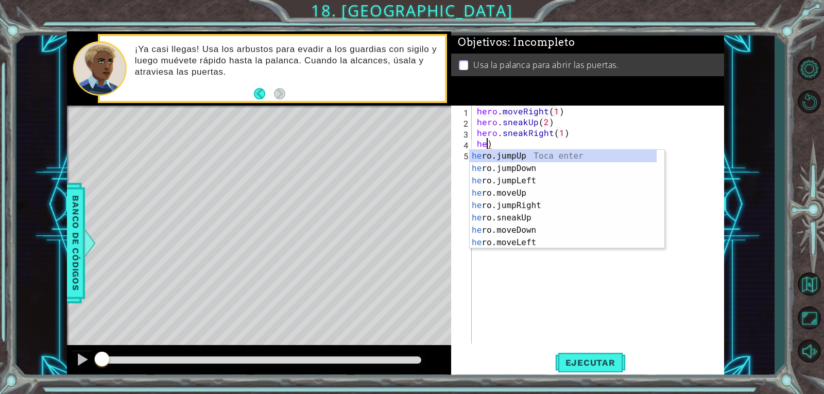
scroll to position [0, 0]
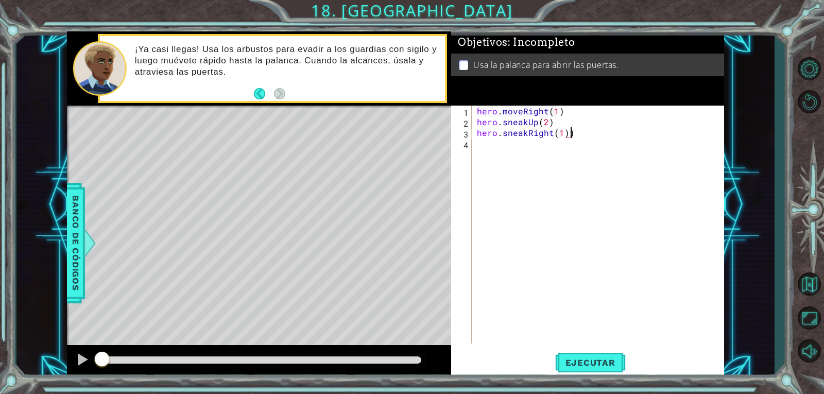
type textarea "hero.sneakRight(1)"
type textarea "g"
type textarea "j"
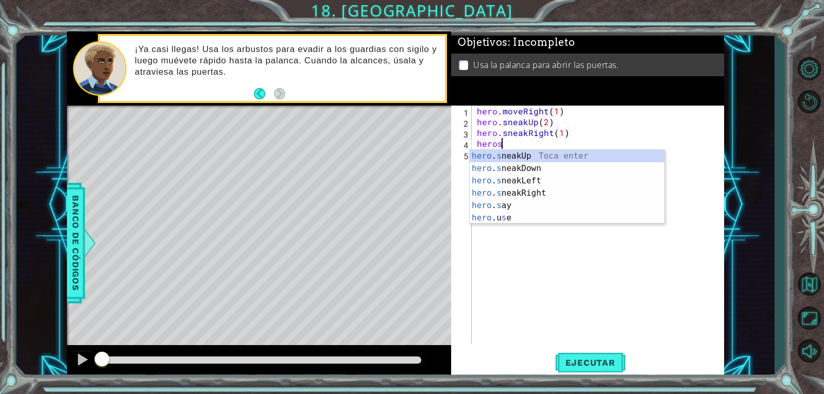
scroll to position [0, 1]
click at [508, 157] on div "hero . s neakUp Toca enter hero . s neakDown Toca enter hero . s neakLeft Toca …" at bounding box center [567, 199] width 195 height 99
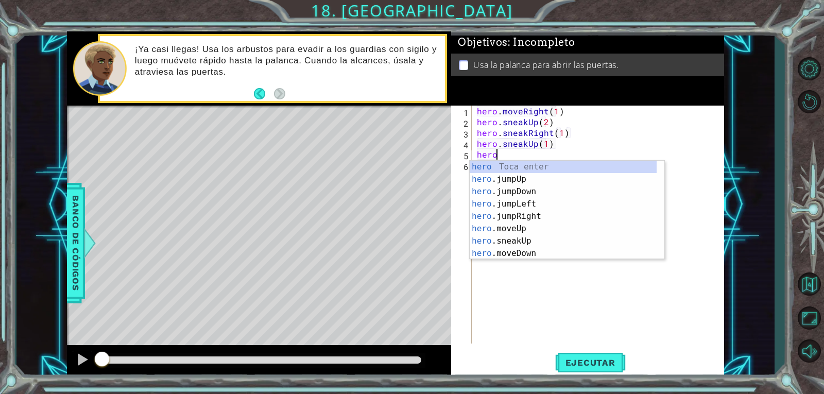
scroll to position [0, 6]
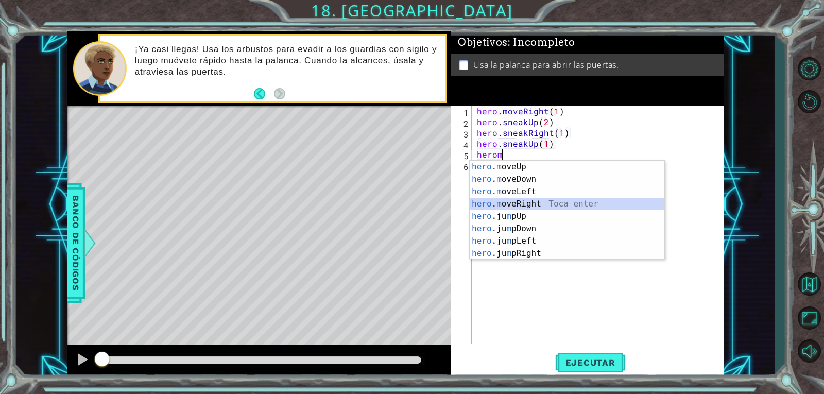
click at [527, 206] on div "hero . m oveUp Toca enter hero . m oveDown Toca enter hero . m oveLeft Toca ent…" at bounding box center [567, 223] width 195 height 124
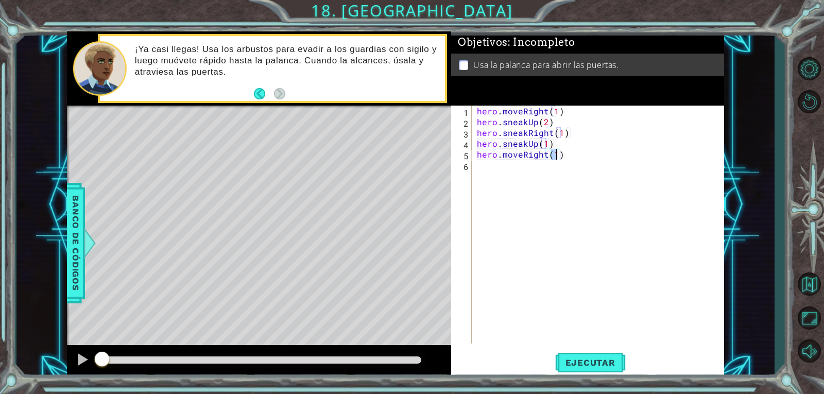
type textarea "hero.moveRight(2)"
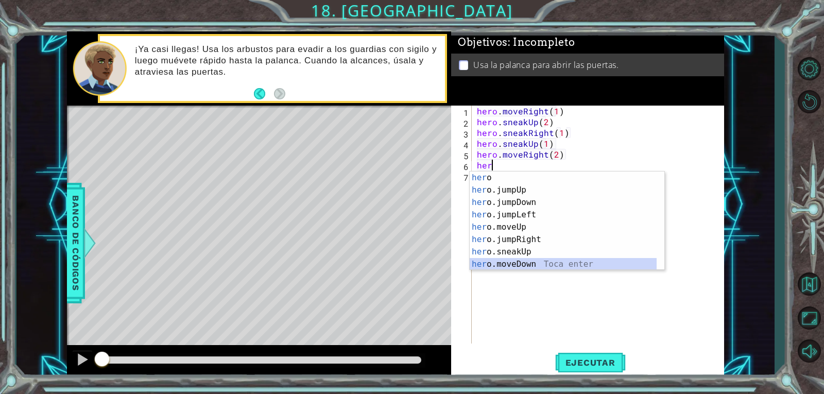
click at [525, 261] on div "her o Toca enter her o.jumpUp Toca enter her o.jumpDown Toca enter her o.jumpLe…" at bounding box center [563, 234] width 187 height 124
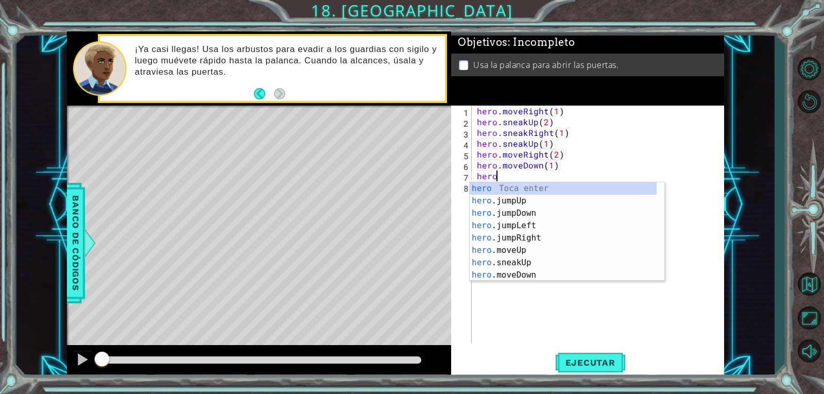
scroll to position [0, 6]
type textarea "hero.moveDown(1)heroj"
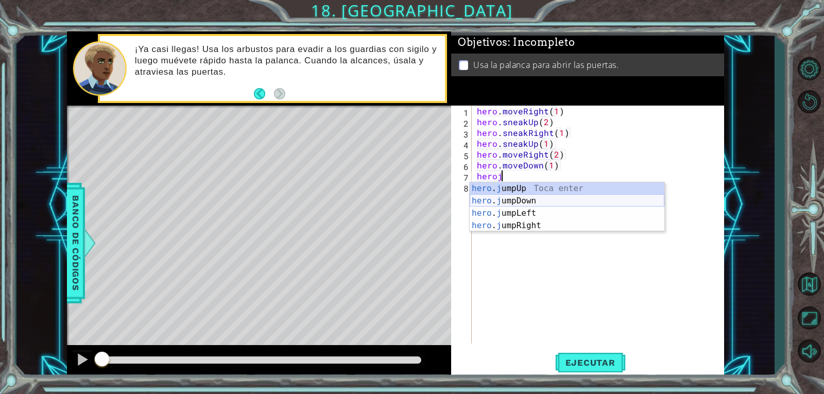
click at [550, 204] on div "hero . j umpUp Toca enter hero . j umpDown Toca enter hero . j umpLeft Toca ent…" at bounding box center [567, 219] width 195 height 74
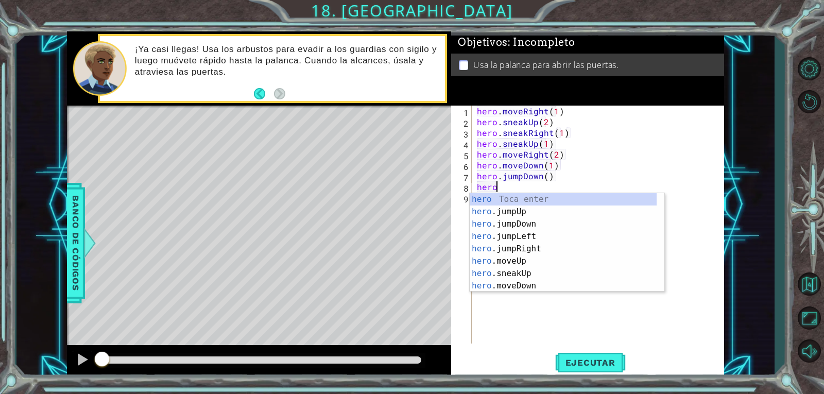
scroll to position [0, 1]
click at [534, 234] on div "hero . m oveUp Toca enter hero . m oveDown Toca enter hero . m oveLeft Toca ent…" at bounding box center [567, 255] width 195 height 124
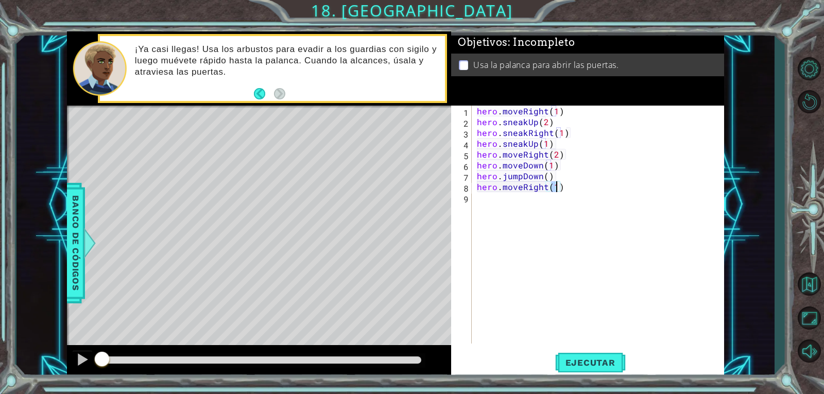
type textarea "hero.moveRight(2)"
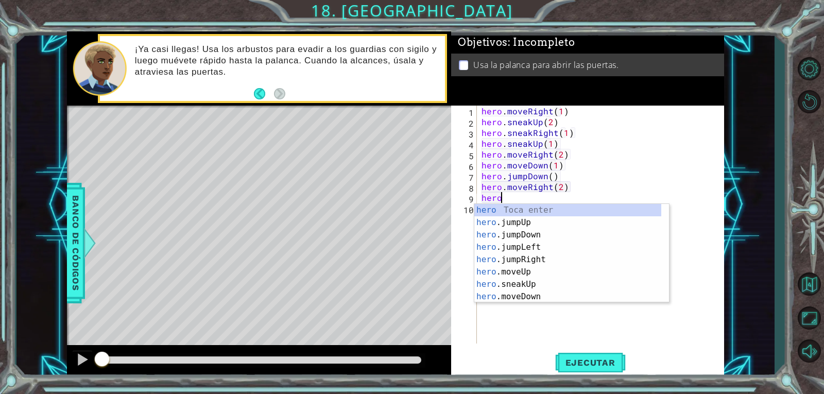
type textarea "heroj"
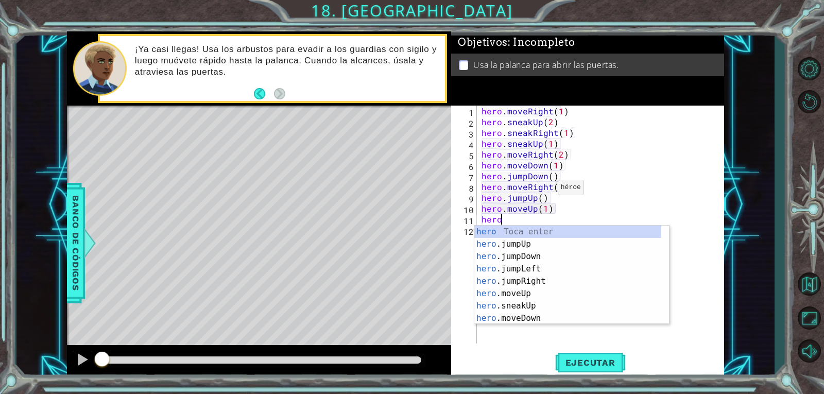
scroll to position [0, 5]
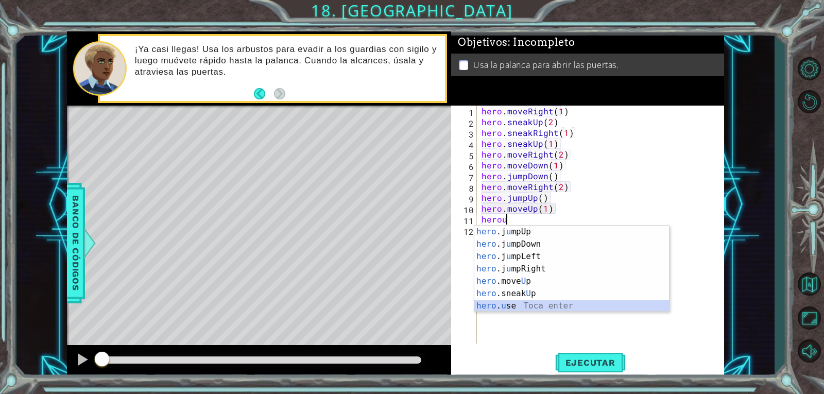
click at [536, 309] on div "hero .j u mpUp Toca enter hero .j u [GEOGRAPHIC_DATA] Toca enter hero .j u mpLe…" at bounding box center [572, 281] width 195 height 111
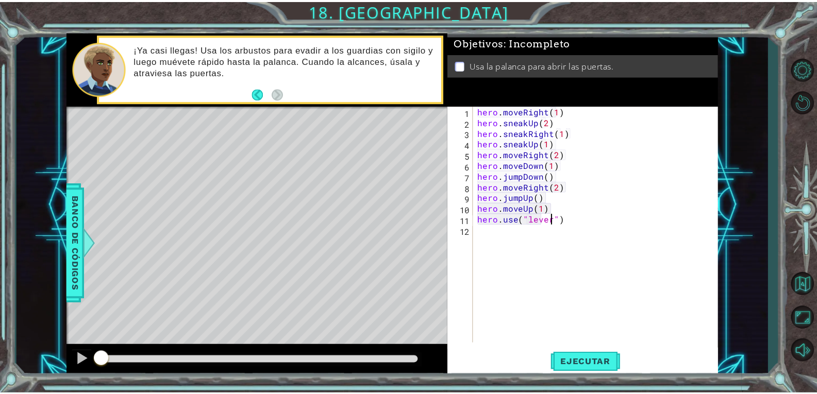
scroll to position [0, 5]
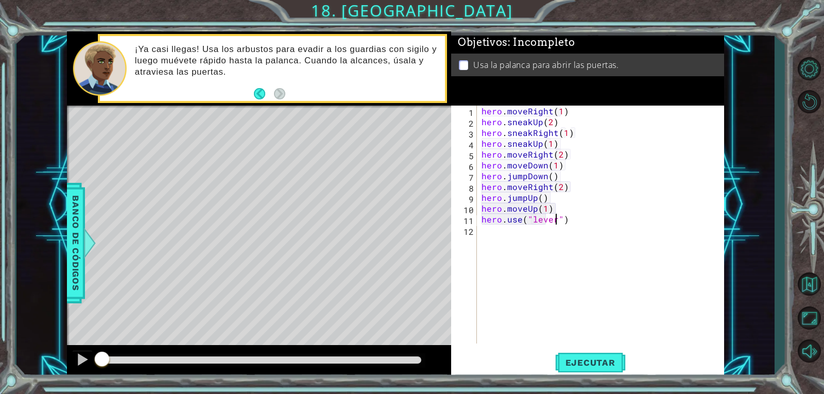
type textarea "hero.use("lever")"
click at [577, 377] on div "hero.use("lever") 1 2 3 4 5 6 7 8 9 10 11 12 hero . moveRight ( 1 ) hero . snea…" at bounding box center [587, 242] width 273 height 273
click at [581, 370] on button "Ejecutar" at bounding box center [590, 362] width 71 height 27
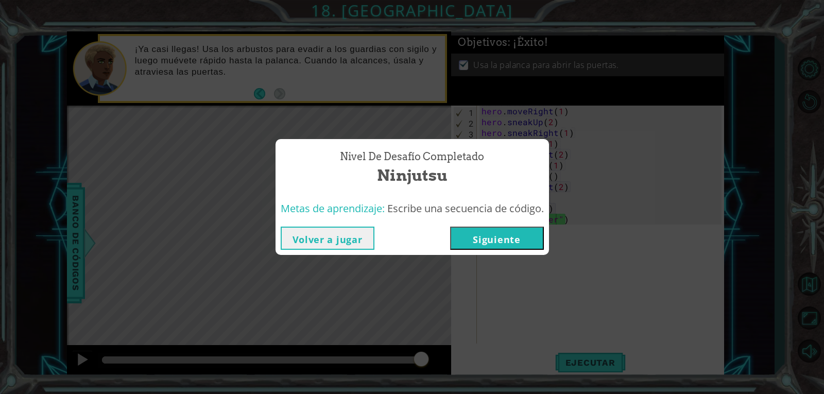
click at [496, 233] on button "Siguiente" at bounding box center [497, 238] width 94 height 23
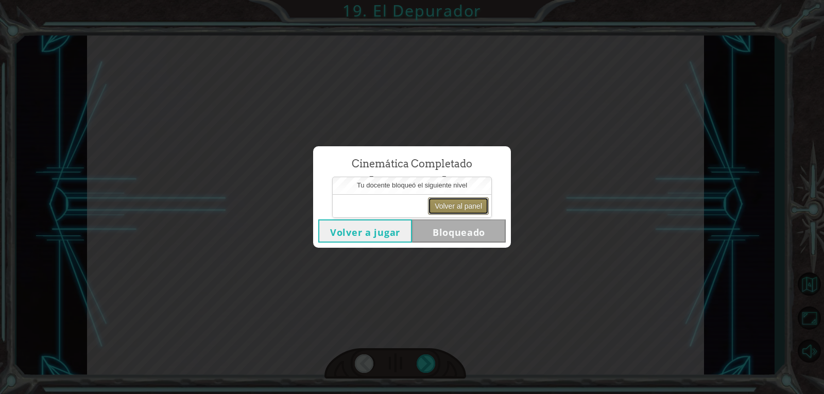
drag, startPoint x: 462, startPoint y: 212, endPoint x: 470, endPoint y: 202, distance: 12.8
click at [469, 202] on button "Volver al panel" at bounding box center [458, 206] width 61 height 18
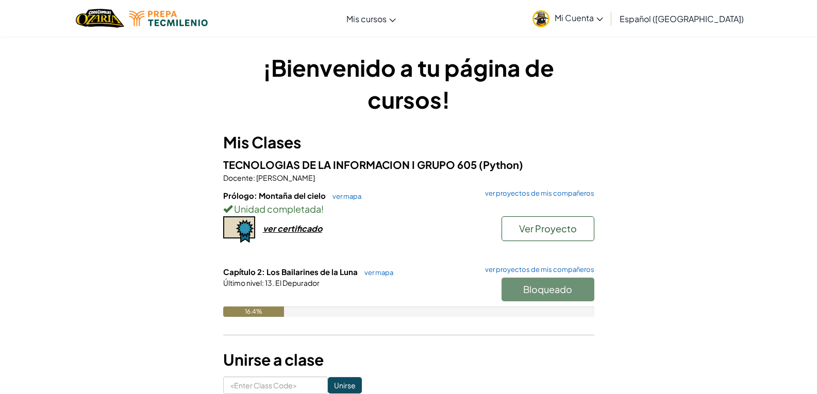
click at [608, 26] on link "Mi Cuenta" at bounding box center [567, 18] width 81 height 32
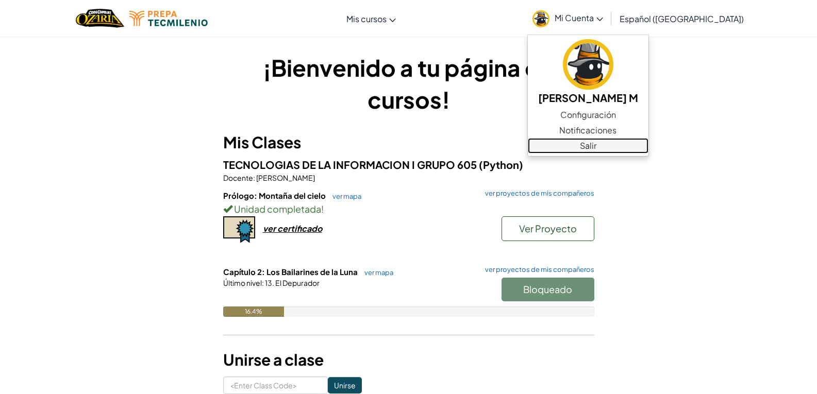
click at [606, 143] on link "Salir" at bounding box center [588, 145] width 121 height 15
